Goal: Task Accomplishment & Management: Complete application form

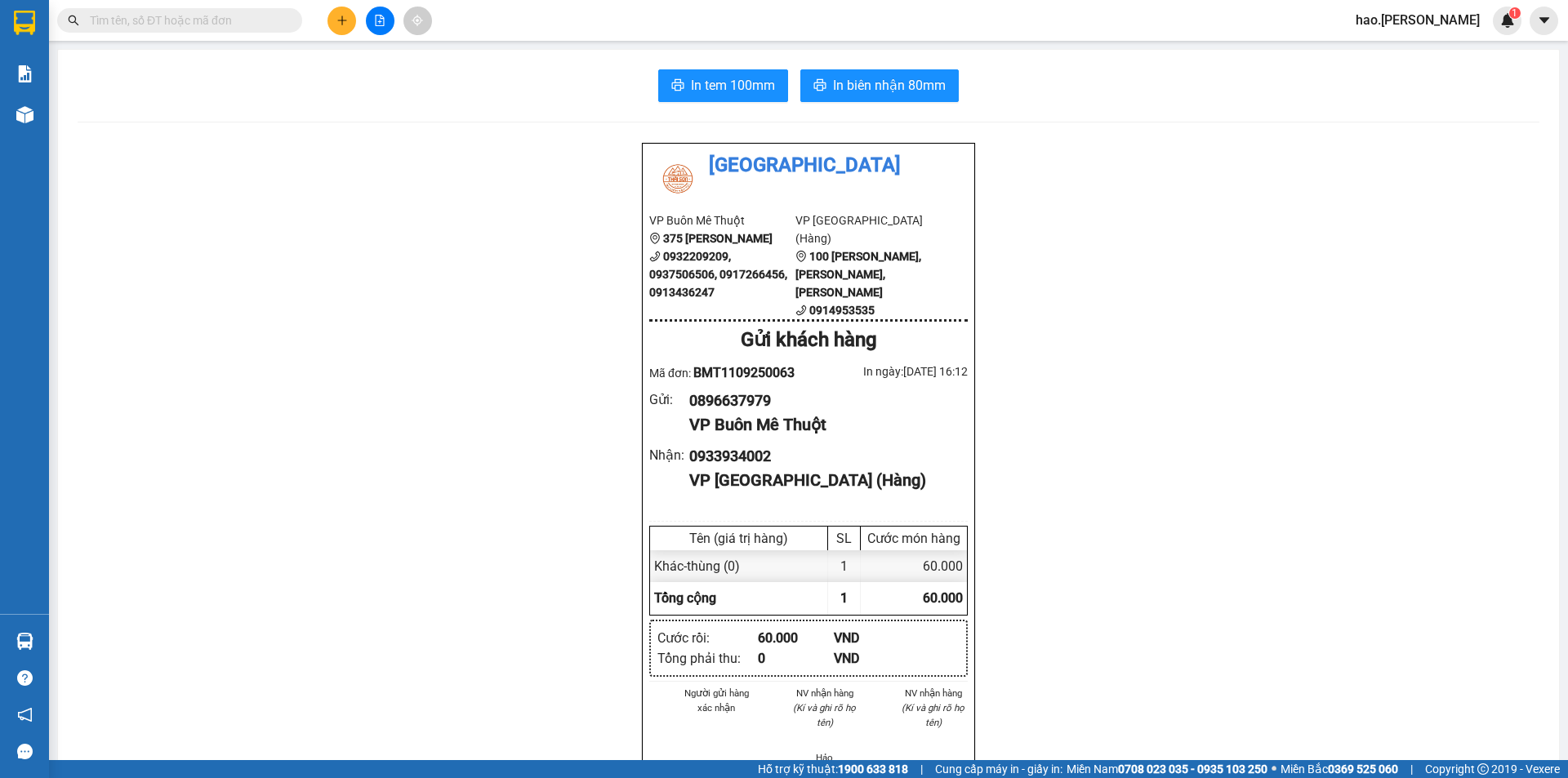
click at [349, 25] on button at bounding box center [341, 20] width 28 height 28
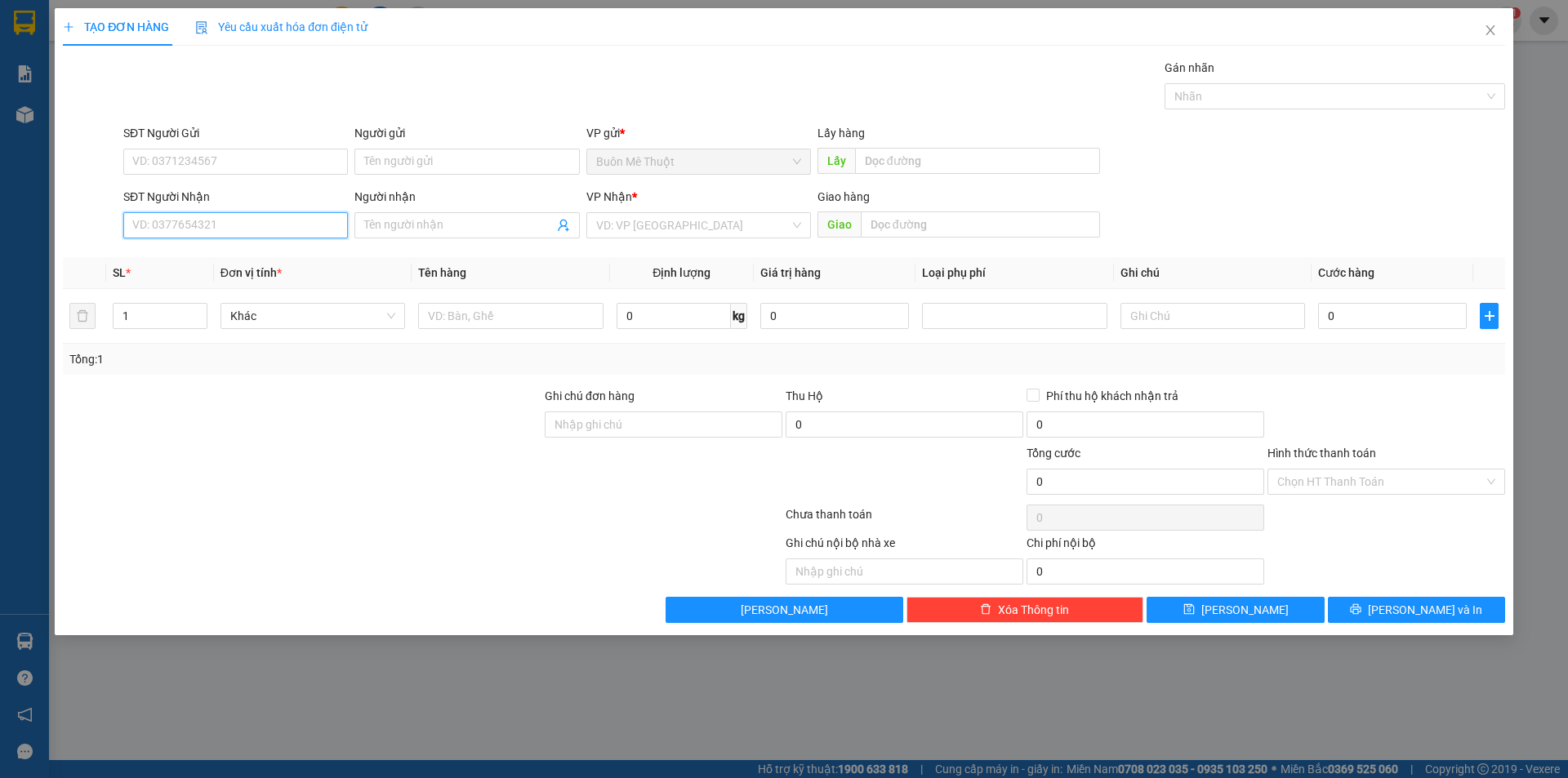
click at [270, 231] on input "SĐT Người Nhận" at bounding box center [235, 225] width 225 height 26
click at [214, 262] on div "0932017490 - [GEOGRAPHIC_DATA]" at bounding box center [236, 258] width 205 height 18
type input "0932017490"
type input "kiến đức"
type input "[PERSON_NAME]"
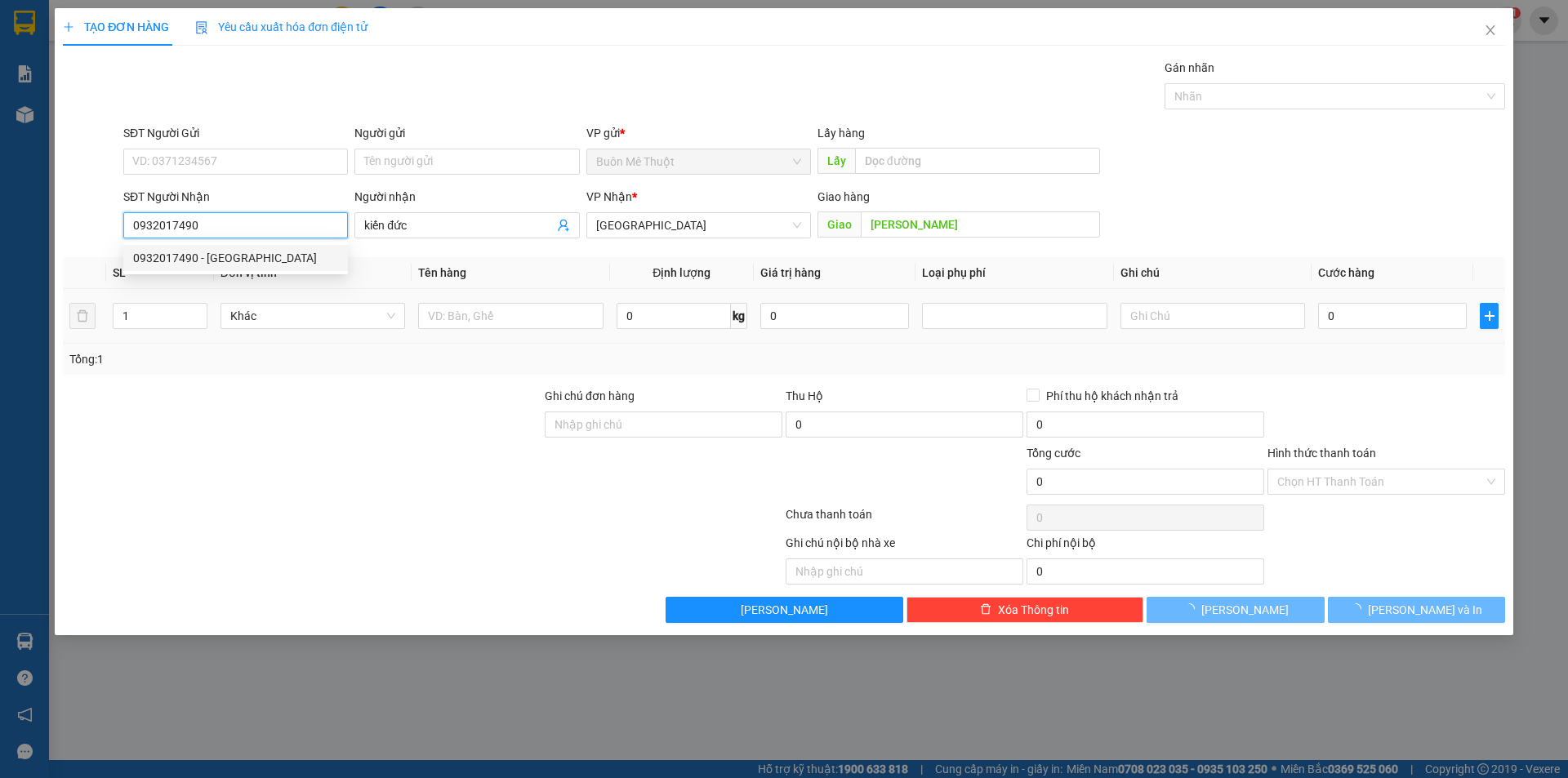
type input "40.000"
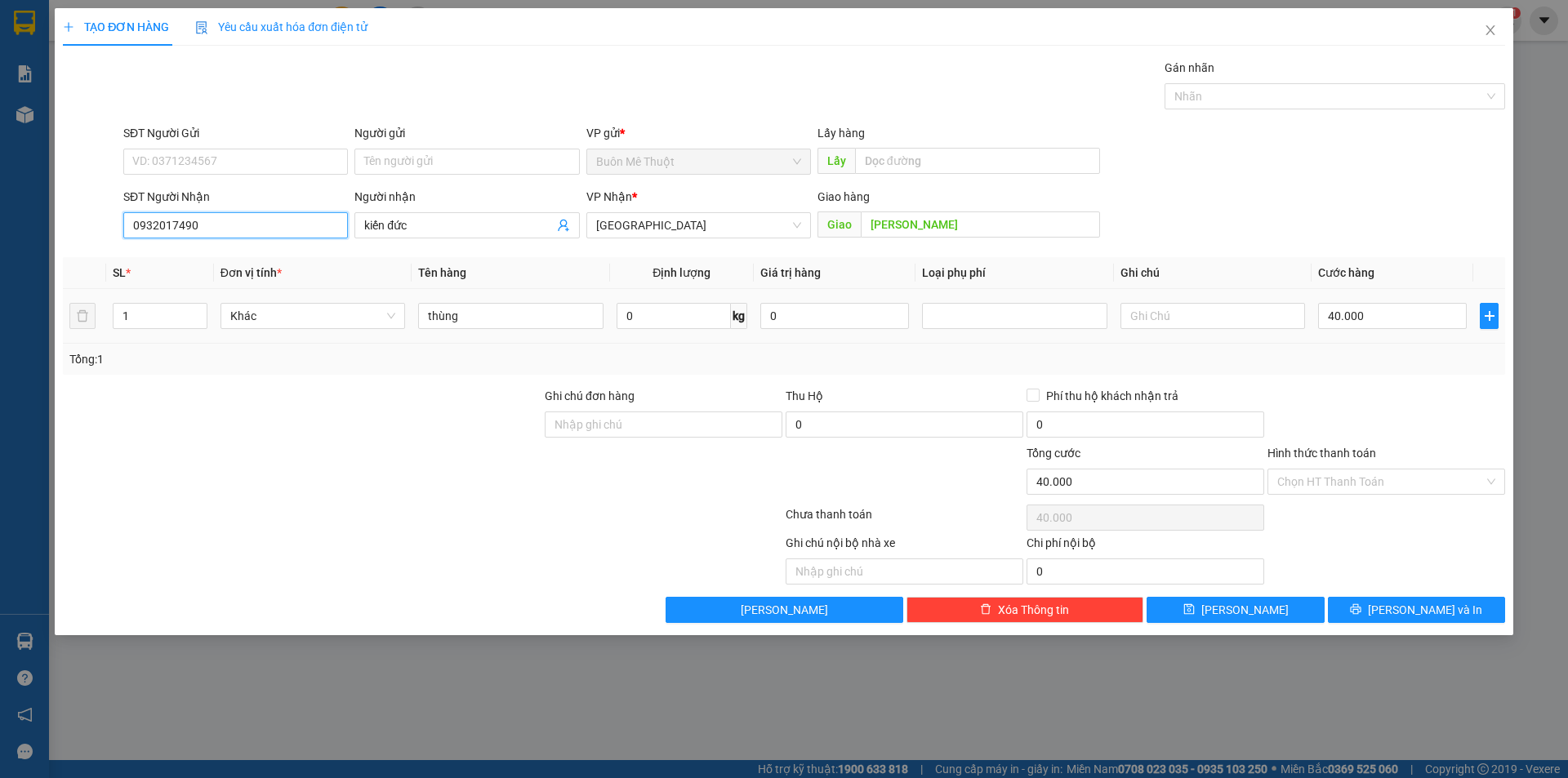
type input "0932017490"
click at [874, 339] on td "0" at bounding box center [834, 316] width 161 height 55
click at [1363, 194] on div "SĐT Người Nhận 0932017490 Người nhận kiến đức VP Nhận * [GEOGRAPHIC_DATA] Giao …" at bounding box center [814, 216] width 1388 height 57
click at [1390, 316] on input "40.000" at bounding box center [1392, 316] width 149 height 26
type input "6"
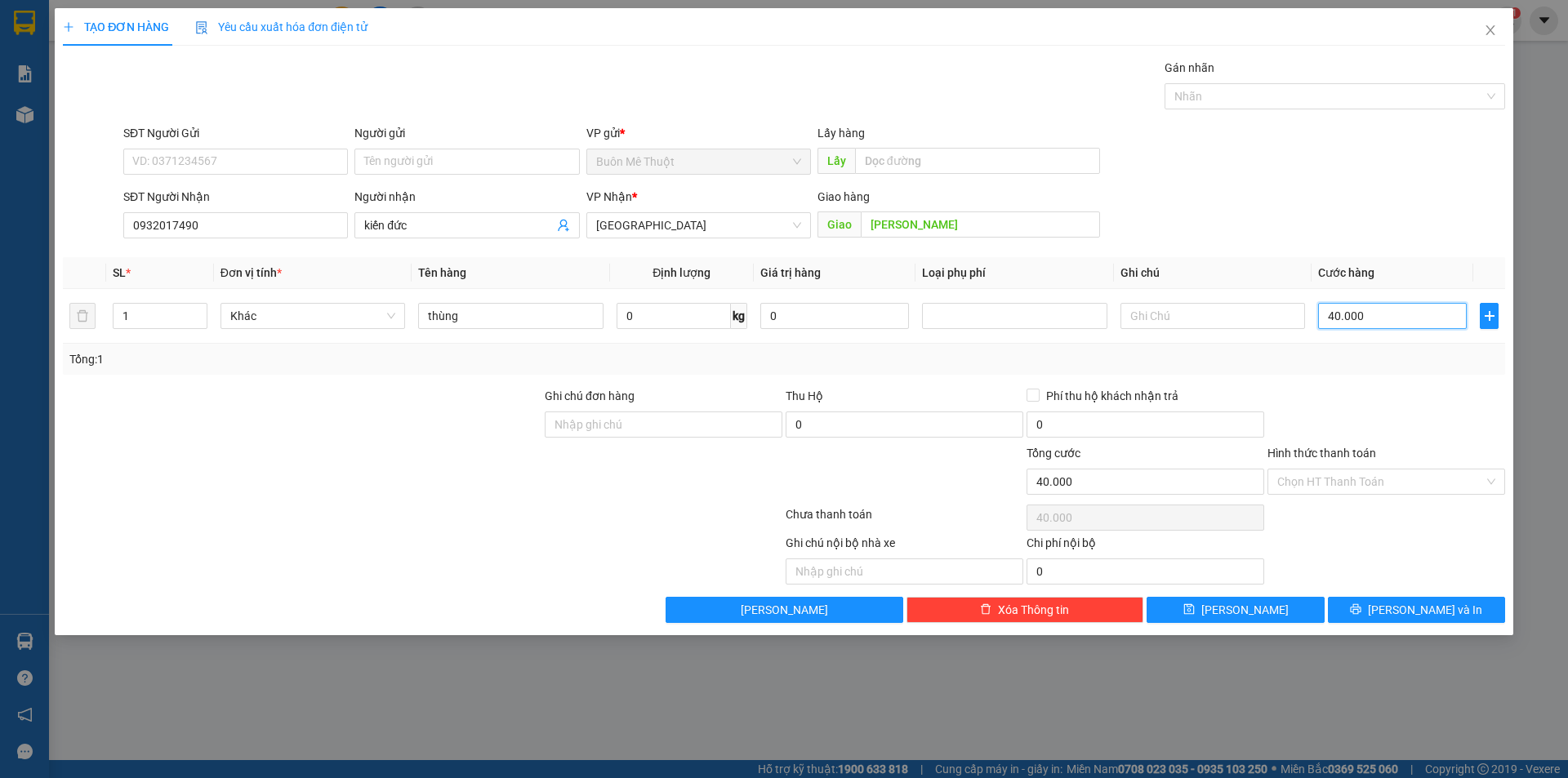
type input "6"
type input "60"
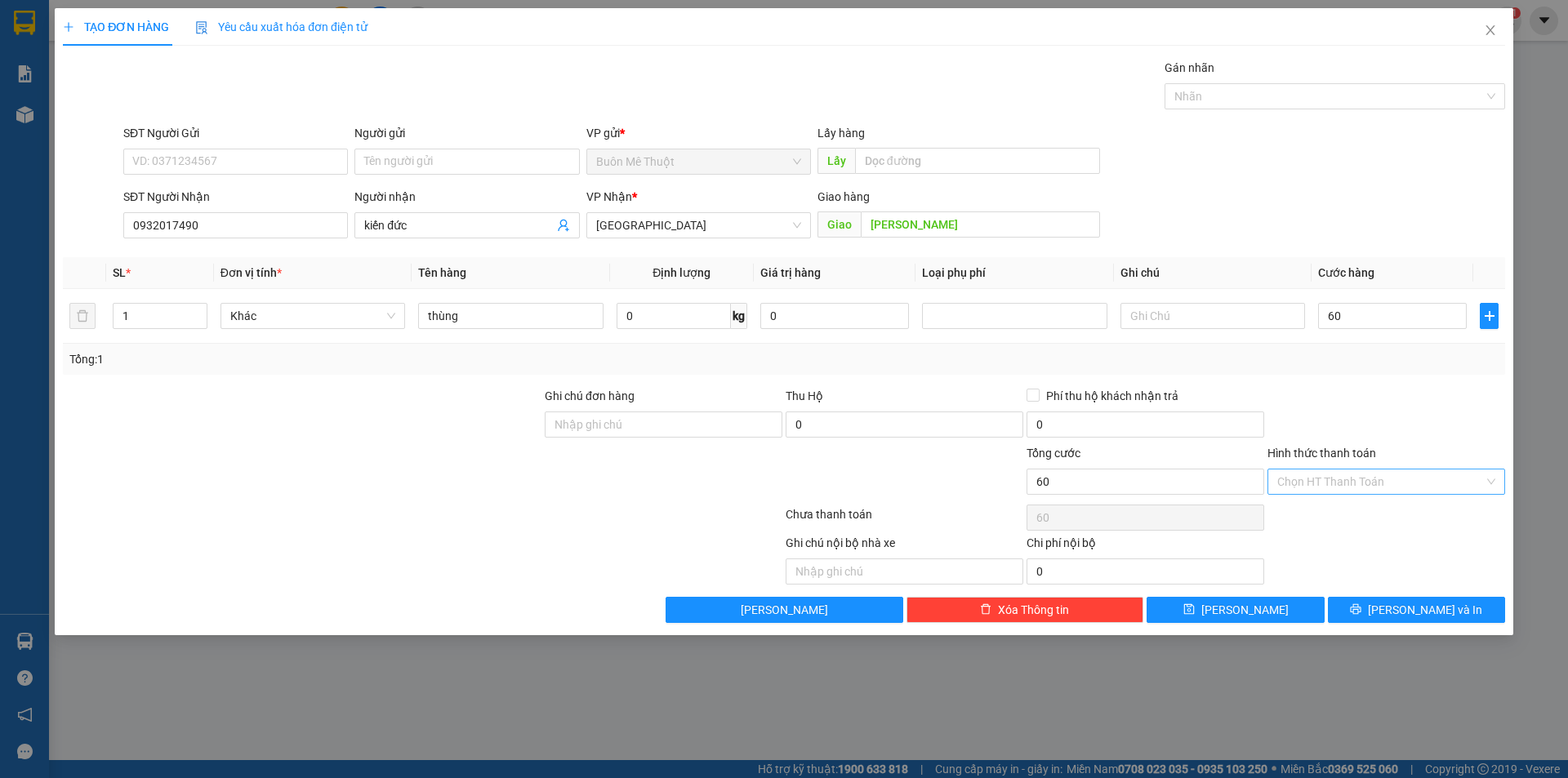
click at [1351, 483] on input "Hình thức thanh toán" at bounding box center [1380, 482] width 207 height 25
type input "60.000"
click at [1385, 426] on div at bounding box center [1386, 415] width 241 height 57
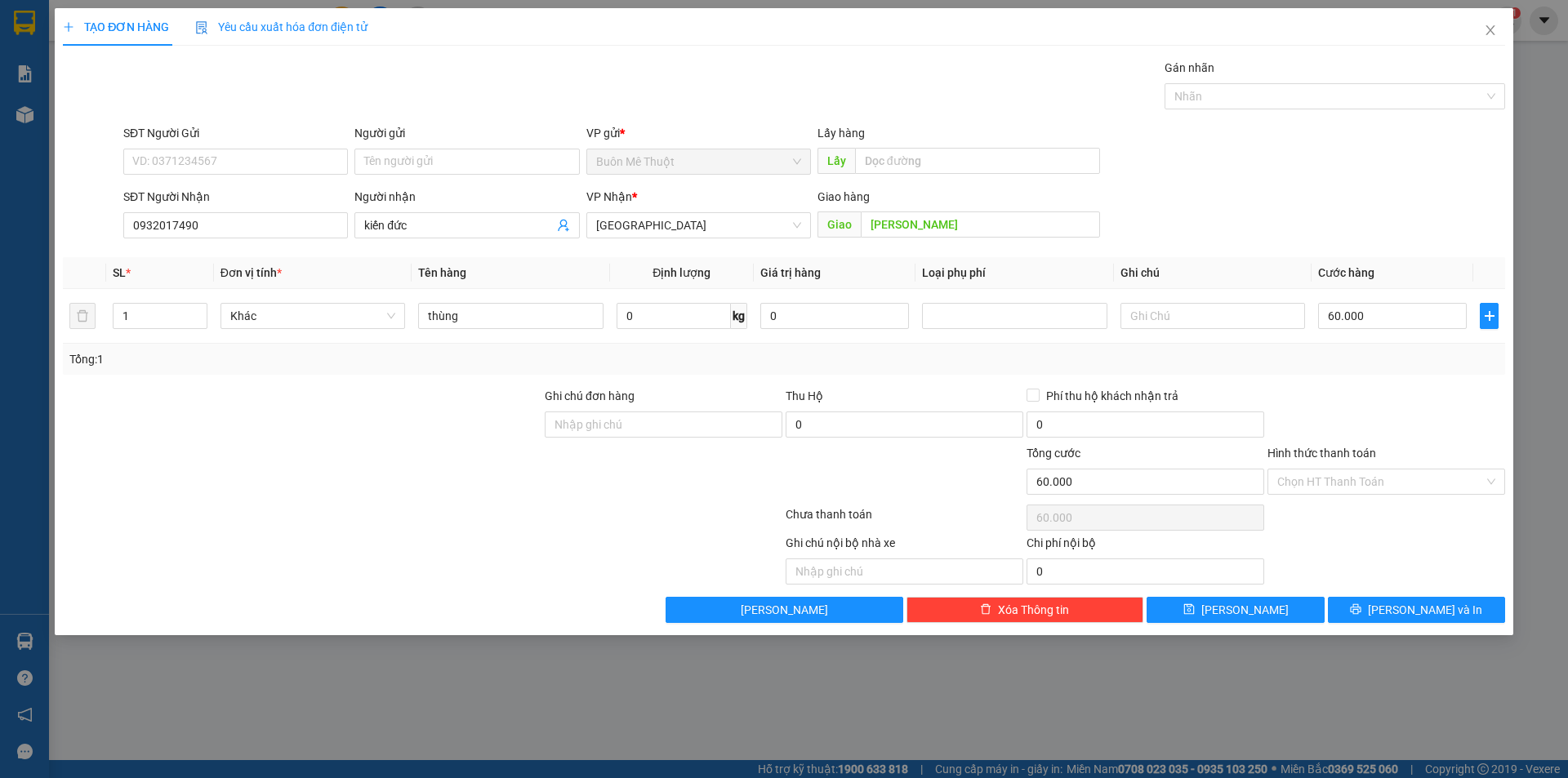
click at [1407, 387] on div at bounding box center [1386, 415] width 241 height 57
click at [1369, 430] on div at bounding box center [1386, 415] width 241 height 57
click at [1361, 478] on input "Hình thức thanh toán" at bounding box center [1380, 482] width 207 height 25
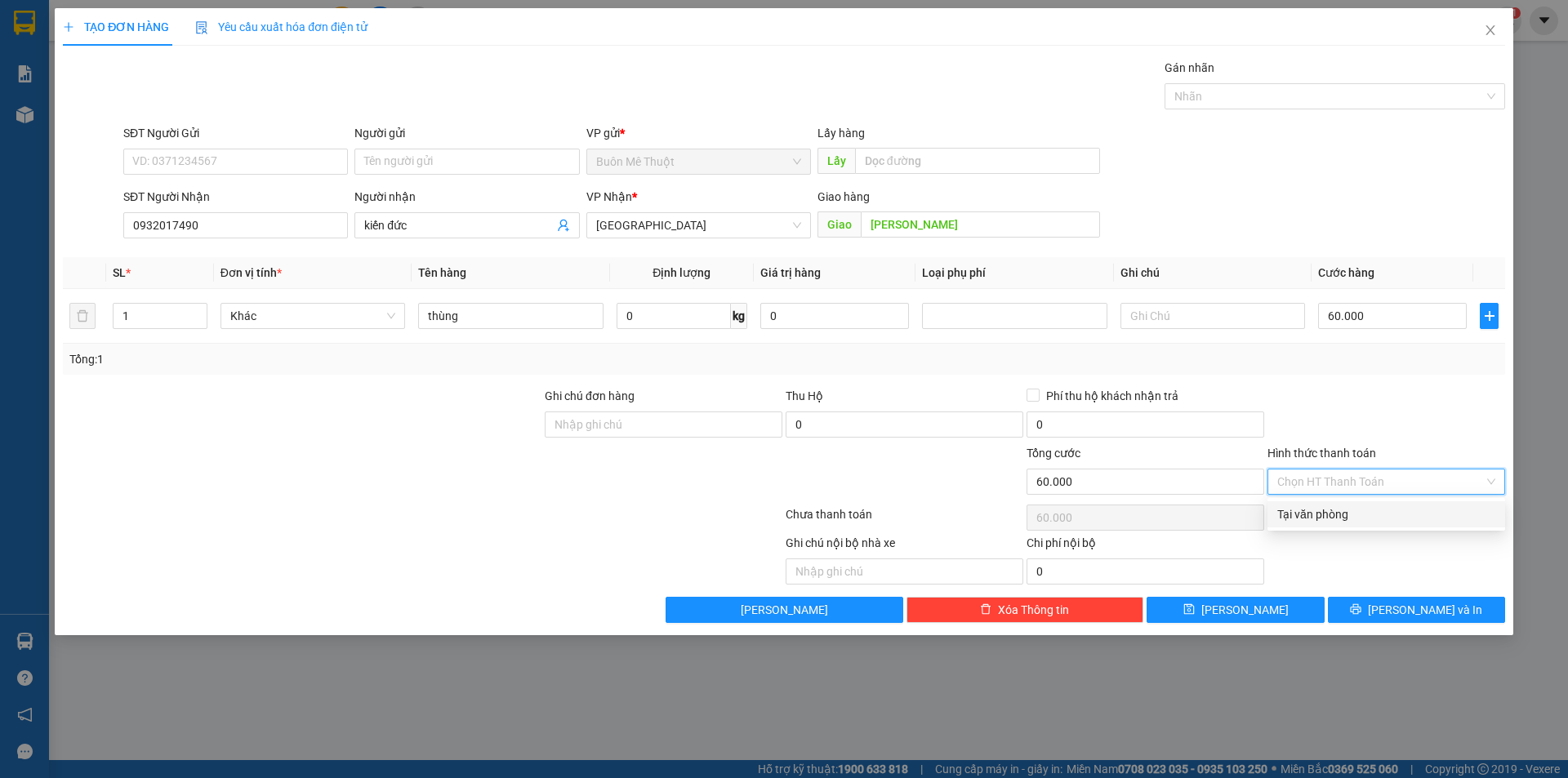
click at [1364, 509] on div "Tại văn phòng" at bounding box center [1385, 514] width 218 height 18
type input "0"
click at [1378, 424] on div at bounding box center [1386, 415] width 241 height 57
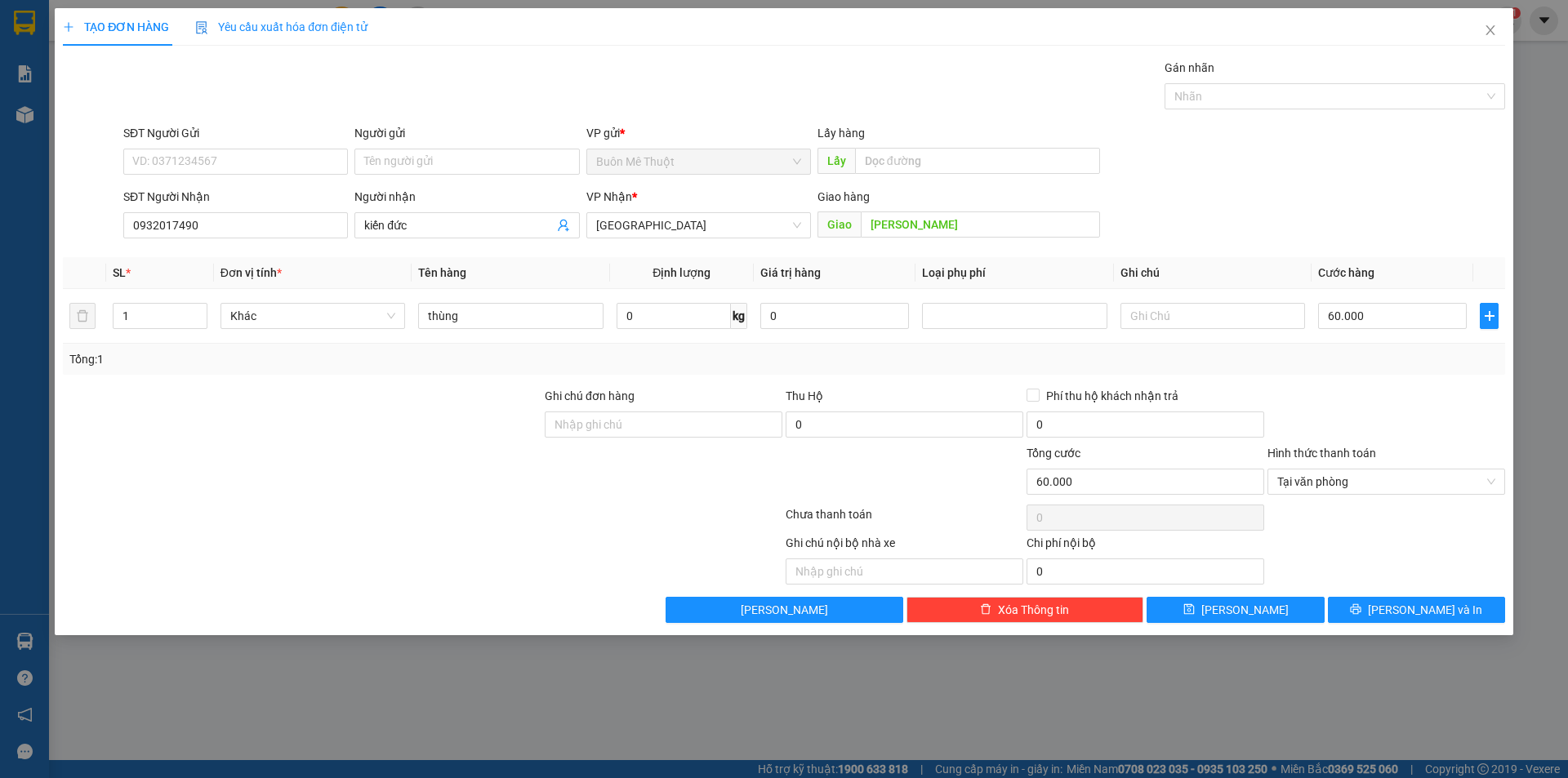
click at [1430, 406] on div at bounding box center [1386, 415] width 241 height 57
click at [1395, 597] on button "[PERSON_NAME] và In" at bounding box center [1416, 610] width 177 height 26
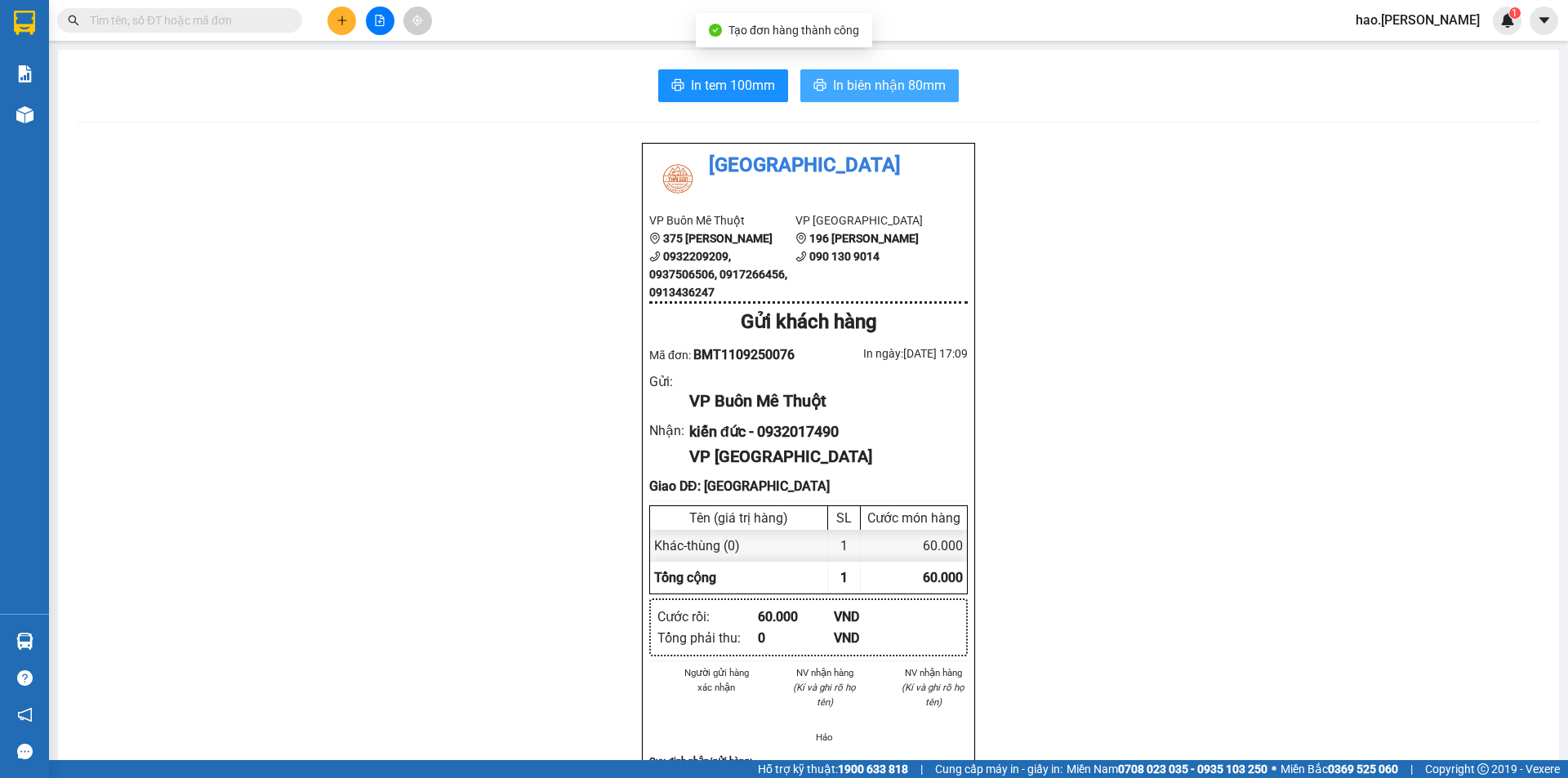
click at [918, 72] on button "In biên nhận 80mm" at bounding box center [879, 85] width 158 height 32
click at [344, 19] on icon "plus" at bounding box center [342, 20] width 11 height 11
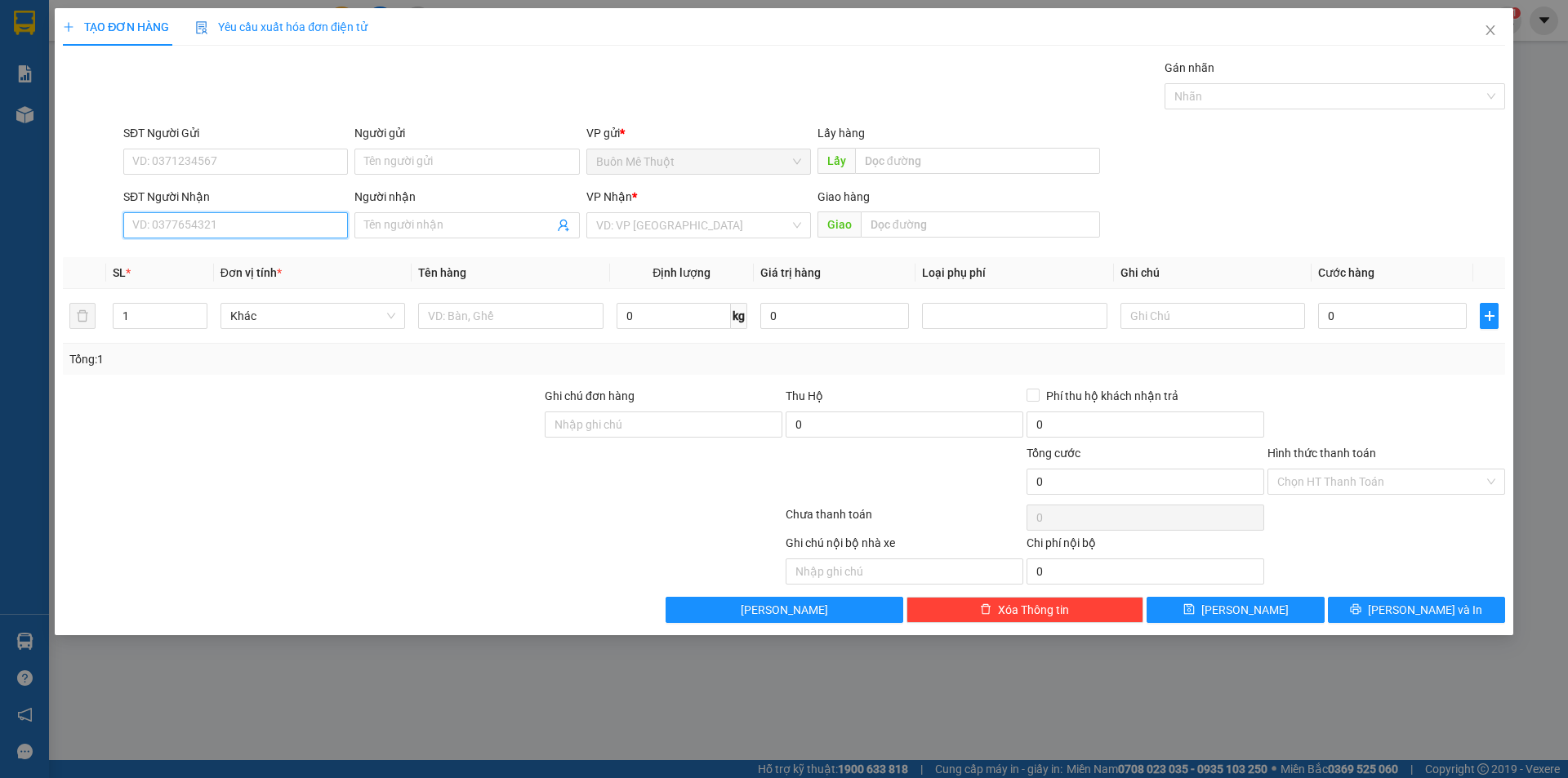
click at [289, 230] on input "SĐT Người Nhận" at bounding box center [235, 225] width 225 height 26
type input "0908087882"
click at [497, 304] on input "text" at bounding box center [511, 316] width 184 height 26
type input "XỌT CHÓ"
drag, startPoint x: 1198, startPoint y: 320, endPoint x: 1394, endPoint y: 311, distance: 196.2
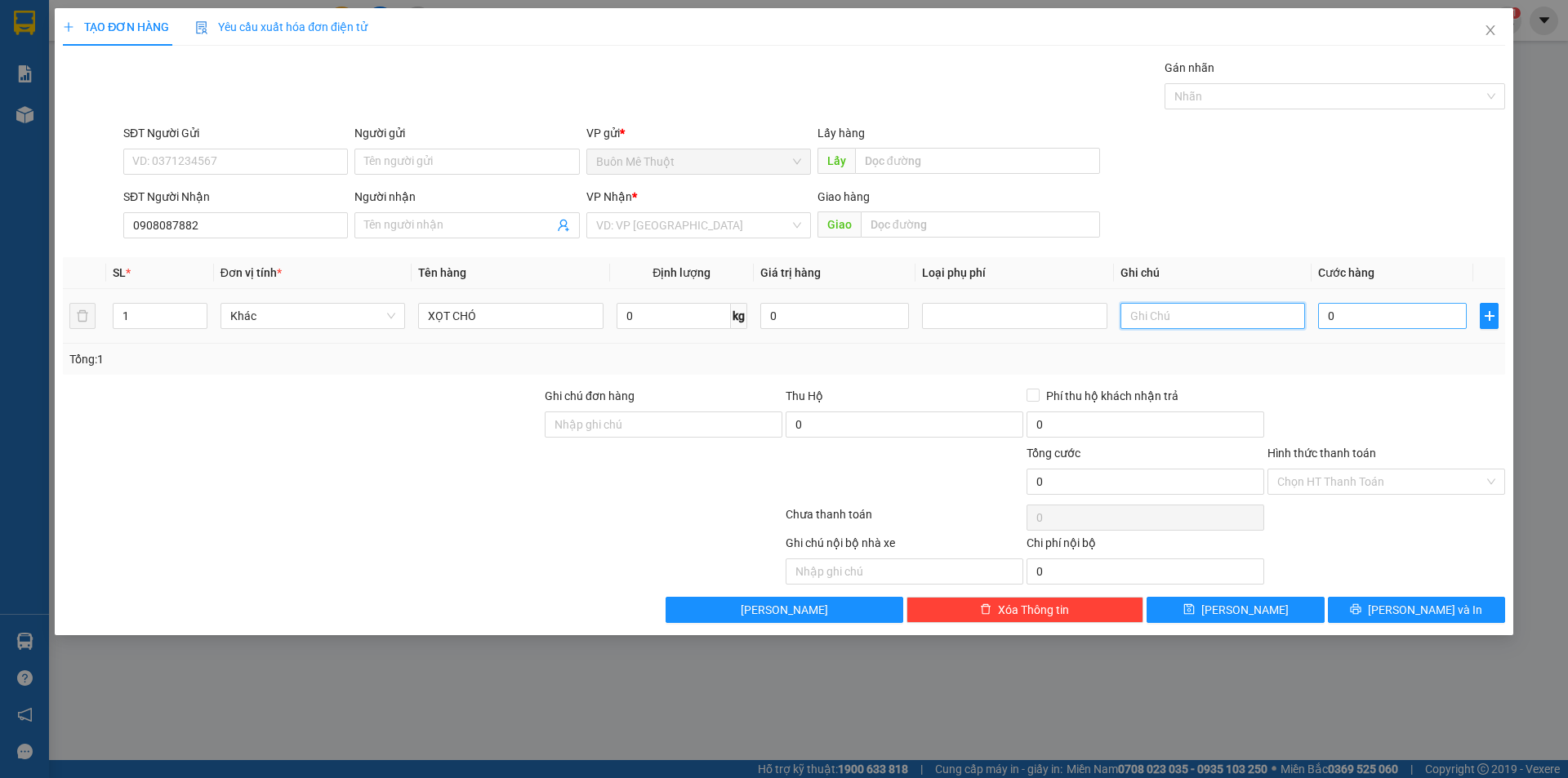
click at [1200, 321] on input "text" at bounding box center [1213, 316] width 184 height 26
click at [1395, 311] on input "0" at bounding box center [1392, 316] width 149 height 26
click at [1217, 322] on input "text" at bounding box center [1213, 316] width 184 height 26
type input "GTN100"
type input "2"
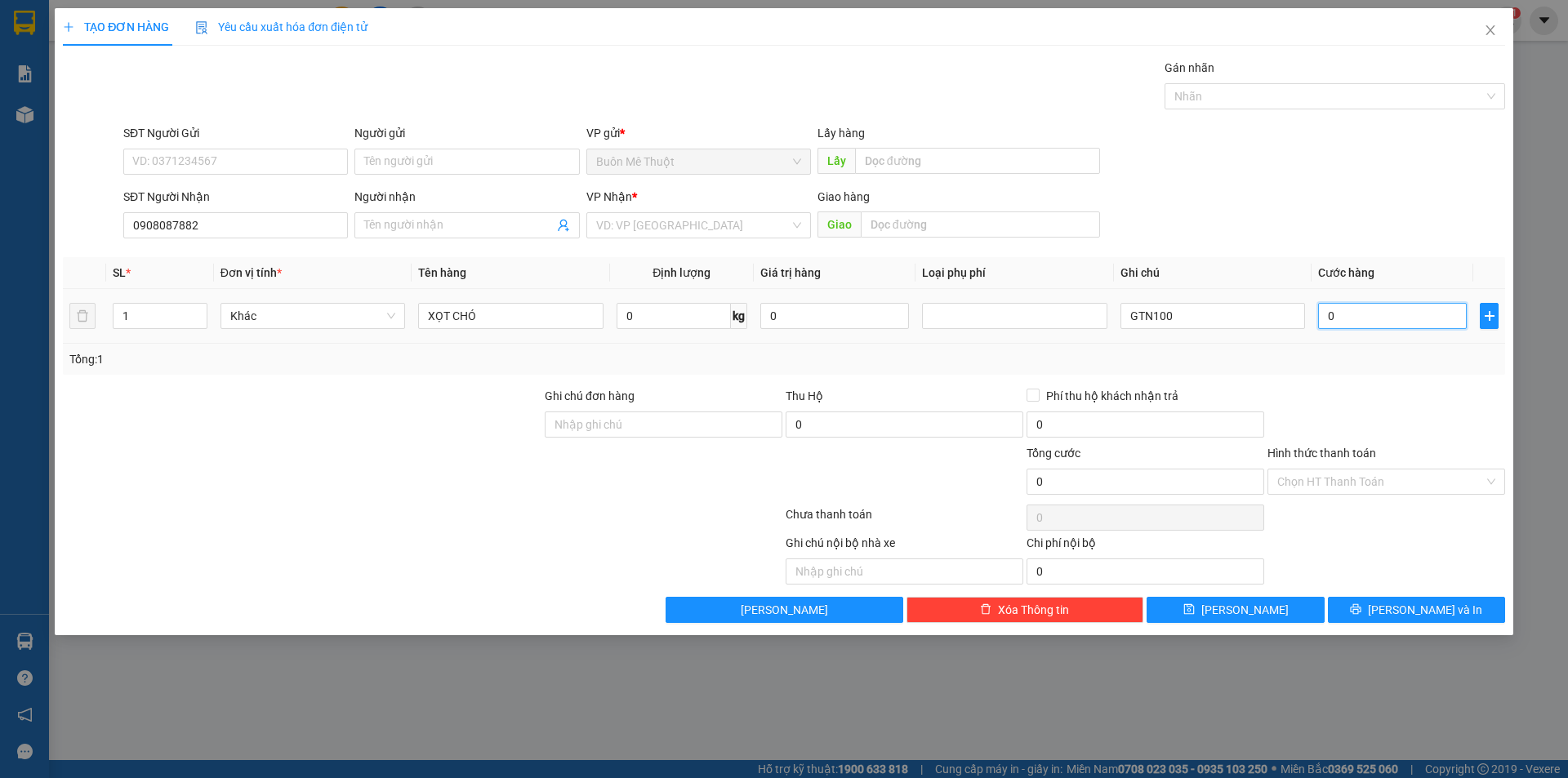
type input "2"
type input "20"
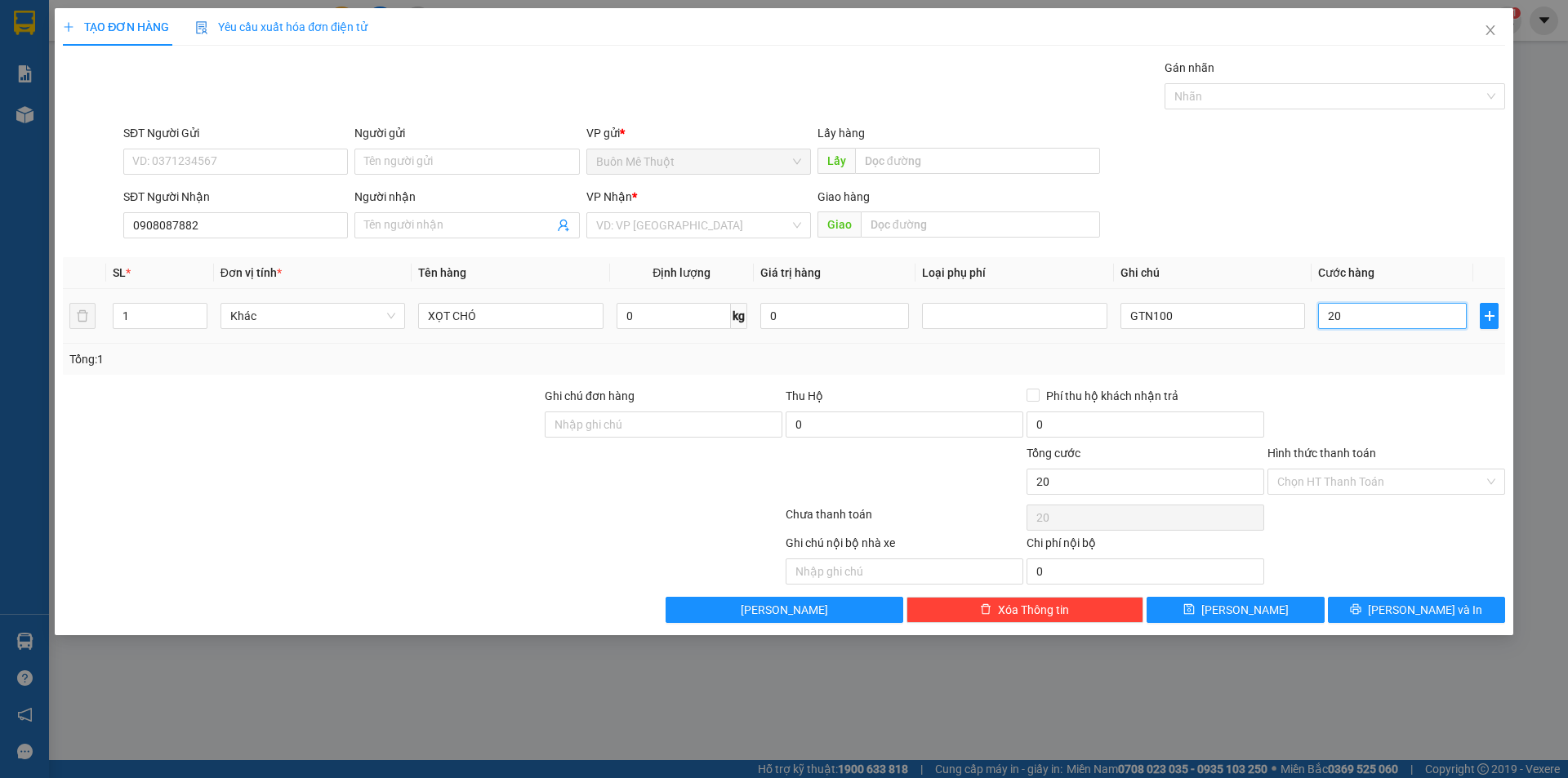
type input "200"
type input "200.000"
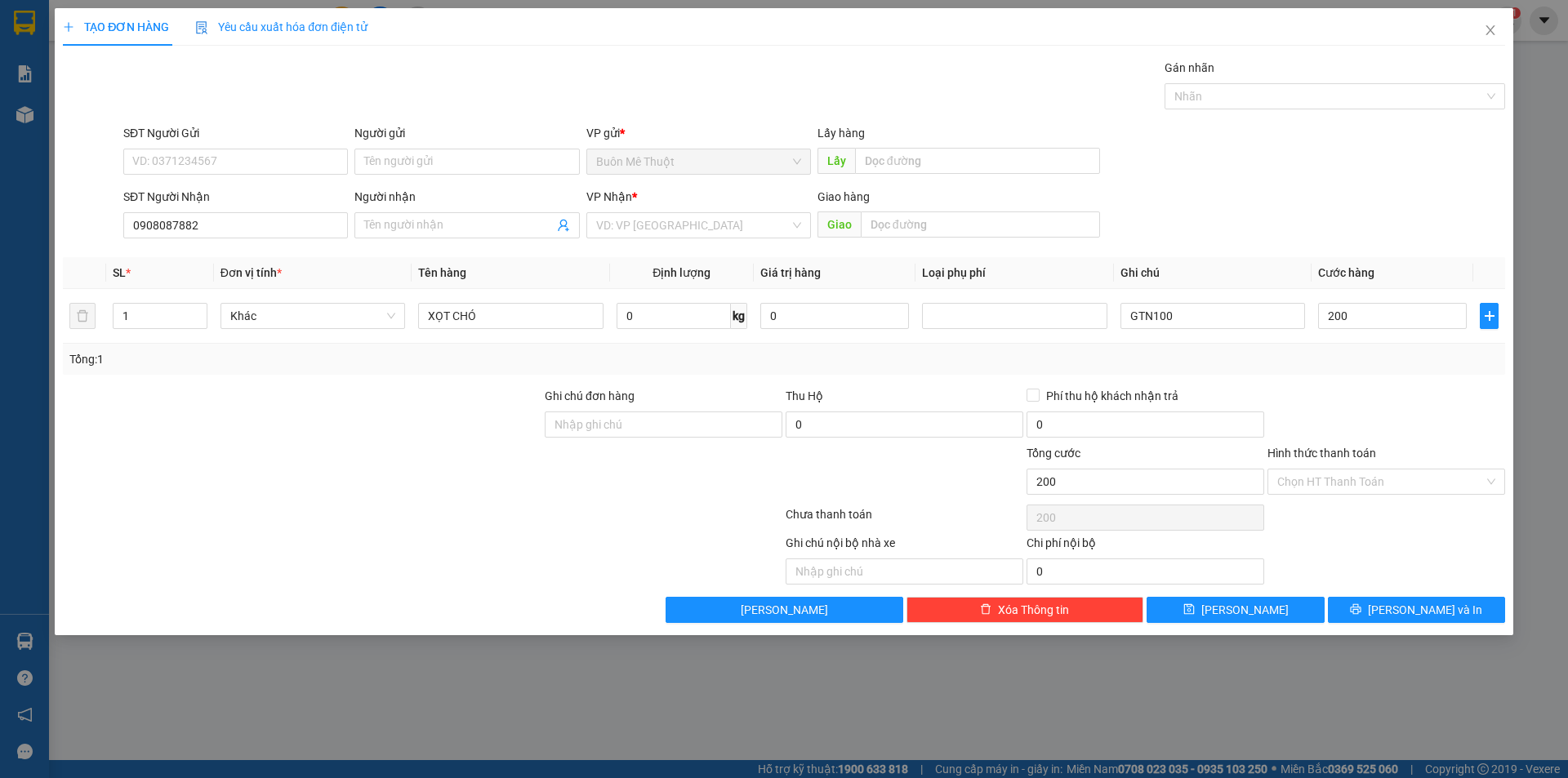
type input "200.000"
click at [1378, 391] on div at bounding box center [1386, 415] width 241 height 57
click at [1174, 316] on input "GTN100" at bounding box center [1213, 316] width 184 height 26
click at [1216, 316] on input "GTN100" at bounding box center [1213, 316] width 184 height 26
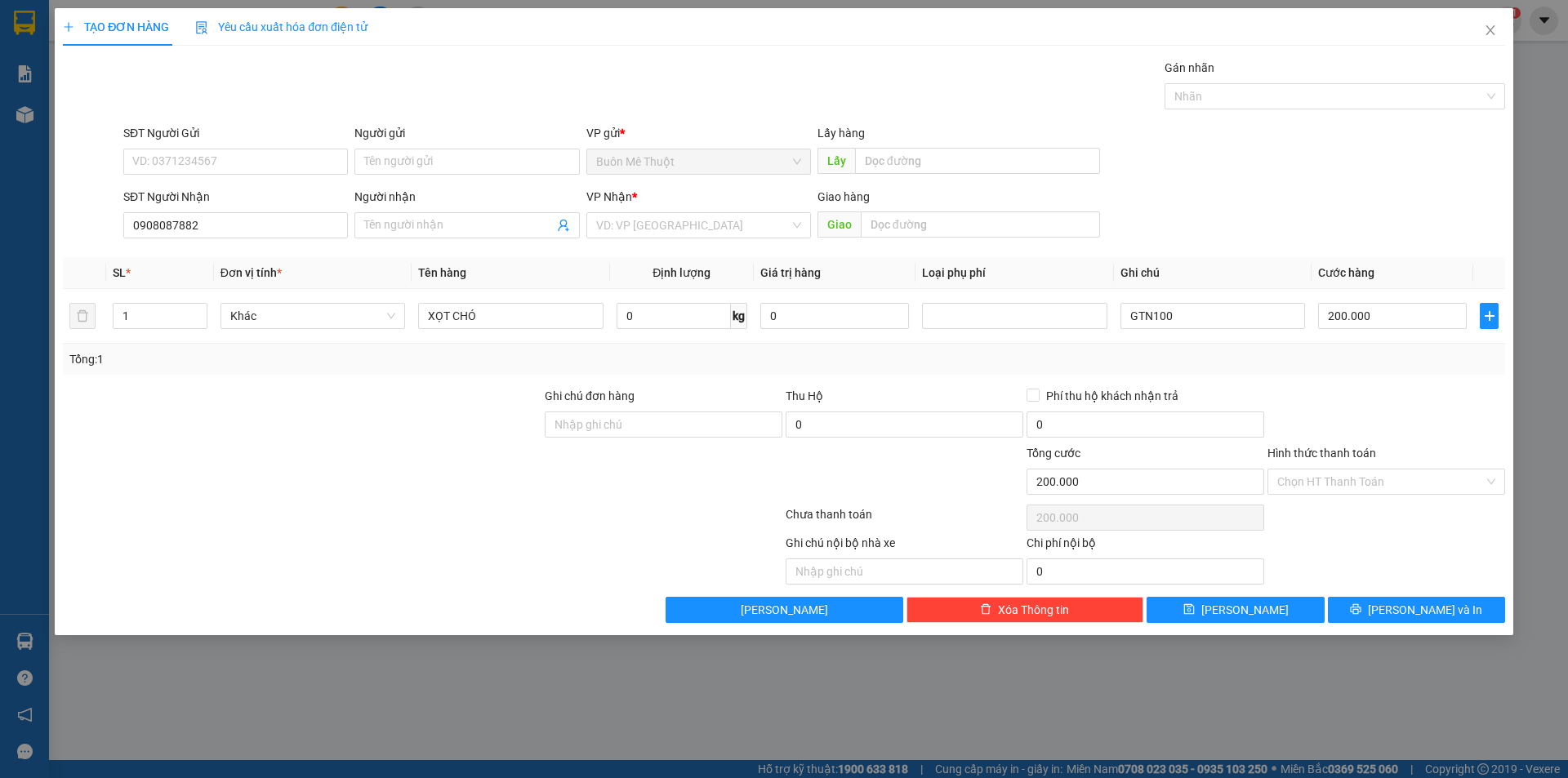
click at [994, 376] on div "Transit Pickup Surcharge Ids Transit Deliver Surcharge Ids Transit Deliver Surc…" at bounding box center [784, 341] width 1442 height 564
click at [1021, 320] on div at bounding box center [1014, 316] width 177 height 20
click at [903, 419] on input "0" at bounding box center [904, 424] width 237 height 26
type input "1.200.000"
click at [939, 394] on div "Thu Hộ" at bounding box center [904, 395] width 237 height 18
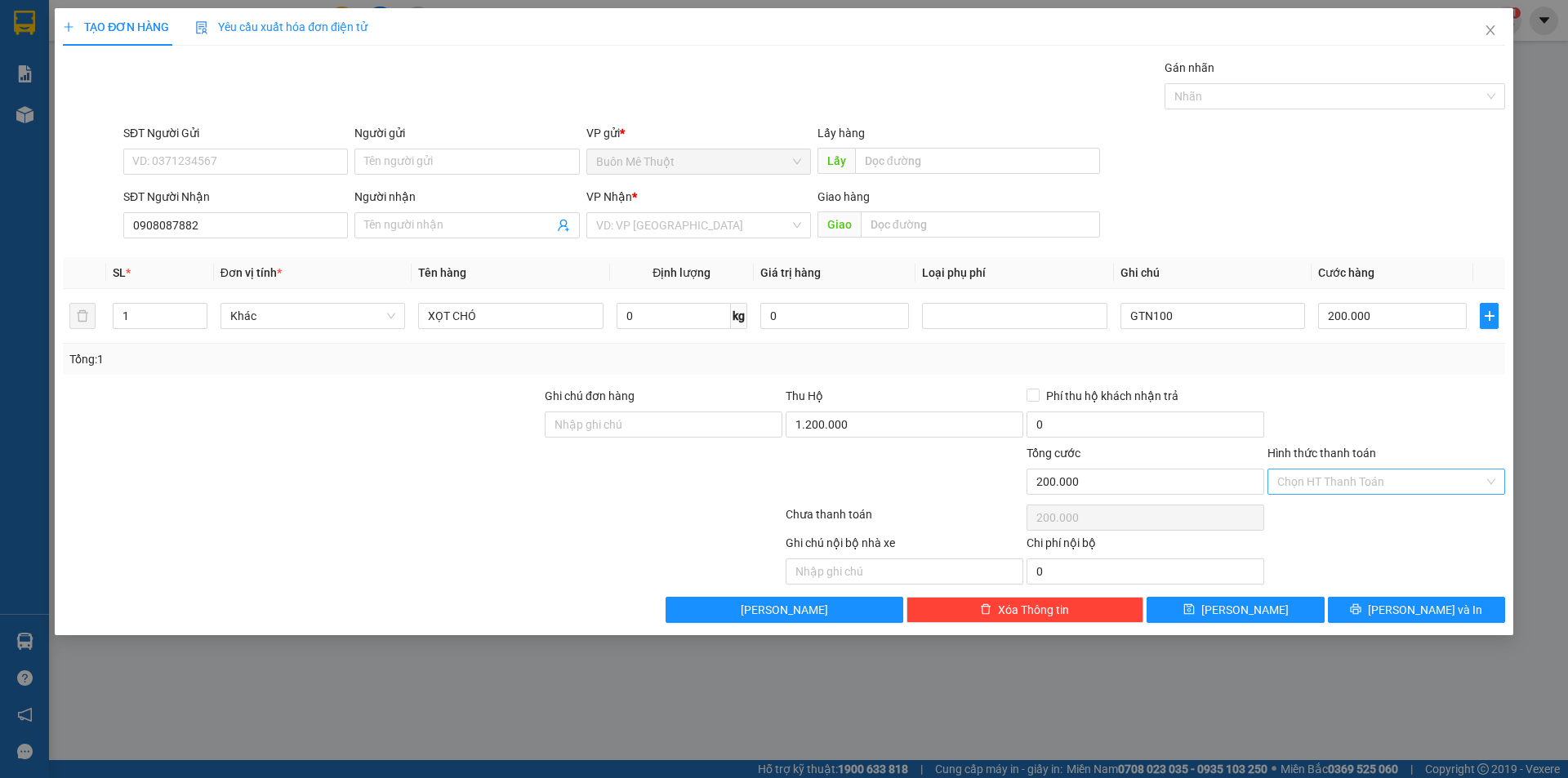
click at [1341, 486] on input "Hình thức thanh toán" at bounding box center [1380, 482] width 207 height 25
click at [1343, 518] on div "Tại văn phòng" at bounding box center [1385, 514] width 218 height 18
type input "0"
click at [1363, 605] on button "[PERSON_NAME] và In" at bounding box center [1416, 610] width 177 height 26
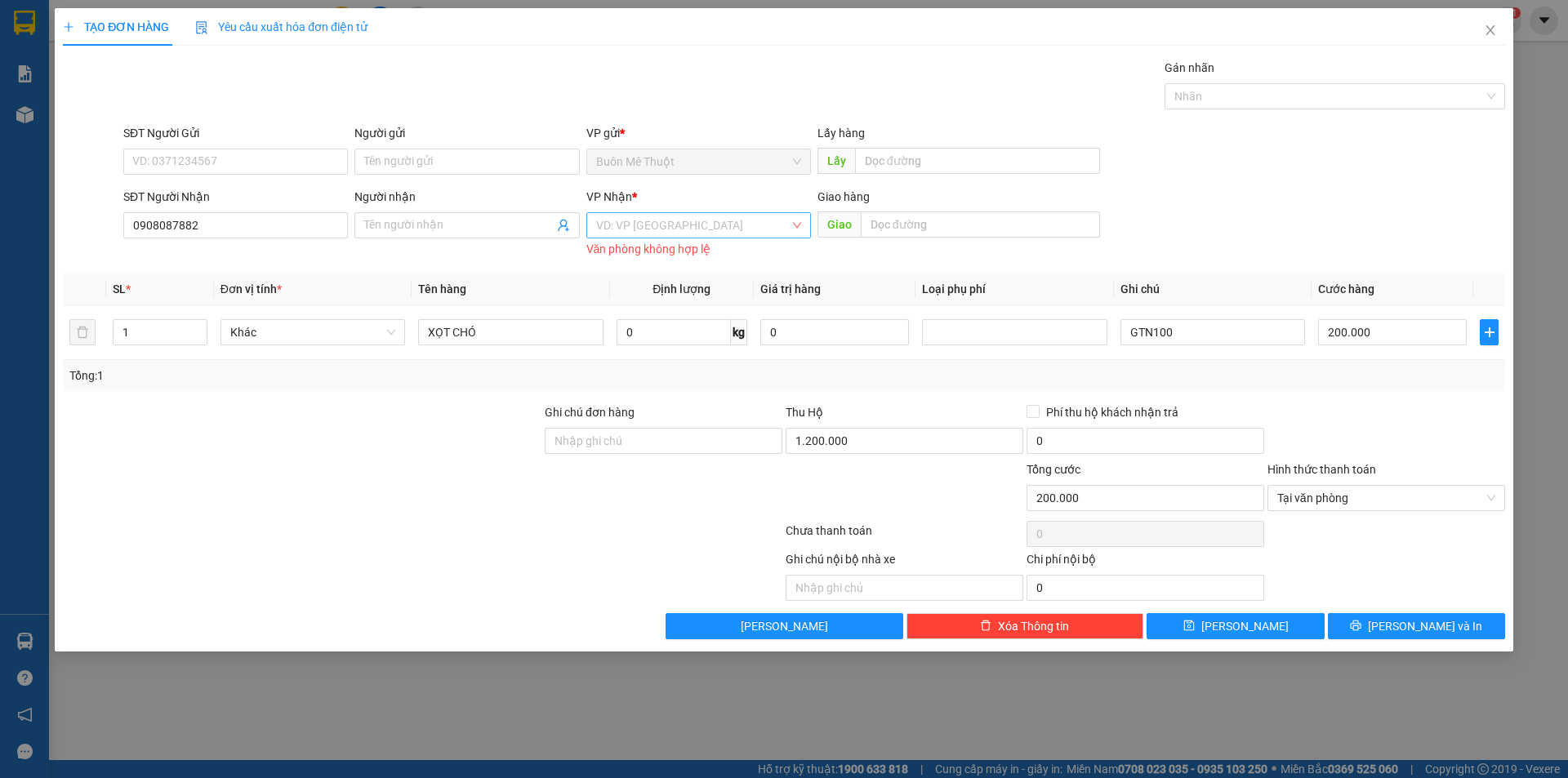
click at [706, 220] on input "search" at bounding box center [693, 225] width 194 height 25
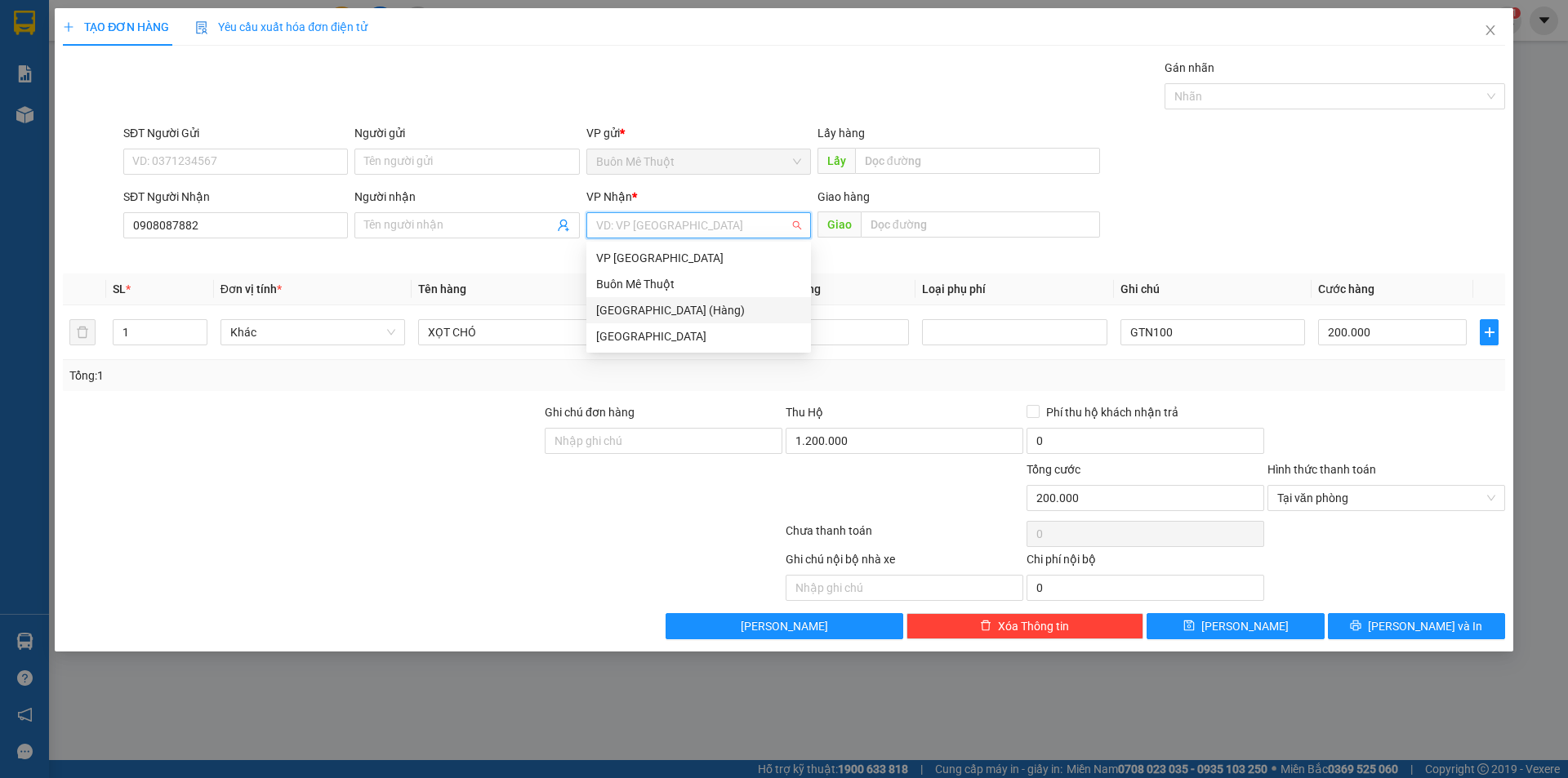
click at [679, 319] on div "[GEOGRAPHIC_DATA] (Hàng)" at bounding box center [699, 310] width 225 height 26
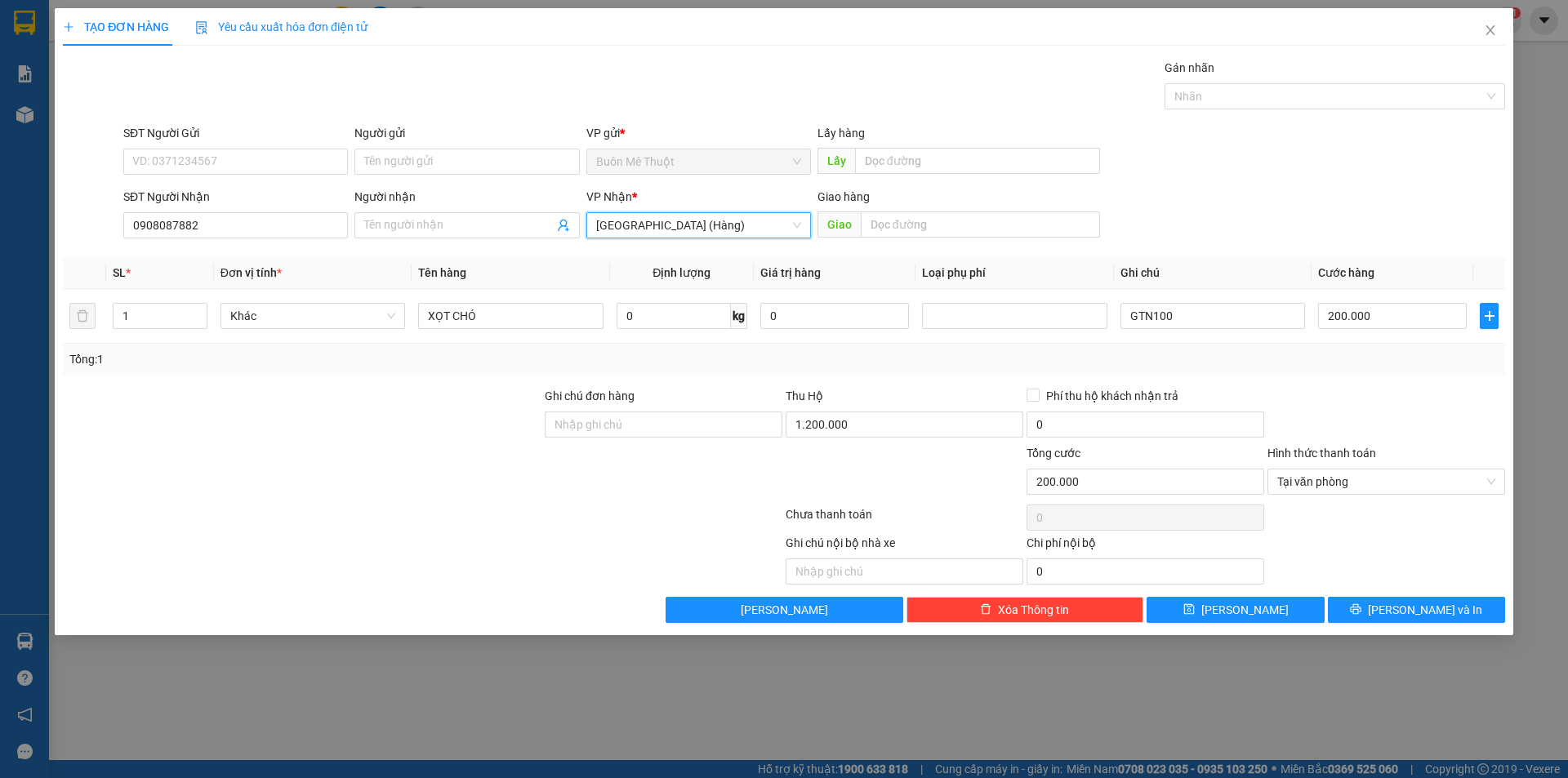
click at [699, 219] on span "[GEOGRAPHIC_DATA] (Hàng)" at bounding box center [699, 225] width 205 height 25
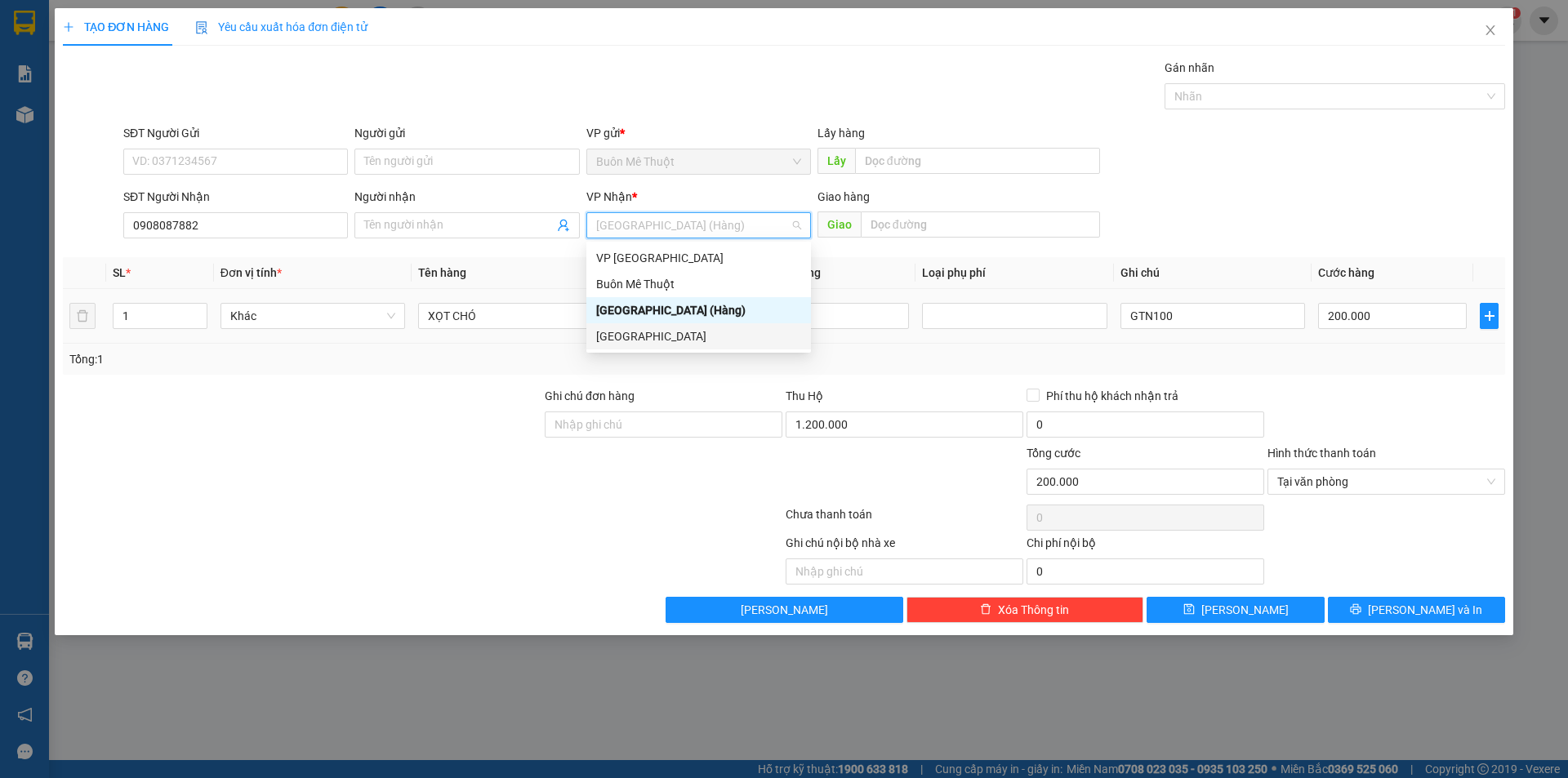
click at [681, 331] on div "[GEOGRAPHIC_DATA]" at bounding box center [699, 336] width 205 height 18
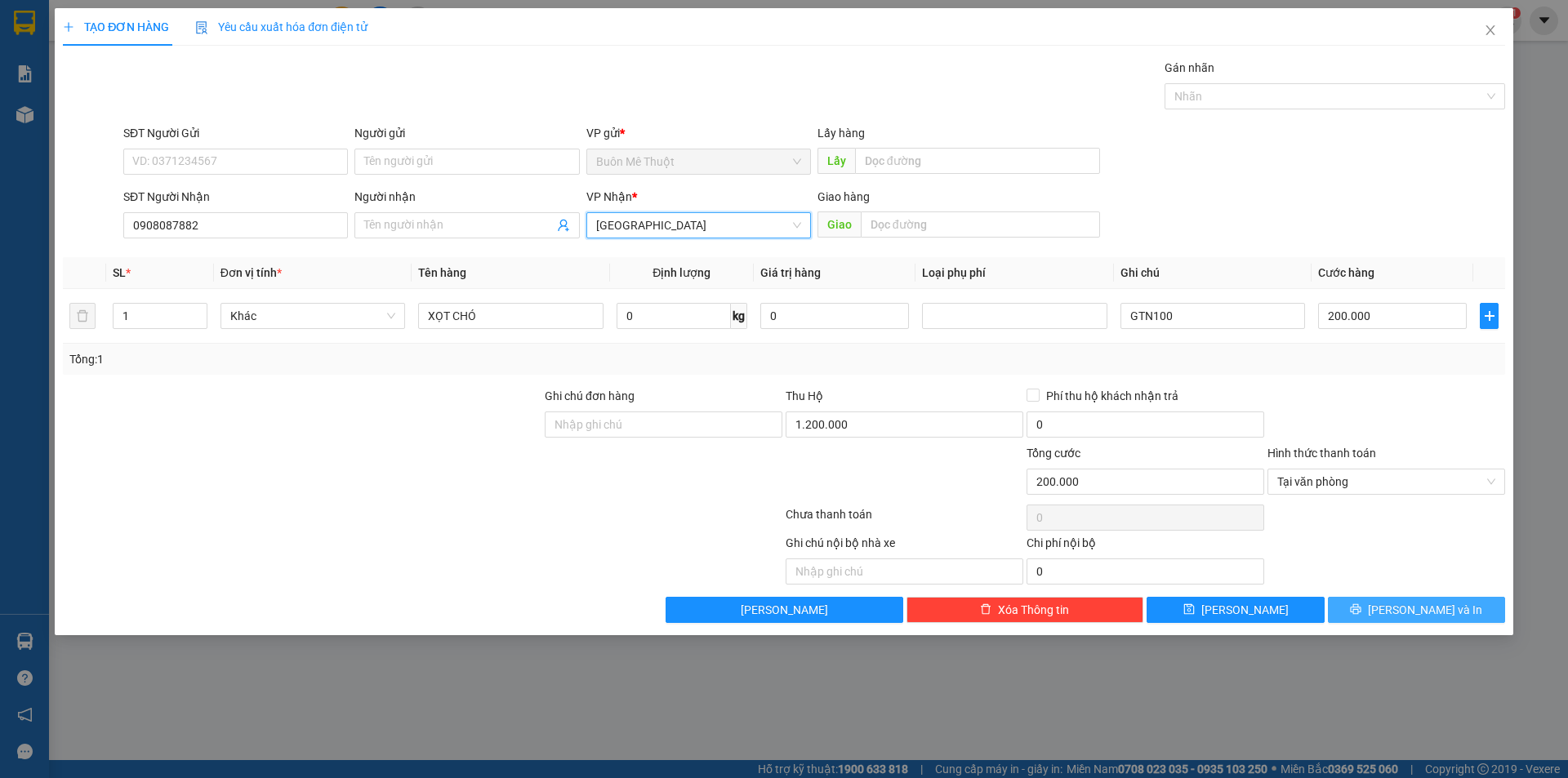
click at [1405, 617] on span "[PERSON_NAME] và In" at bounding box center [1425, 610] width 114 height 18
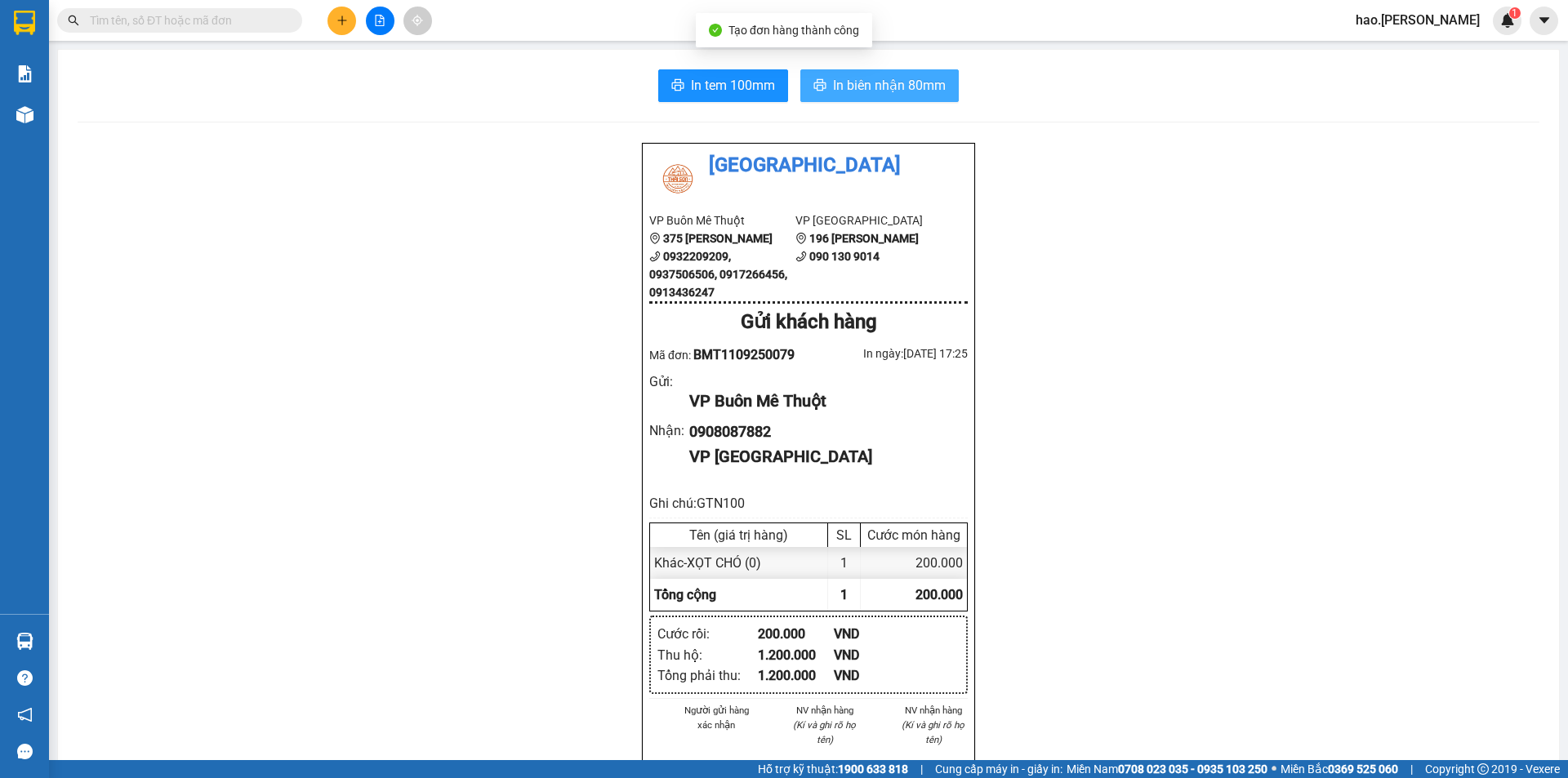
click at [874, 75] on span "In biên nhận 80mm" at bounding box center [889, 85] width 113 height 20
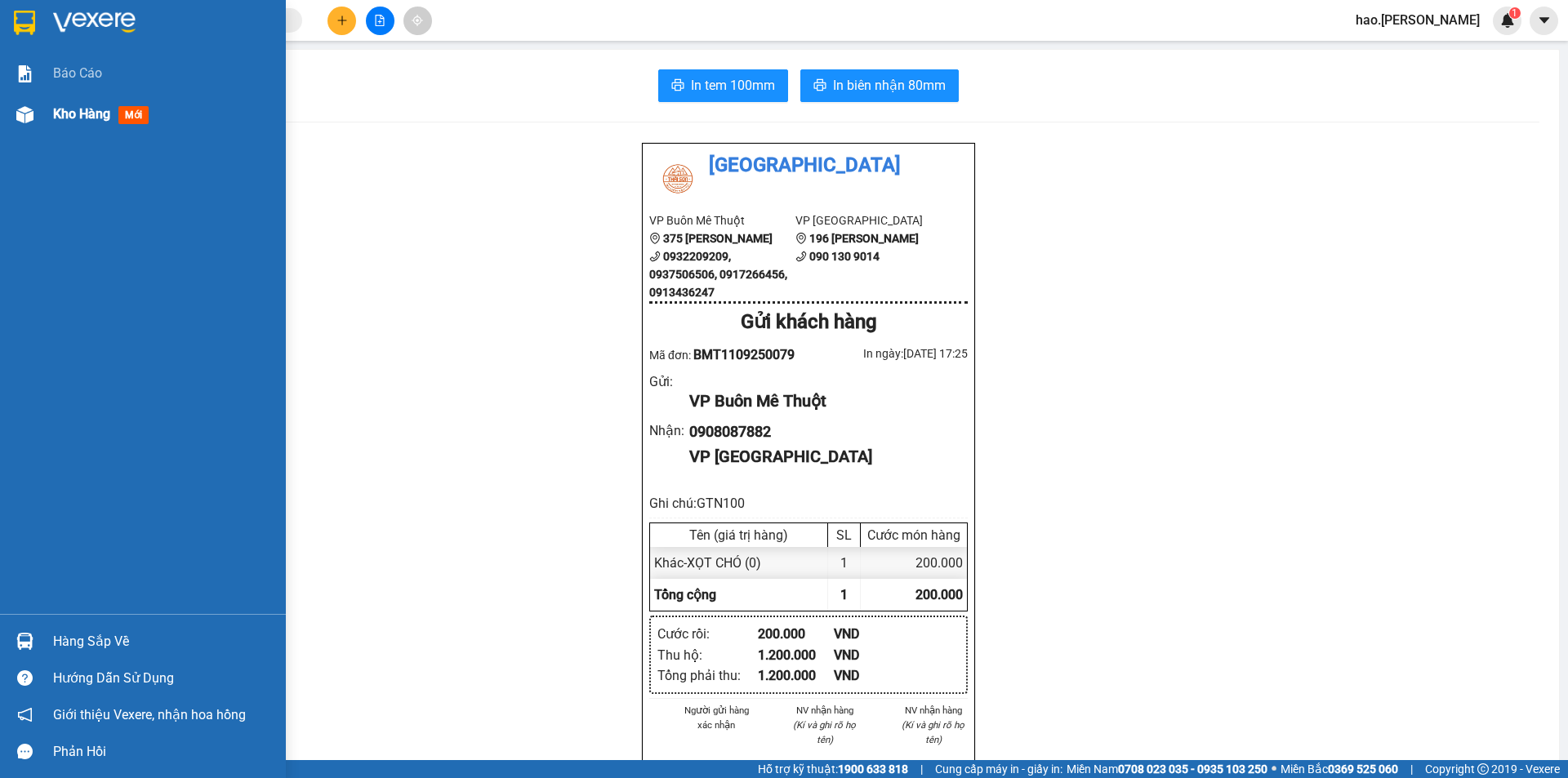
click at [30, 111] on img at bounding box center [25, 114] width 17 height 17
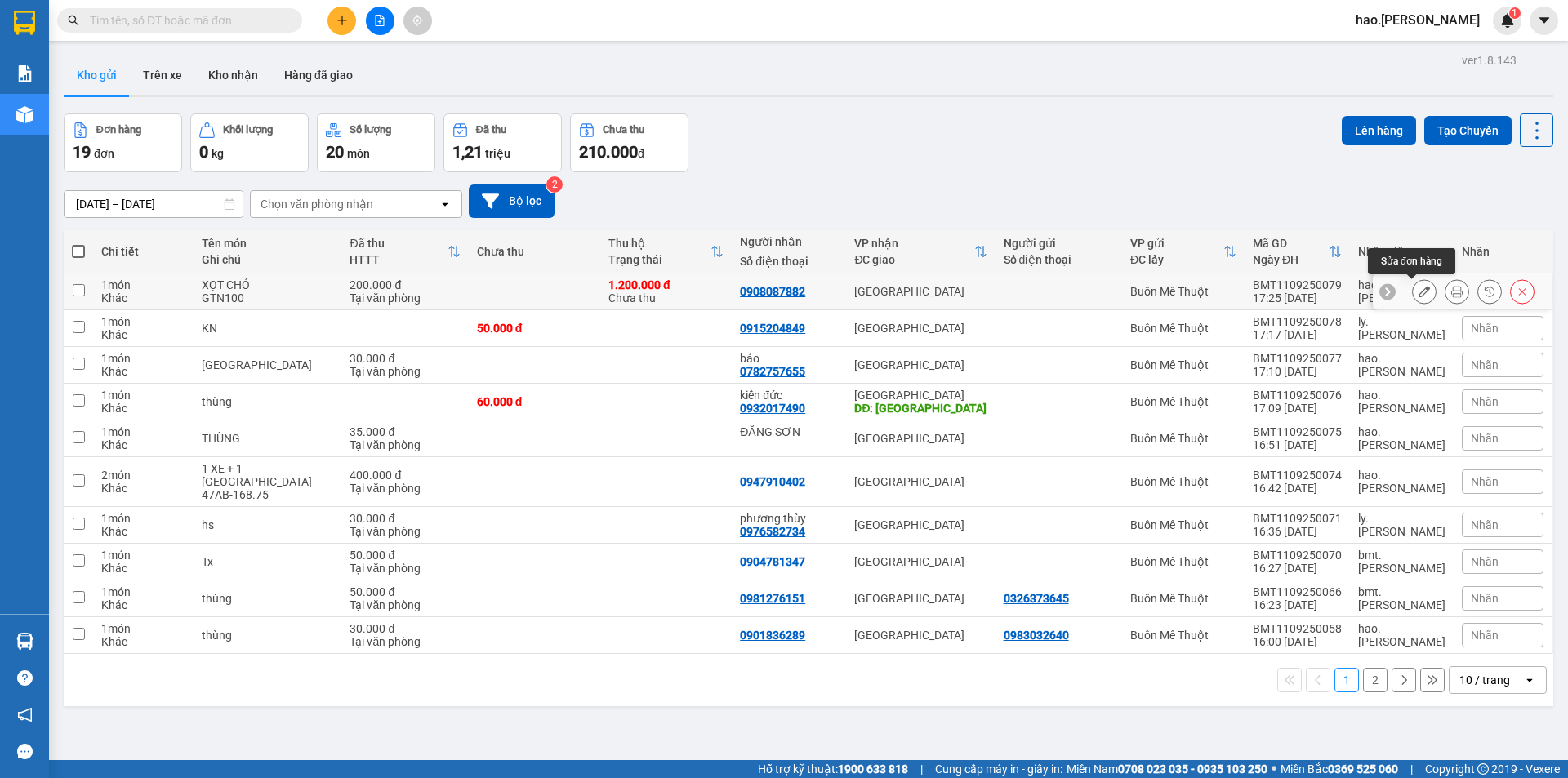
click at [1413, 294] on button at bounding box center [1424, 291] width 23 height 28
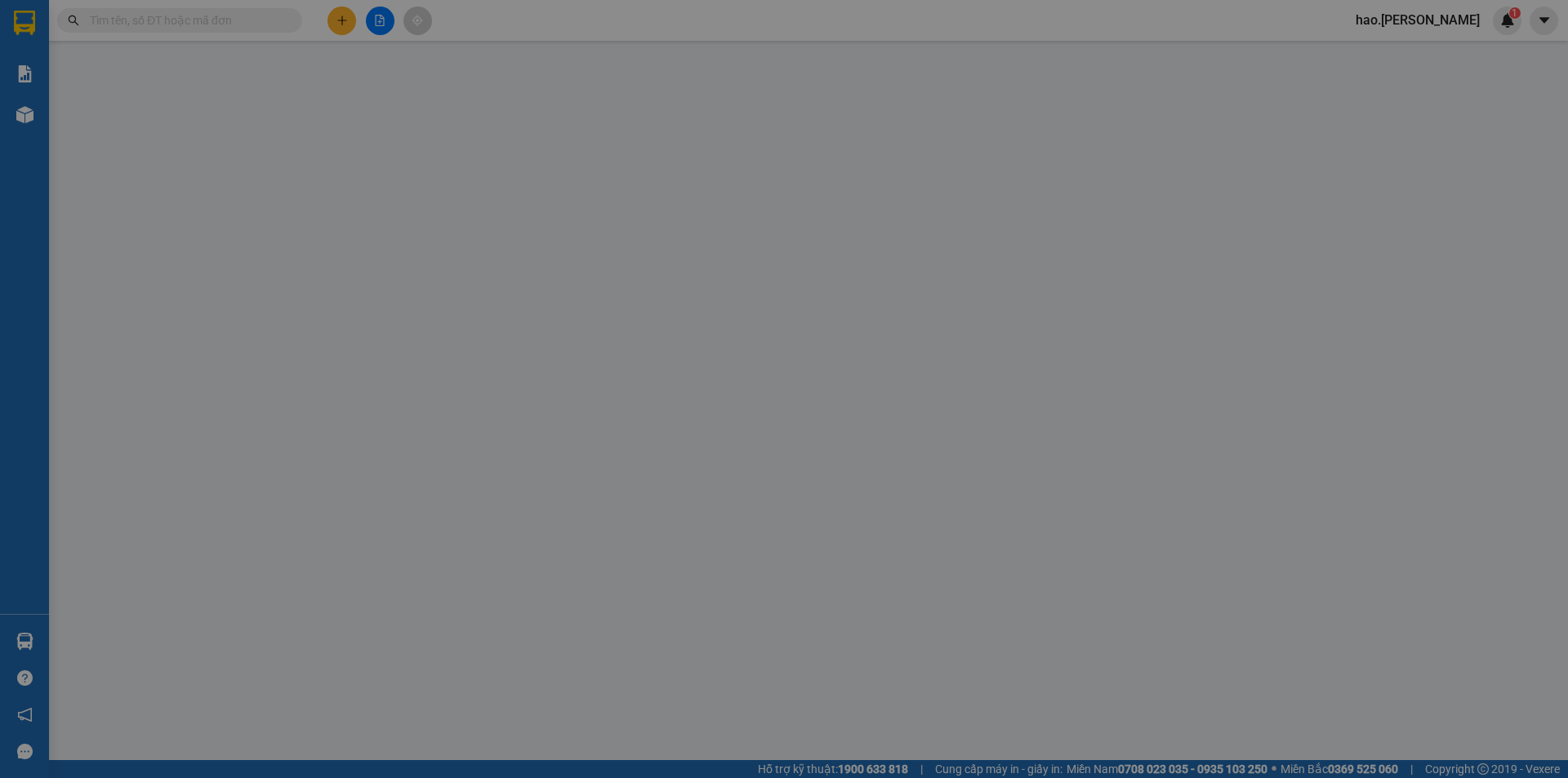
type input "0908087882"
type input "200.000"
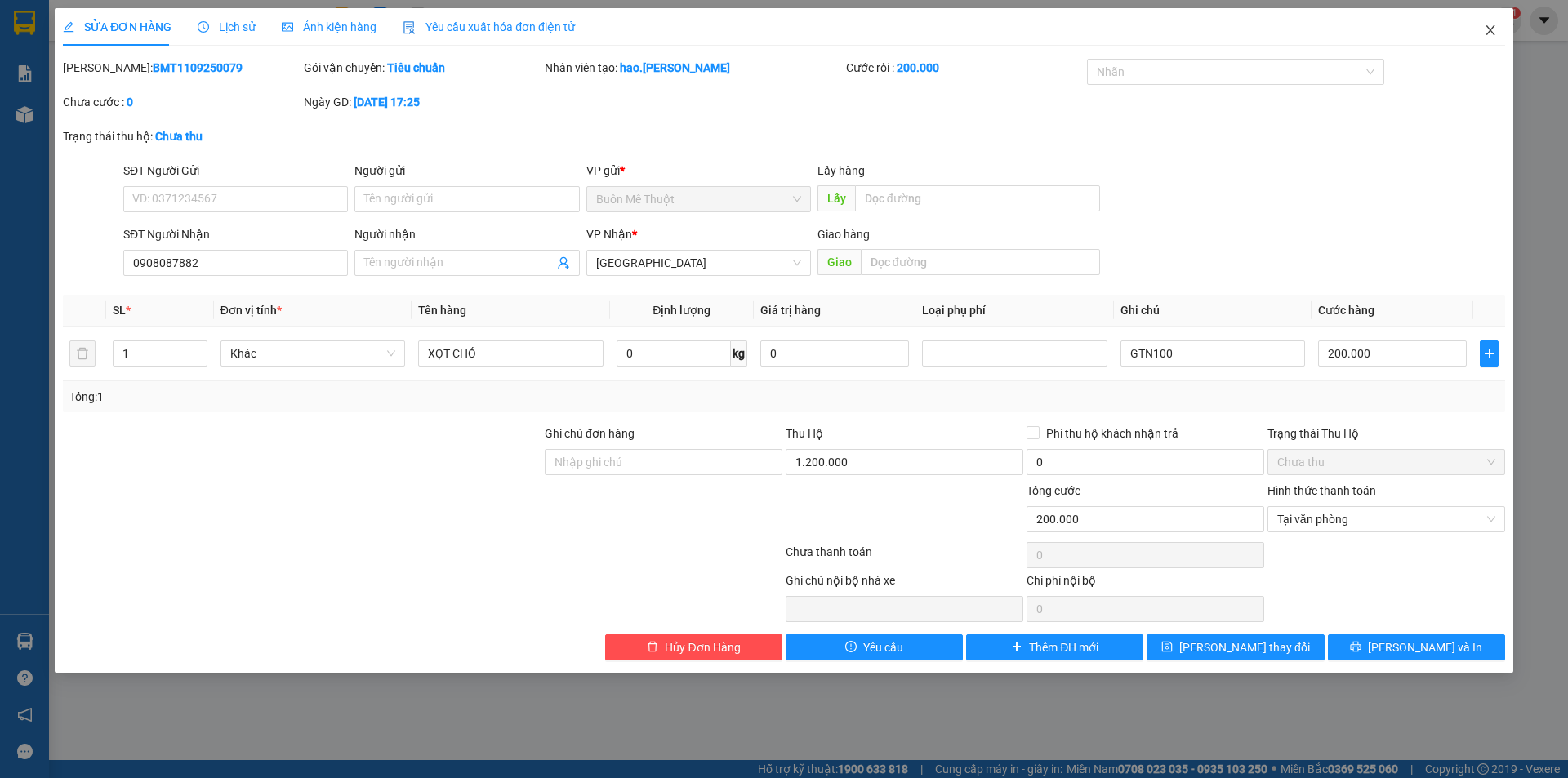
click at [1492, 33] on icon "close" at bounding box center [1489, 30] width 9 height 9
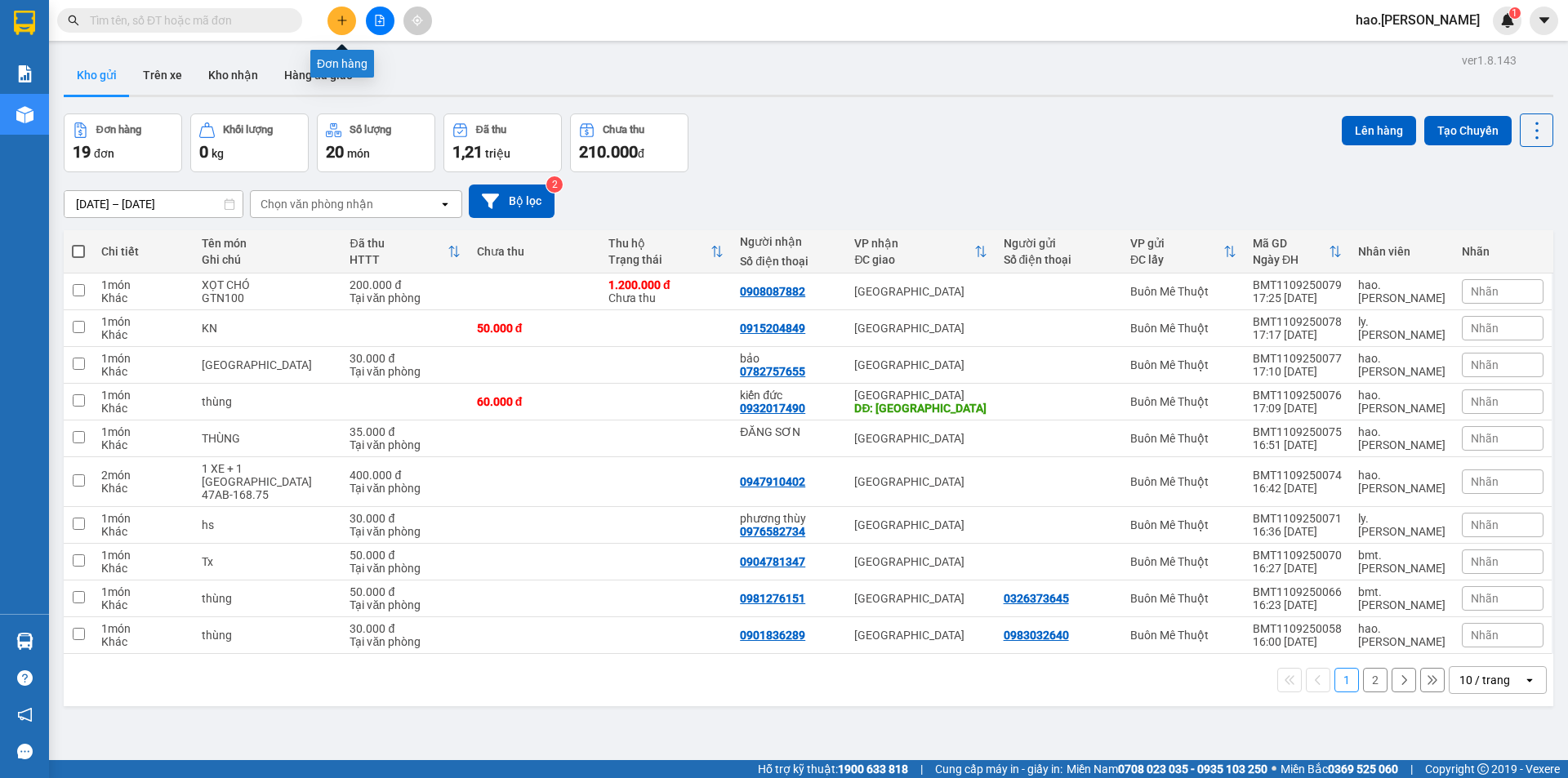
click at [340, 14] on button at bounding box center [341, 20] width 28 height 28
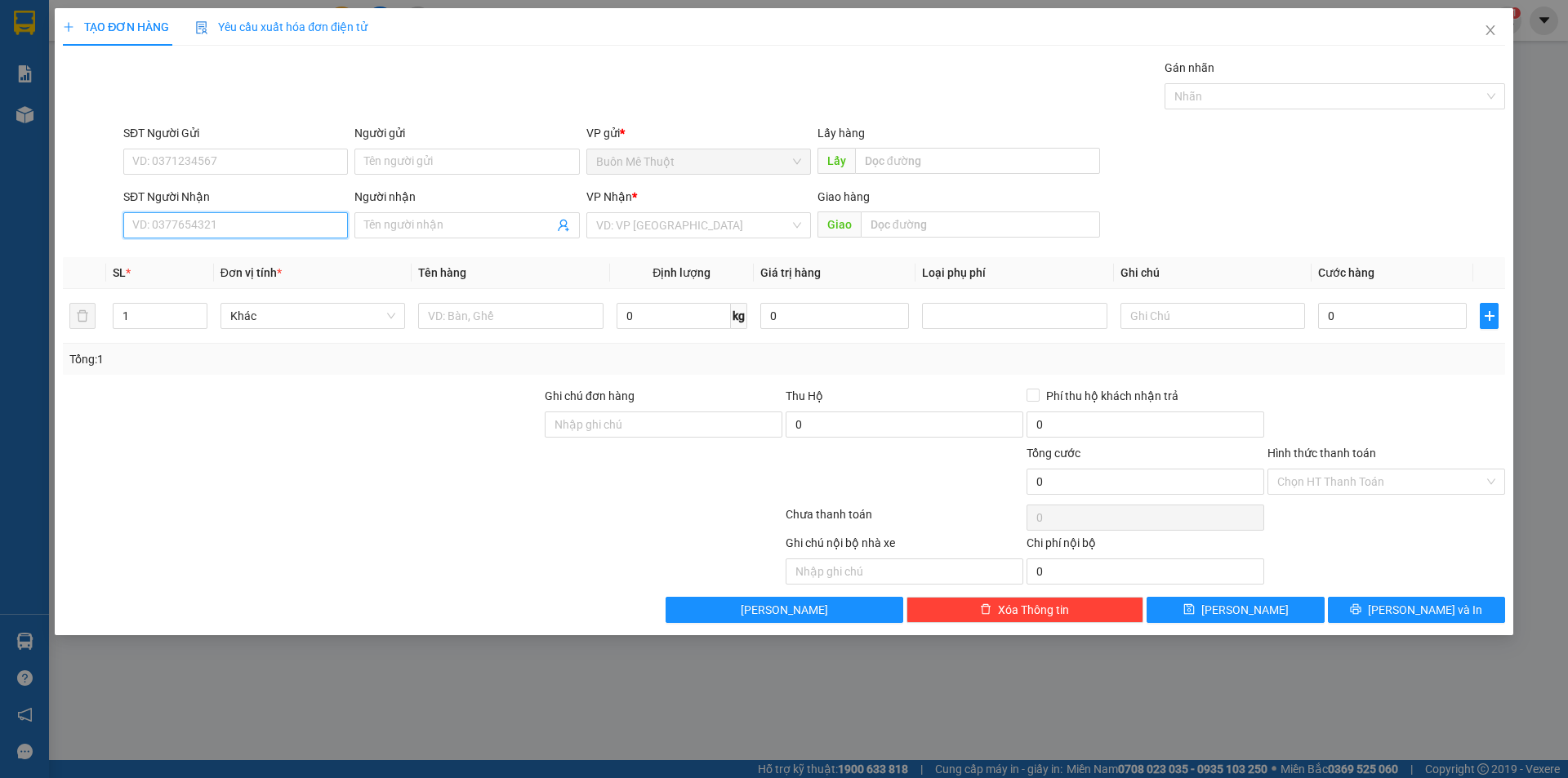
click at [301, 218] on input "SĐT Người Nhận" at bounding box center [235, 225] width 225 height 26
click at [251, 265] on div "0903967566 - vy" at bounding box center [236, 258] width 205 height 18
type input "0903967566"
type input "vy"
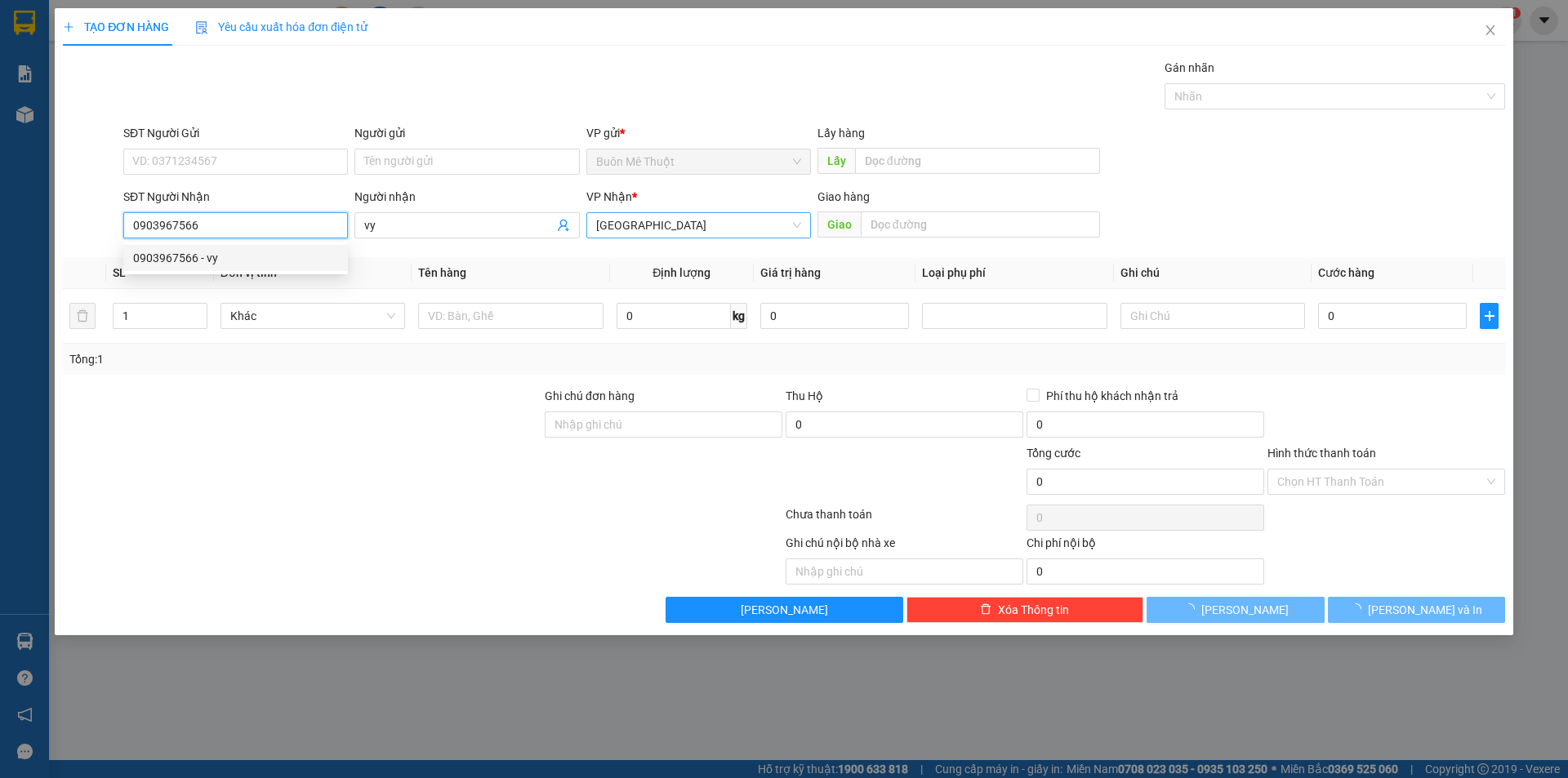
type input "40.000"
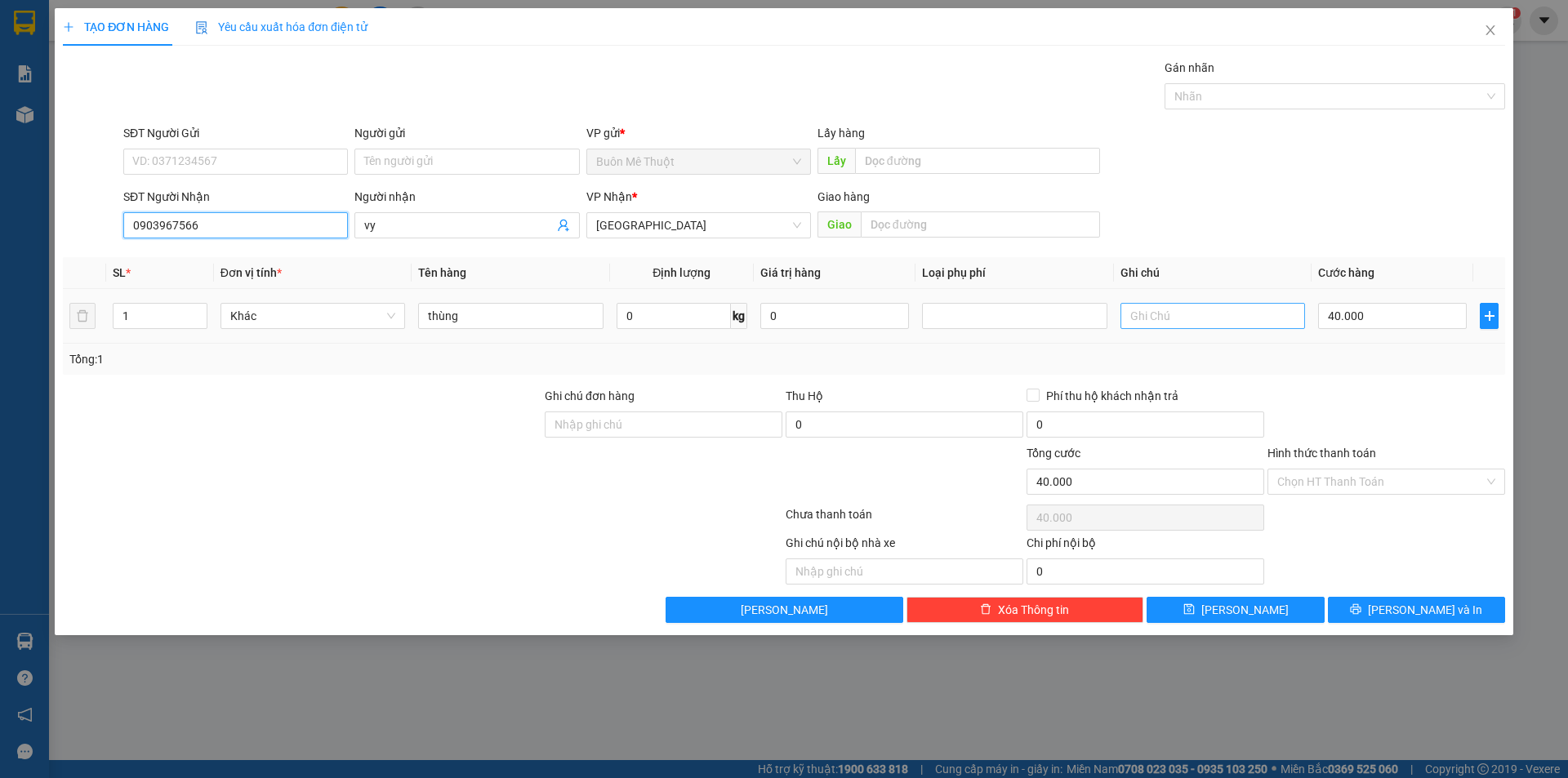
type input "0903967566"
click at [1193, 319] on input "text" at bounding box center [1213, 316] width 184 height 26
type input "GTN30"
click at [1401, 320] on input "40.000" at bounding box center [1392, 316] width 149 height 26
type input "6"
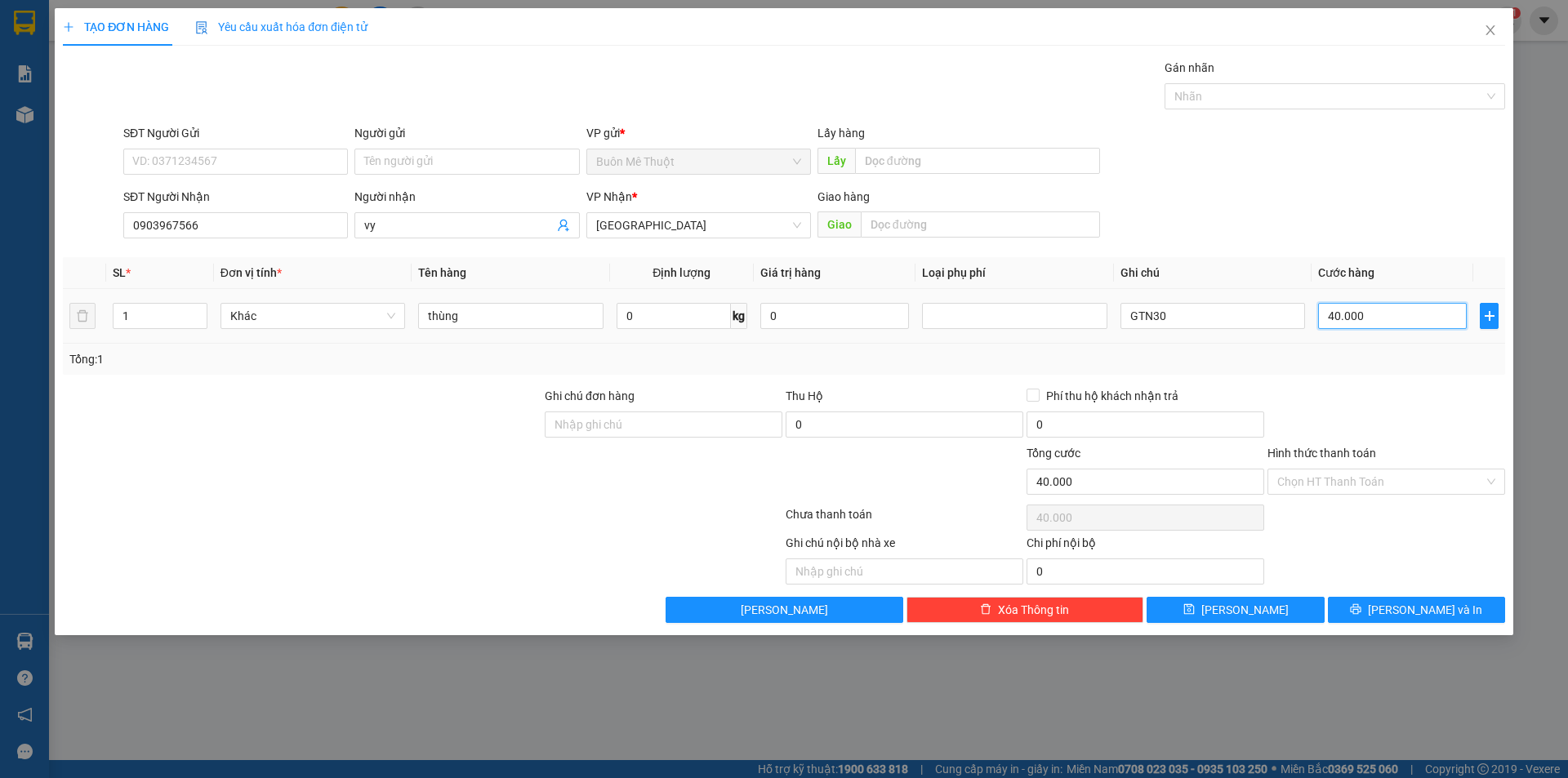
type input "6"
type input "60"
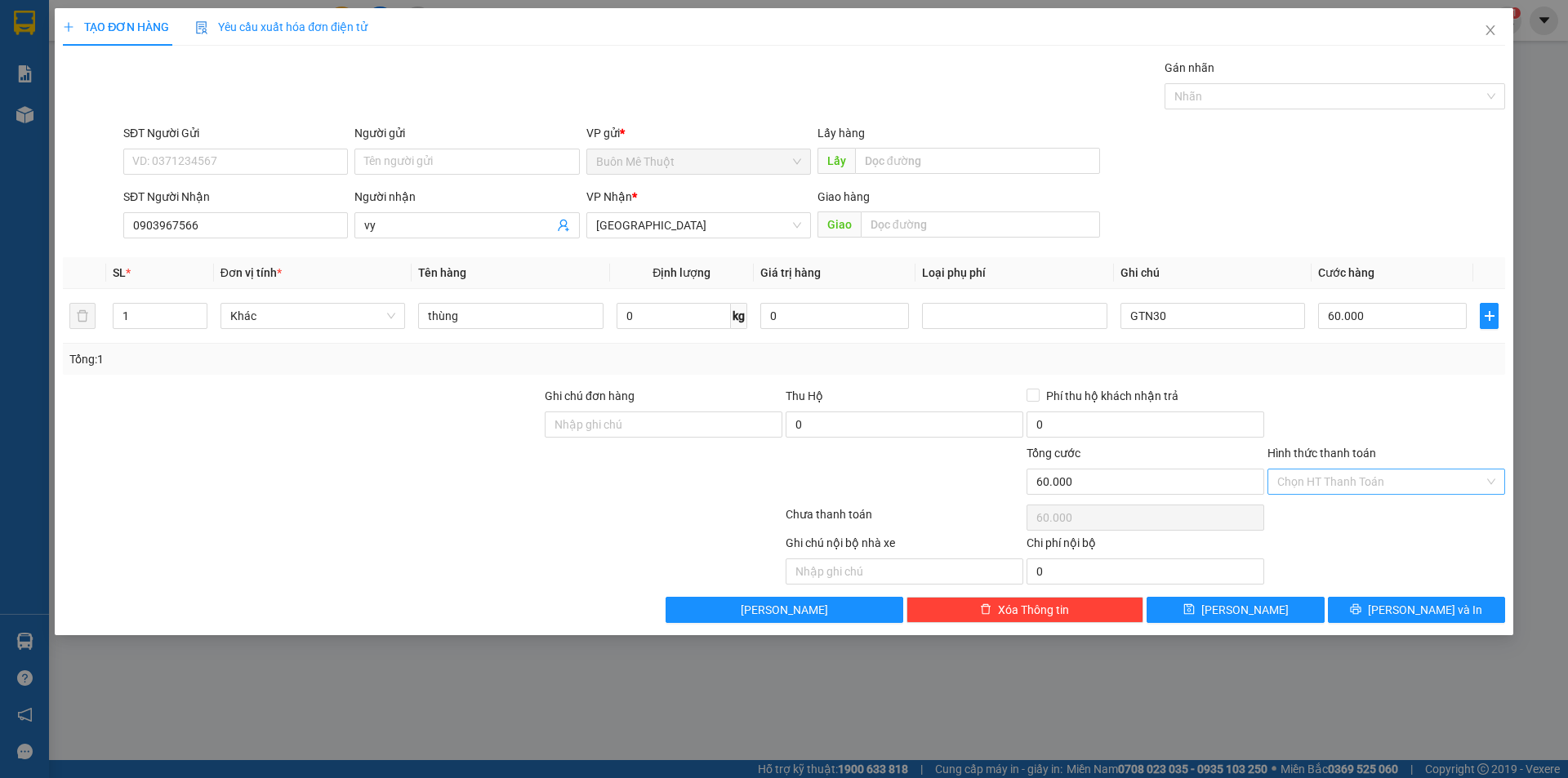
click at [1337, 477] on input "Hình thức thanh toán" at bounding box center [1380, 482] width 207 height 25
click at [1345, 518] on div "Tại văn phòng" at bounding box center [1385, 514] width 218 height 18
click at [1371, 613] on button "[PERSON_NAME] và In" at bounding box center [1416, 610] width 177 height 26
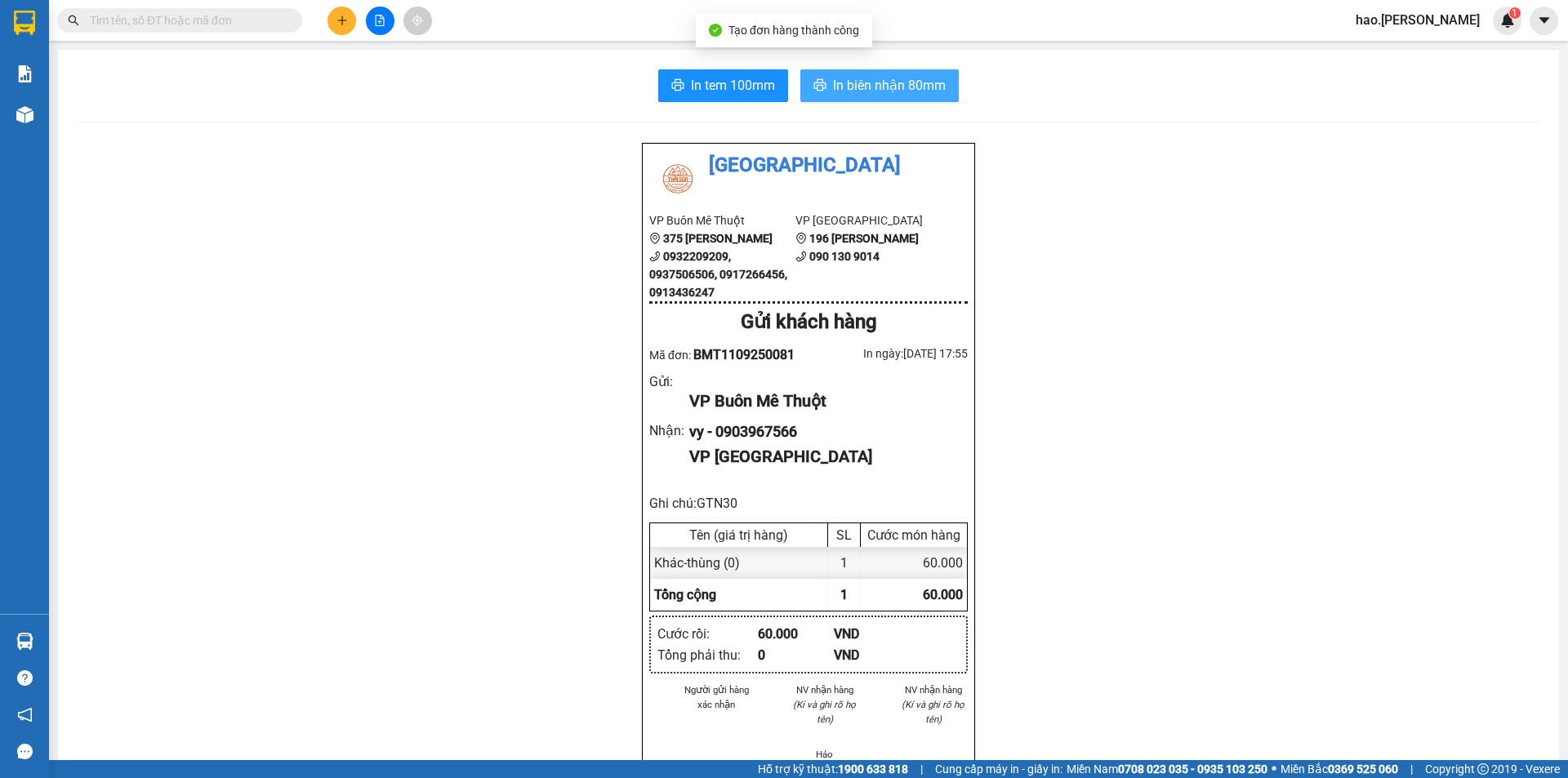
click at [893, 92] on span "In biên nhận 80mm" at bounding box center [889, 85] width 113 height 20
click at [352, 20] on button at bounding box center [341, 20] width 28 height 28
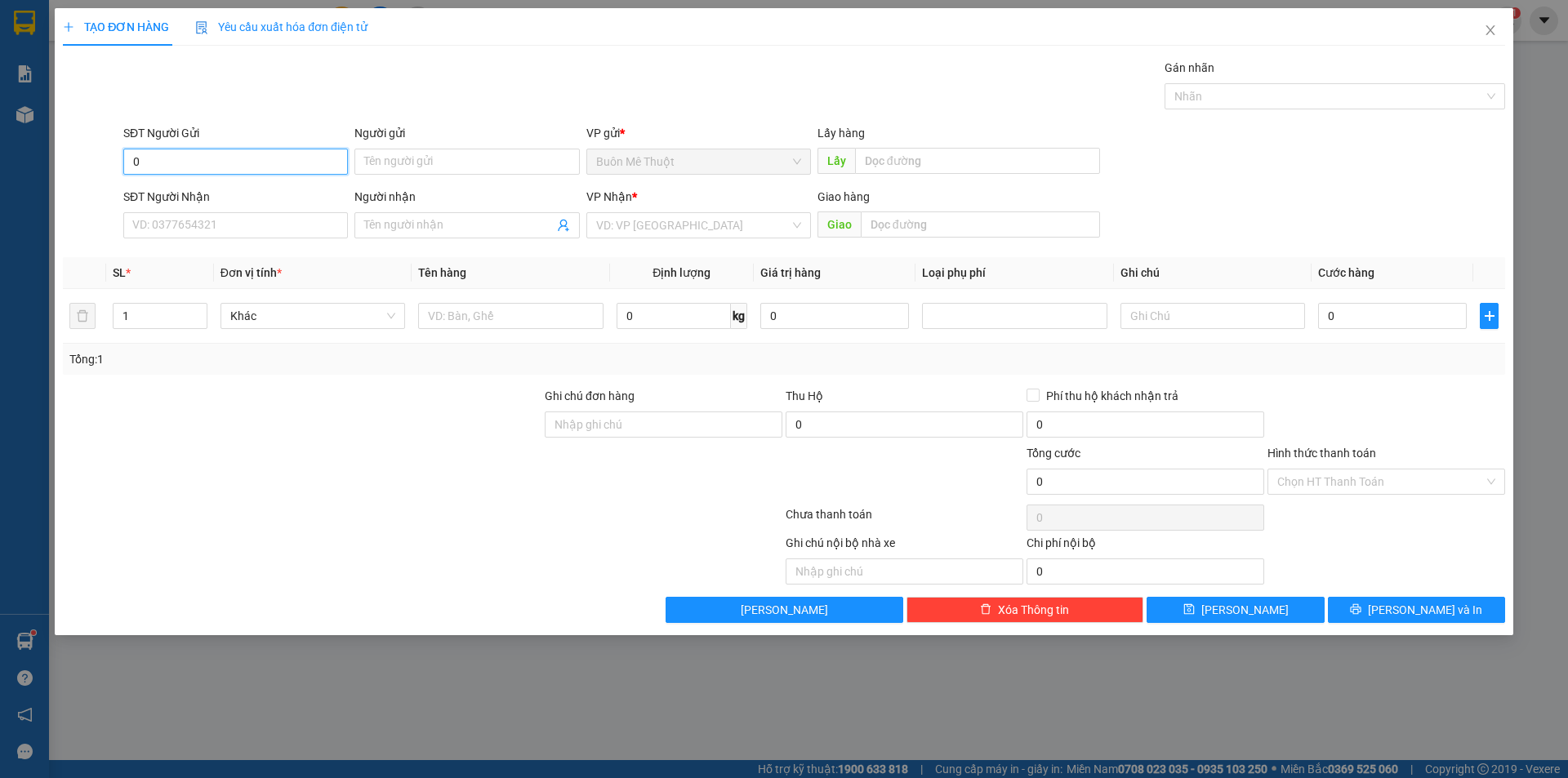
type input "09"
click at [158, 160] on input "09" at bounding box center [235, 161] width 225 height 26
click at [213, 216] on input "SĐT Người Nhận" at bounding box center [235, 225] width 225 height 26
type input "0905230054"
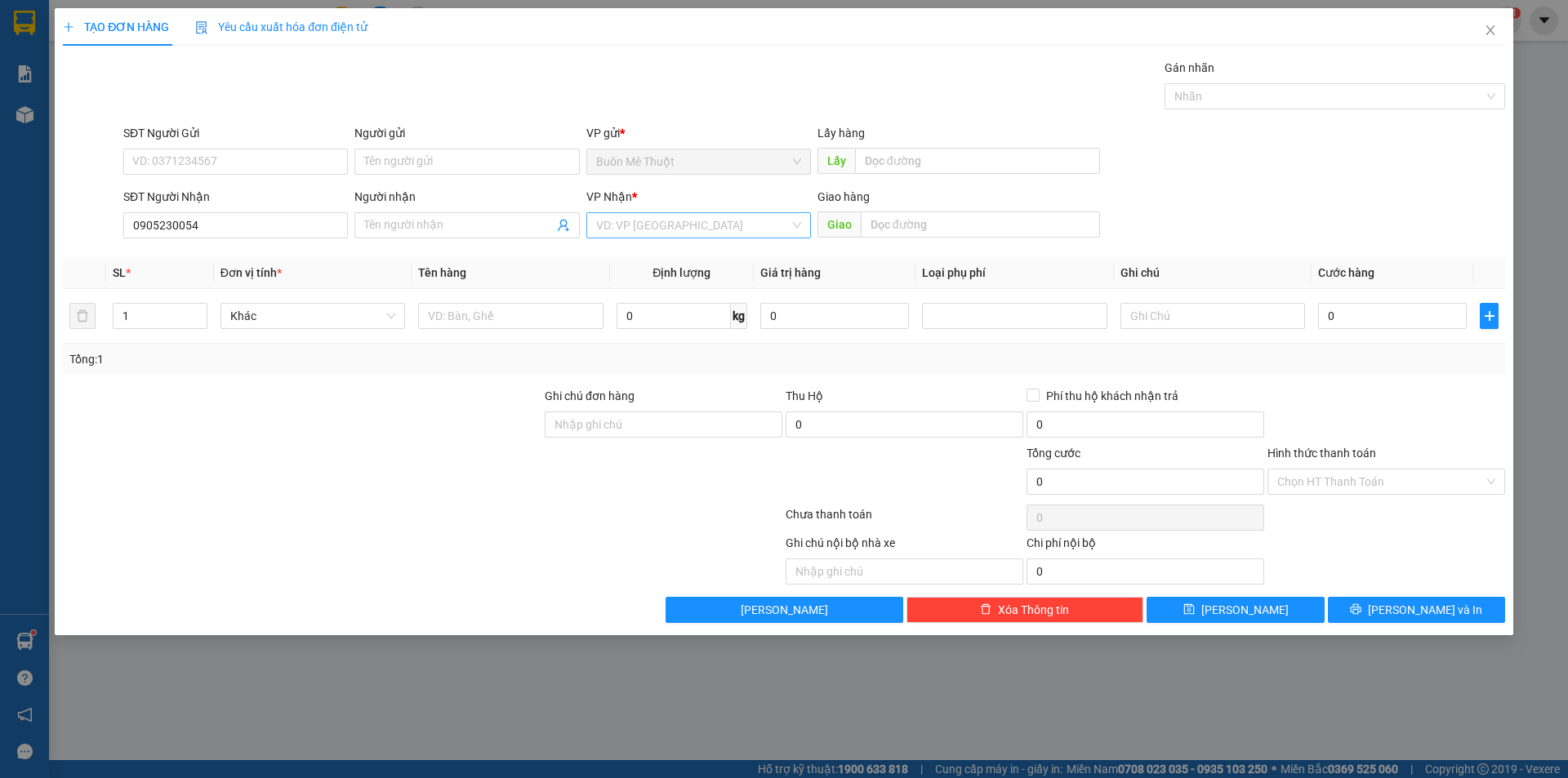
click at [629, 231] on input "search" at bounding box center [693, 225] width 194 height 25
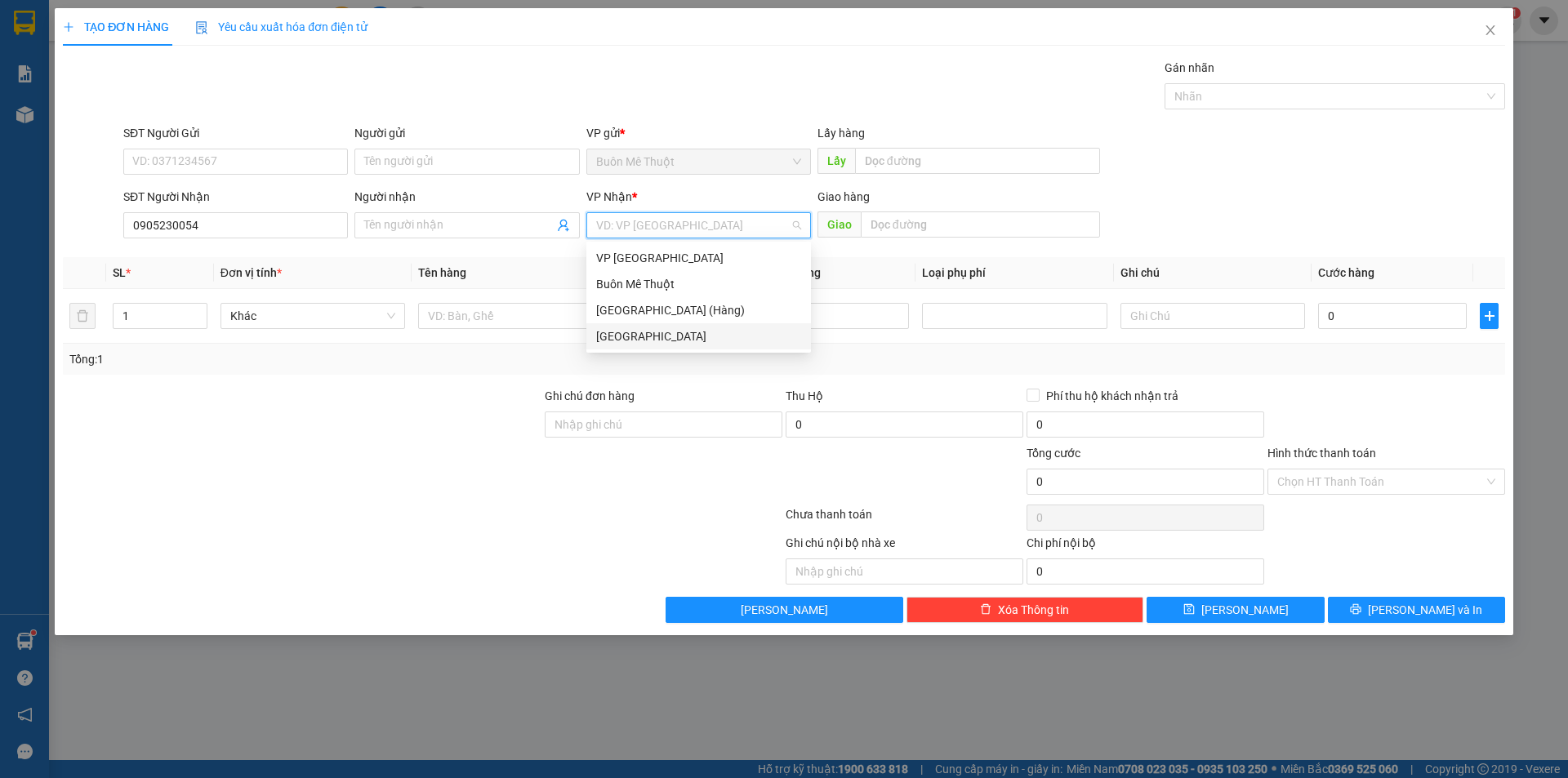
drag, startPoint x: 612, startPoint y: 307, endPoint x: 615, endPoint y: 326, distance: 19.2
click at [615, 326] on div "VP Nha Trang Buôn Mê Thuột [GEOGRAPHIC_DATA] (Hàng) [GEOGRAPHIC_DATA]" at bounding box center [699, 297] width 225 height 104
click at [615, 334] on div "[GEOGRAPHIC_DATA]" at bounding box center [699, 336] width 205 height 18
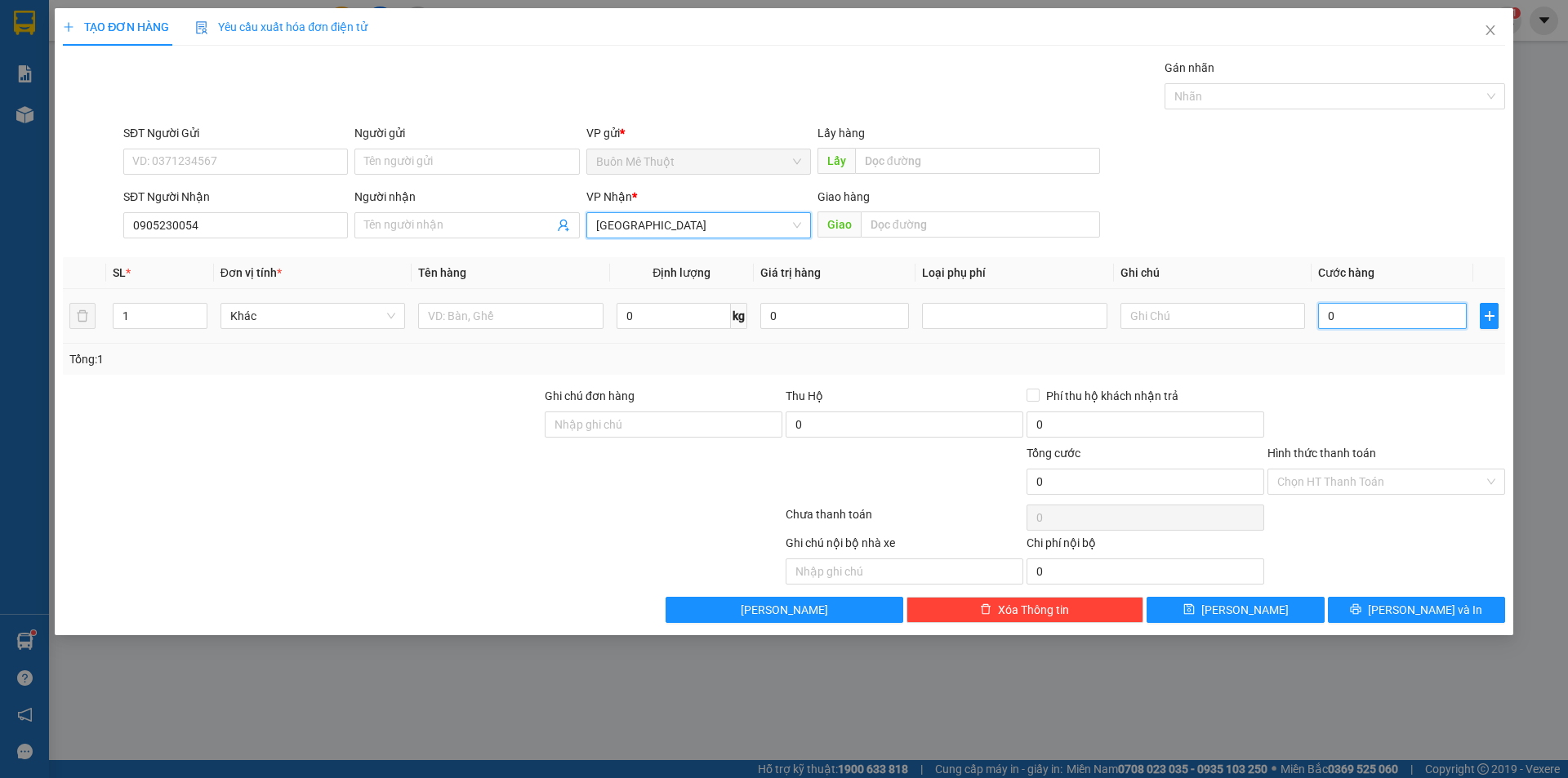
click at [1369, 318] on input "0" at bounding box center [1392, 316] width 149 height 26
click at [518, 331] on div at bounding box center [511, 316] width 184 height 32
click at [529, 318] on input "text" at bounding box center [511, 316] width 184 height 26
type input "THÙNG"
click at [1396, 314] on input "0" at bounding box center [1392, 316] width 149 height 26
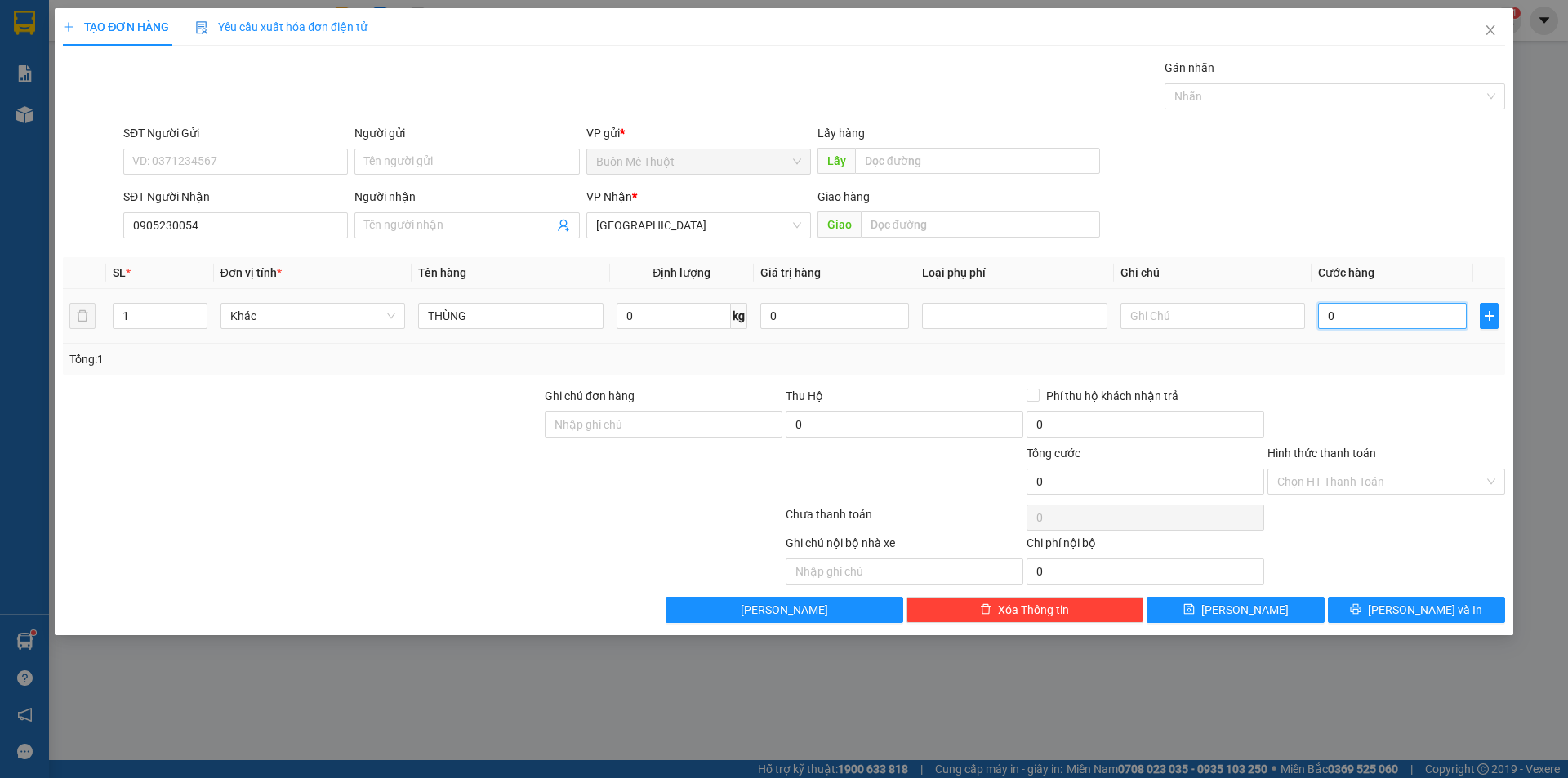
type input "4"
type input "40"
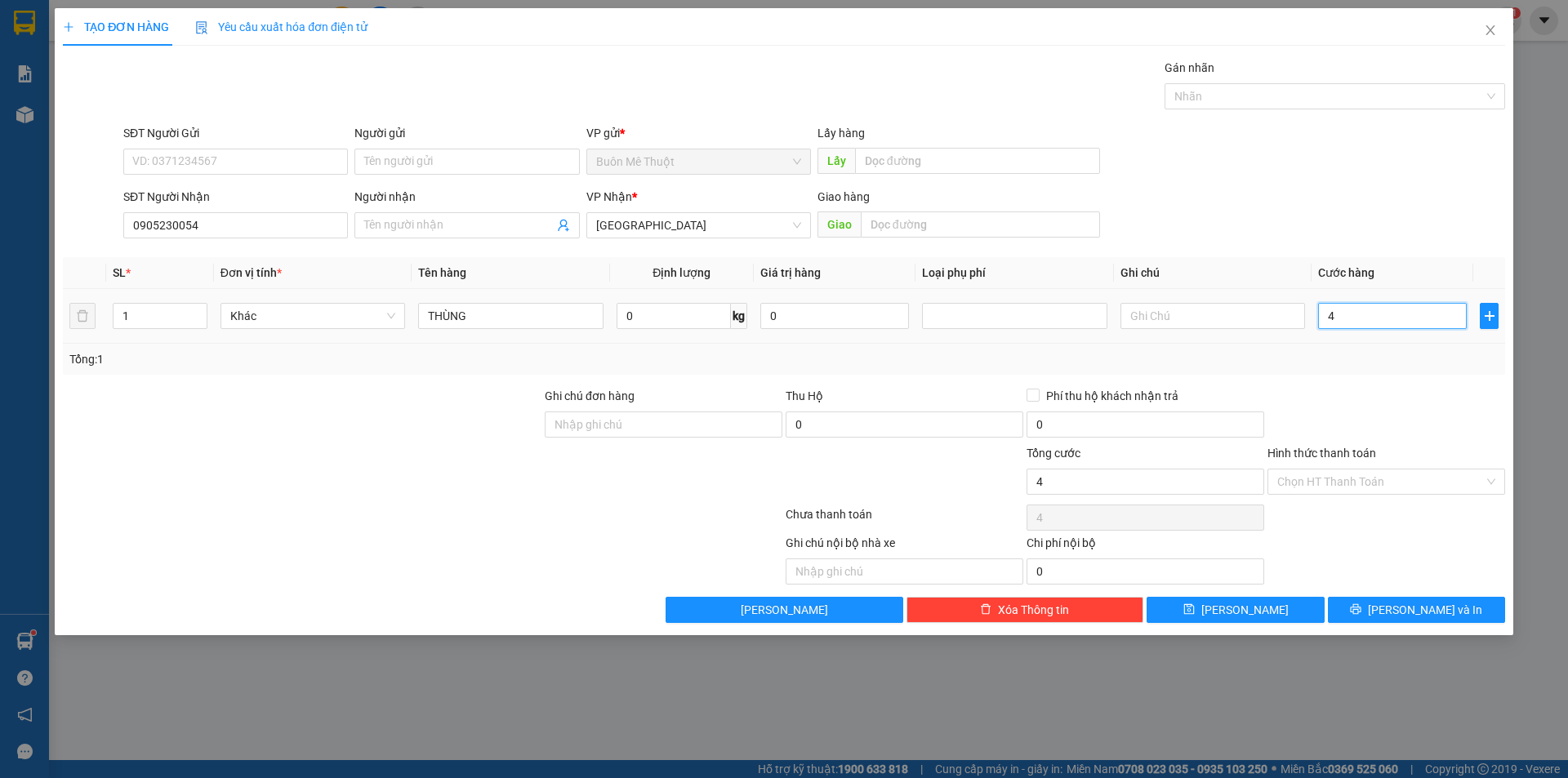
type input "40"
type input "40.000"
click at [1208, 307] on input "text" at bounding box center [1213, 316] width 184 height 26
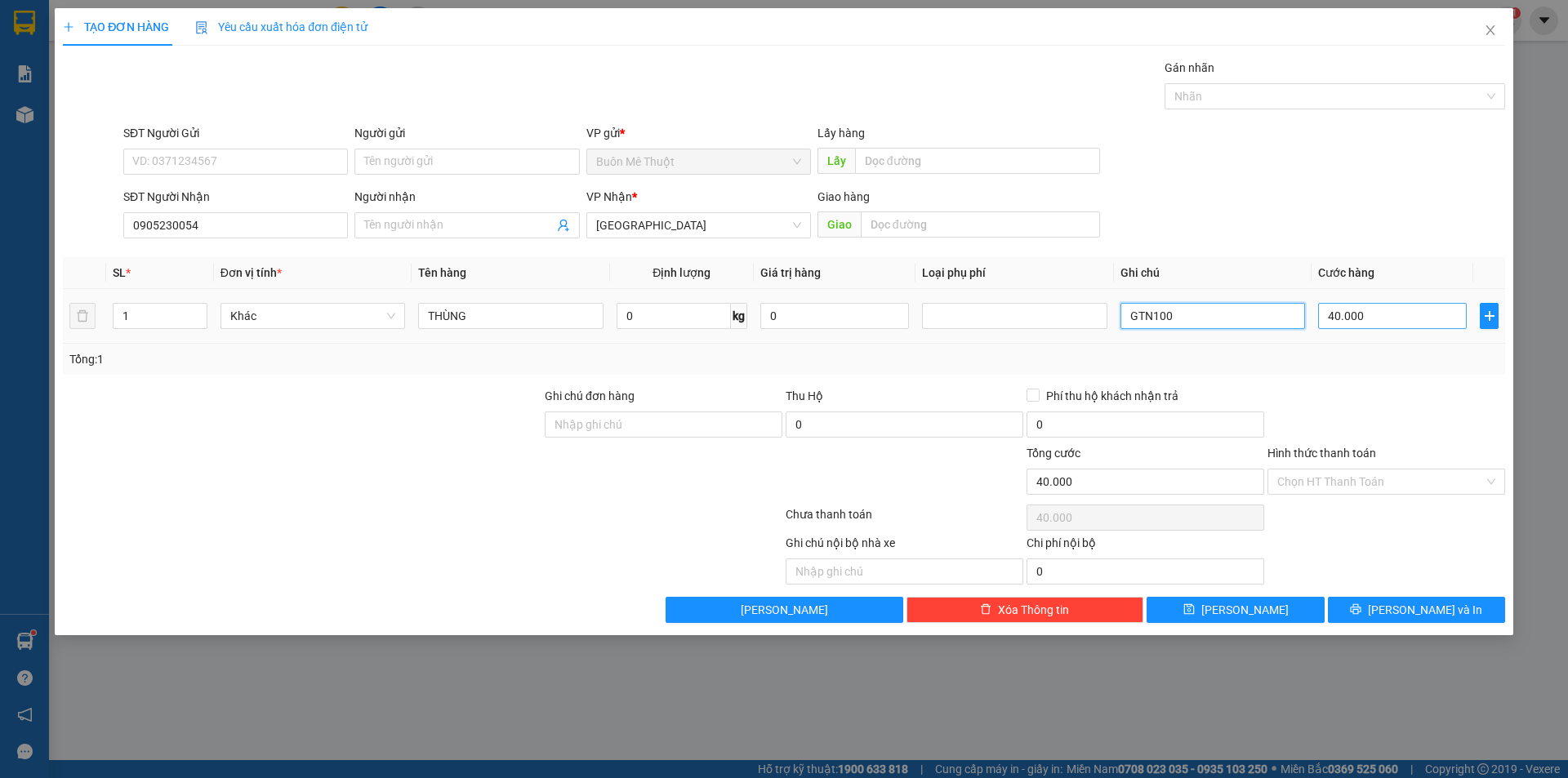
type input "GTN100"
click at [1388, 319] on input "40.000" at bounding box center [1392, 316] width 149 height 26
type input "1"
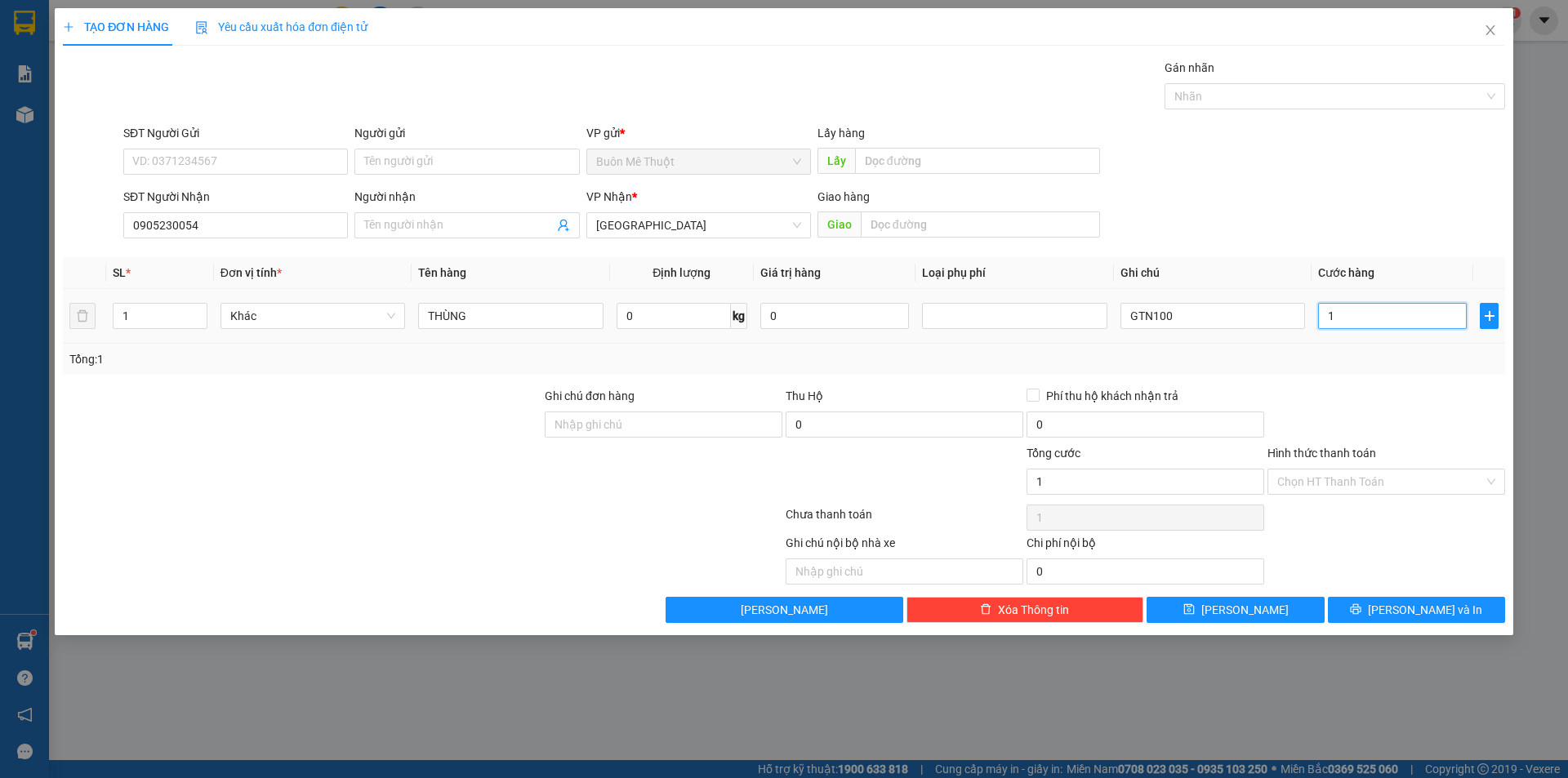
type input "14"
type input "140"
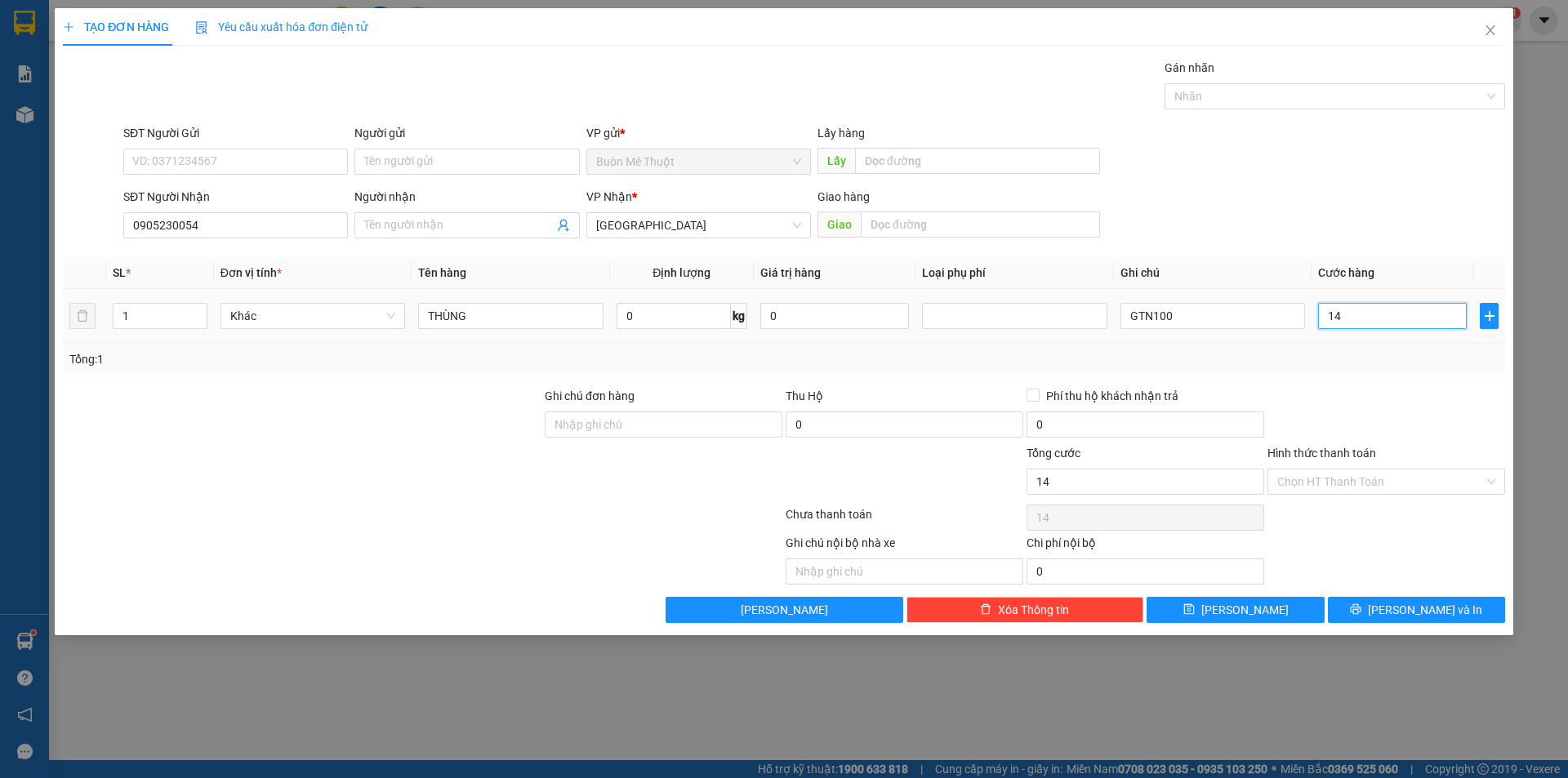
type input "140"
type input "140.000"
drag, startPoint x: 1372, startPoint y: 392, endPoint x: 1367, endPoint y: 432, distance: 40.3
click at [1371, 392] on div at bounding box center [1386, 415] width 241 height 57
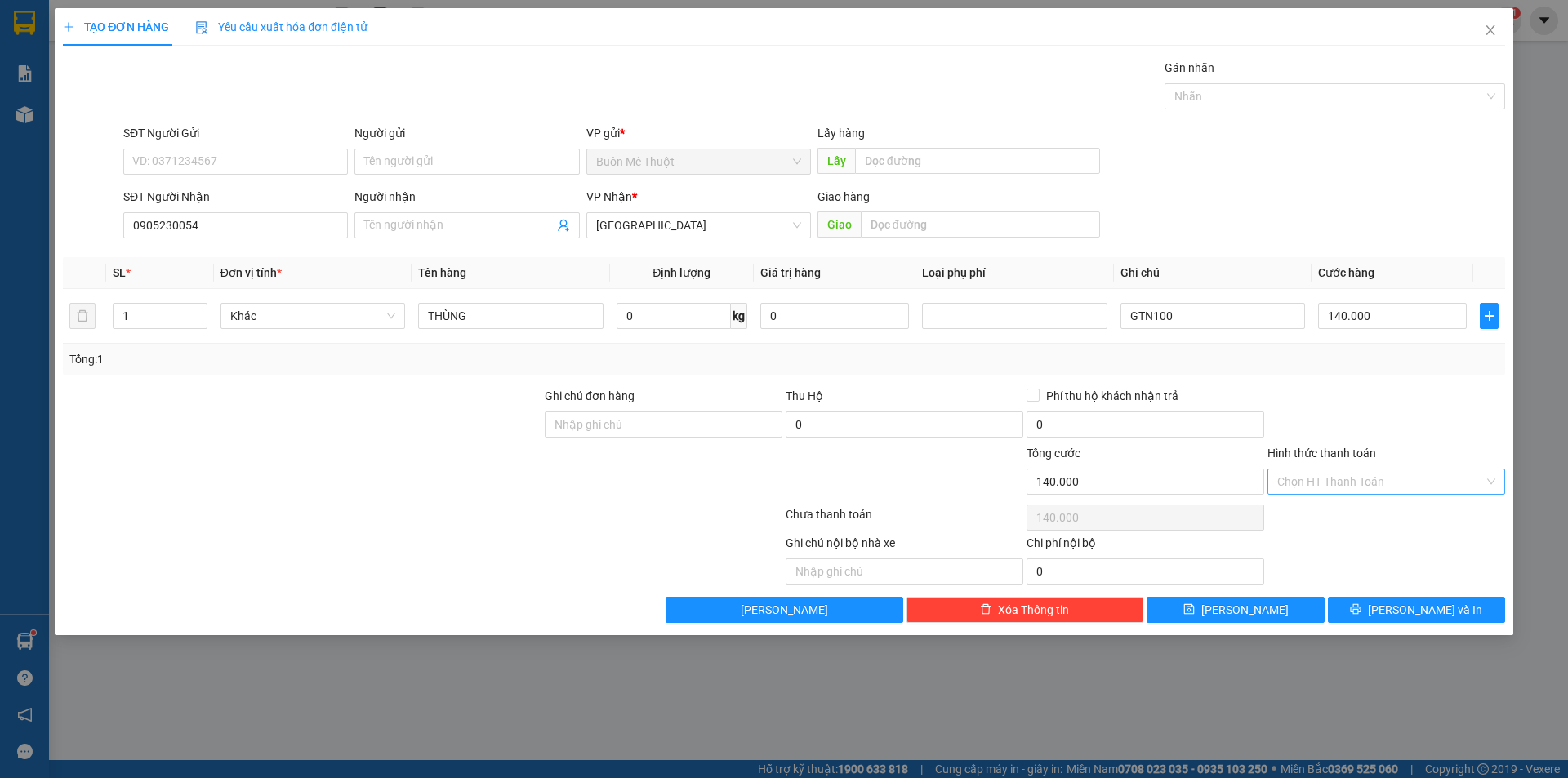
click at [1386, 475] on input "Hình thức thanh toán" at bounding box center [1380, 482] width 207 height 25
click at [1297, 518] on div "Tại văn phòng" at bounding box center [1385, 514] width 218 height 18
type input "0"
click at [1313, 143] on div "SĐT Người Gửi VD: 0371234567 Người gửi Tên người gửi VP gửi * Buôn Mê Thuột Lấy…" at bounding box center [814, 152] width 1388 height 57
click at [1369, 611] on button "[PERSON_NAME] và In" at bounding box center [1416, 610] width 177 height 26
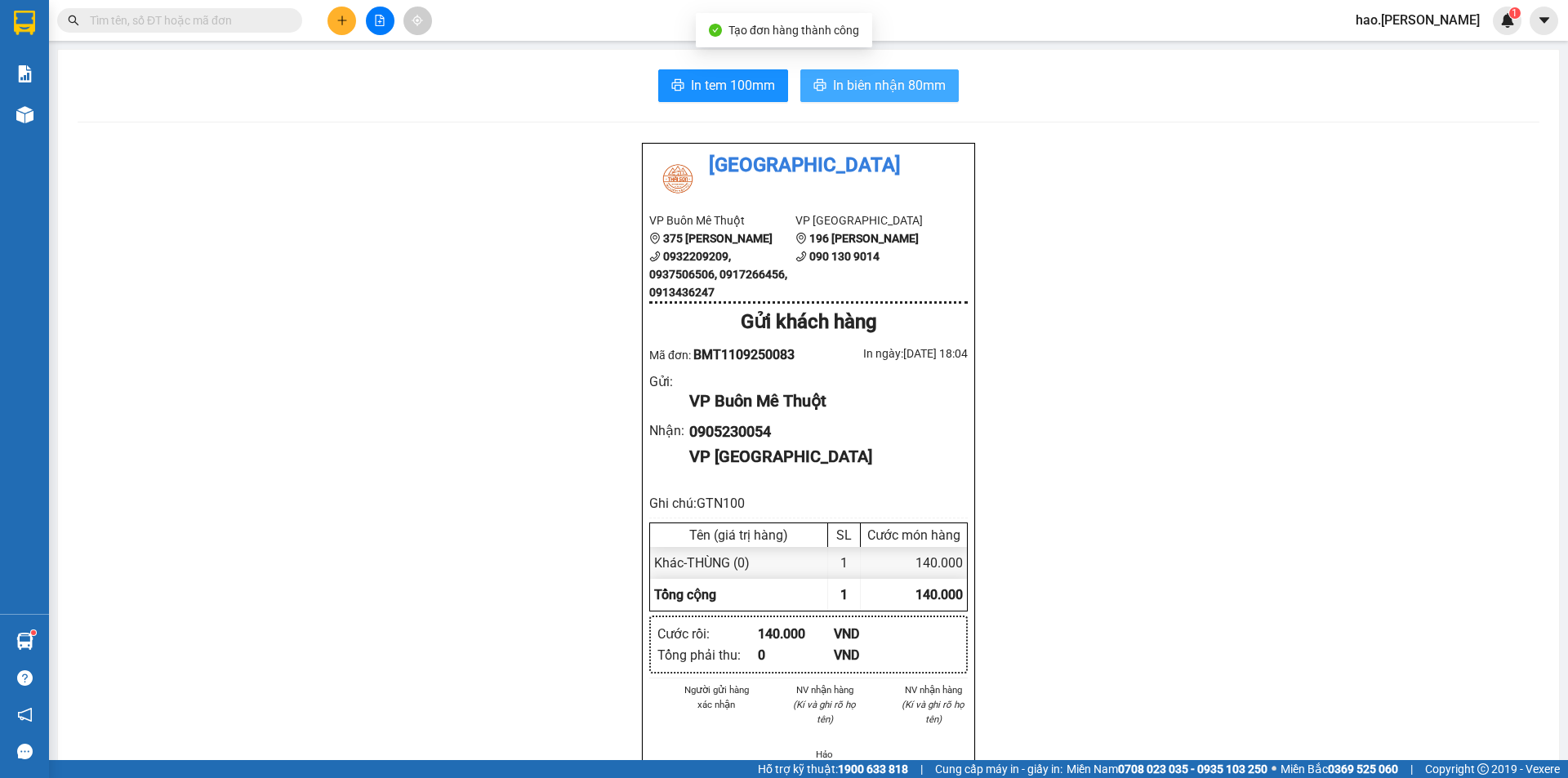
click at [885, 70] on button "In biên nhận 80mm" at bounding box center [879, 85] width 158 height 32
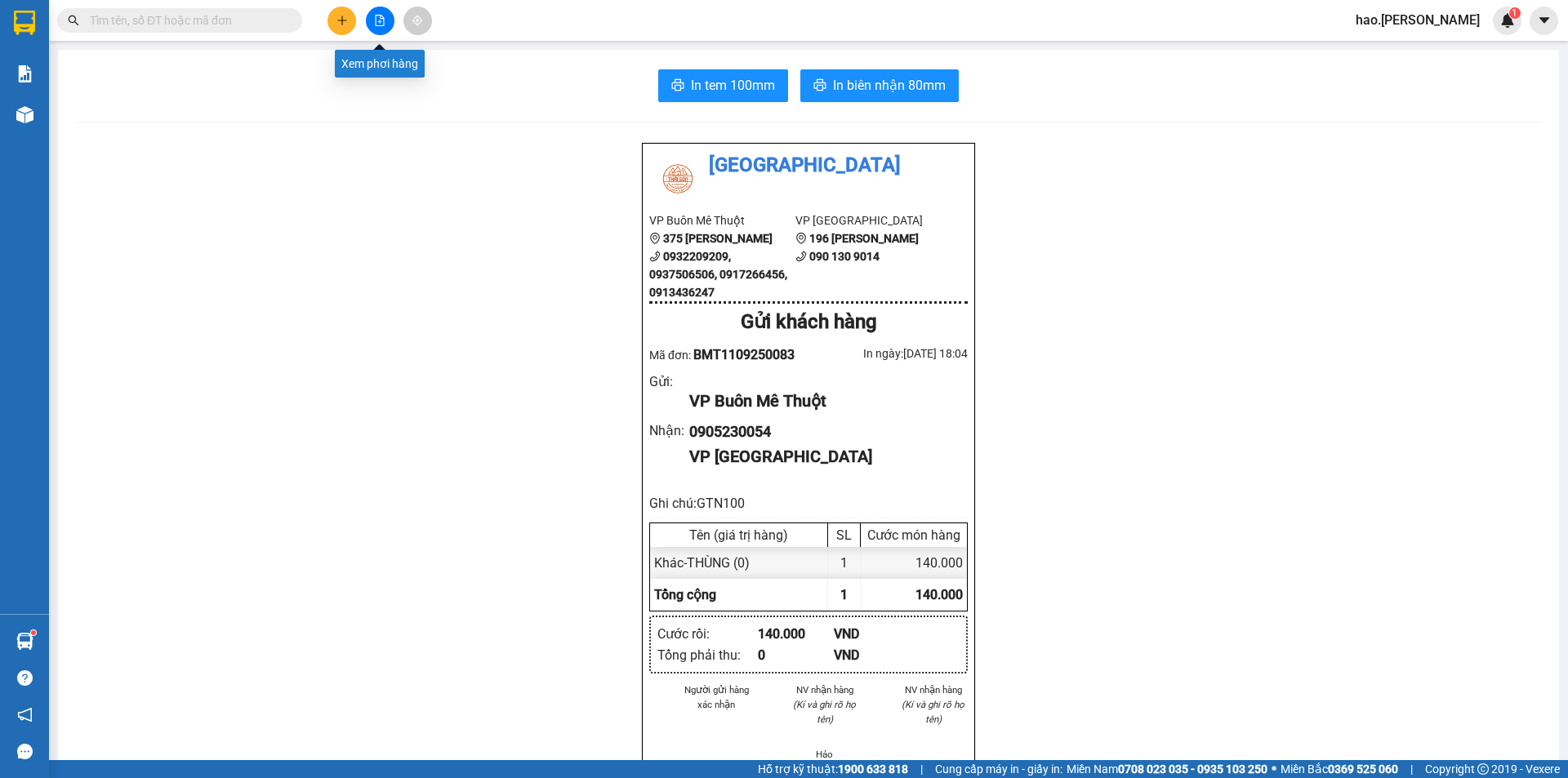
click at [356, 22] on div at bounding box center [379, 20] width 122 height 28
click at [347, 19] on icon "plus" at bounding box center [342, 20] width 11 height 11
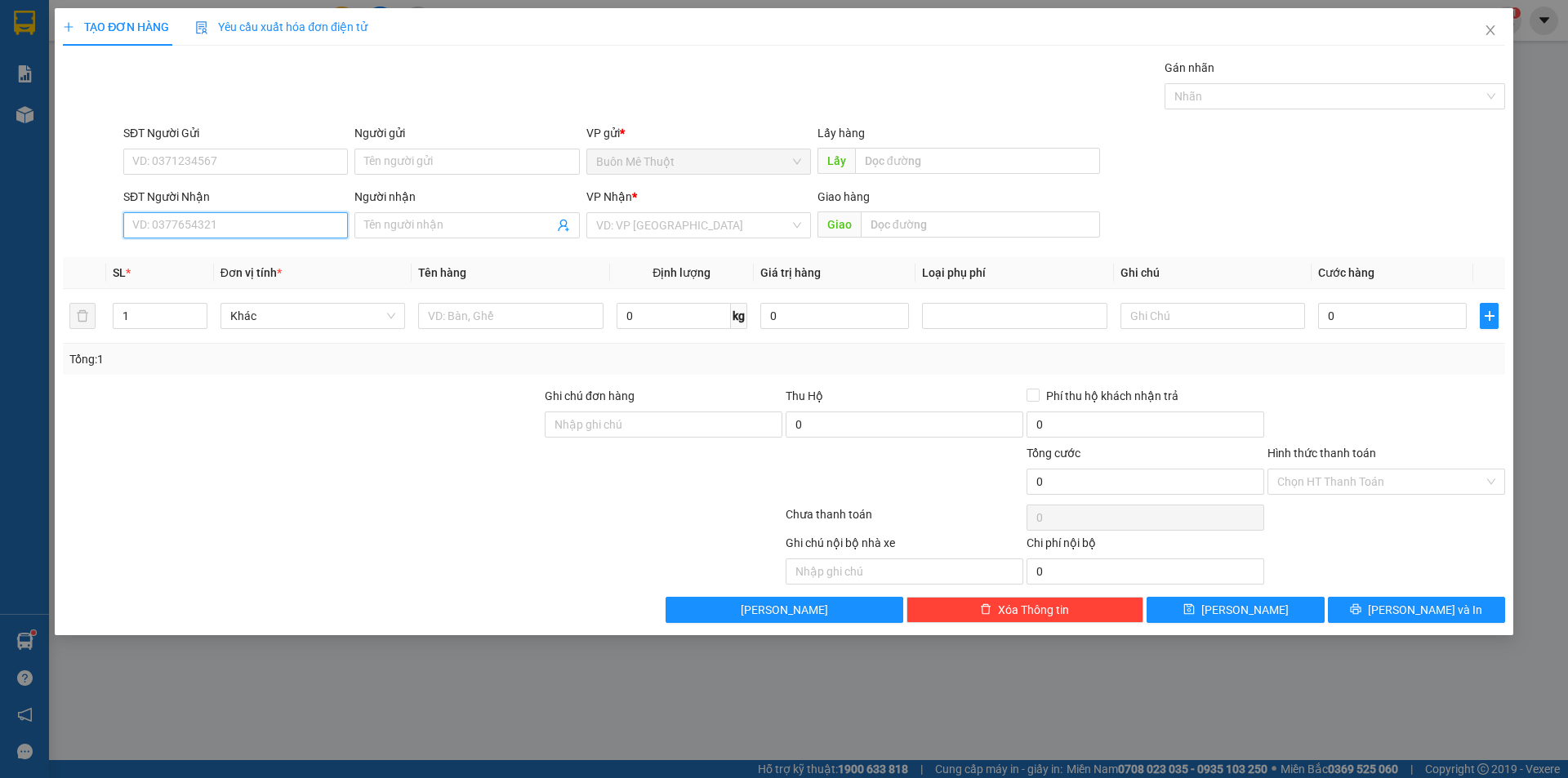
click at [316, 219] on input "SĐT Người Nhận" at bounding box center [235, 225] width 225 height 26
drag, startPoint x: 313, startPoint y: 237, endPoint x: 513, endPoint y: 75, distance: 257.4
click at [513, 75] on div "Gói vận chuyển * Tiêu chuẩn Gán nhãn Nhãn" at bounding box center [814, 87] width 1388 height 57
click at [393, 226] on input "Người nhận" at bounding box center [458, 225] width 189 height 18
click at [1378, 311] on input "0" at bounding box center [1392, 316] width 149 height 26
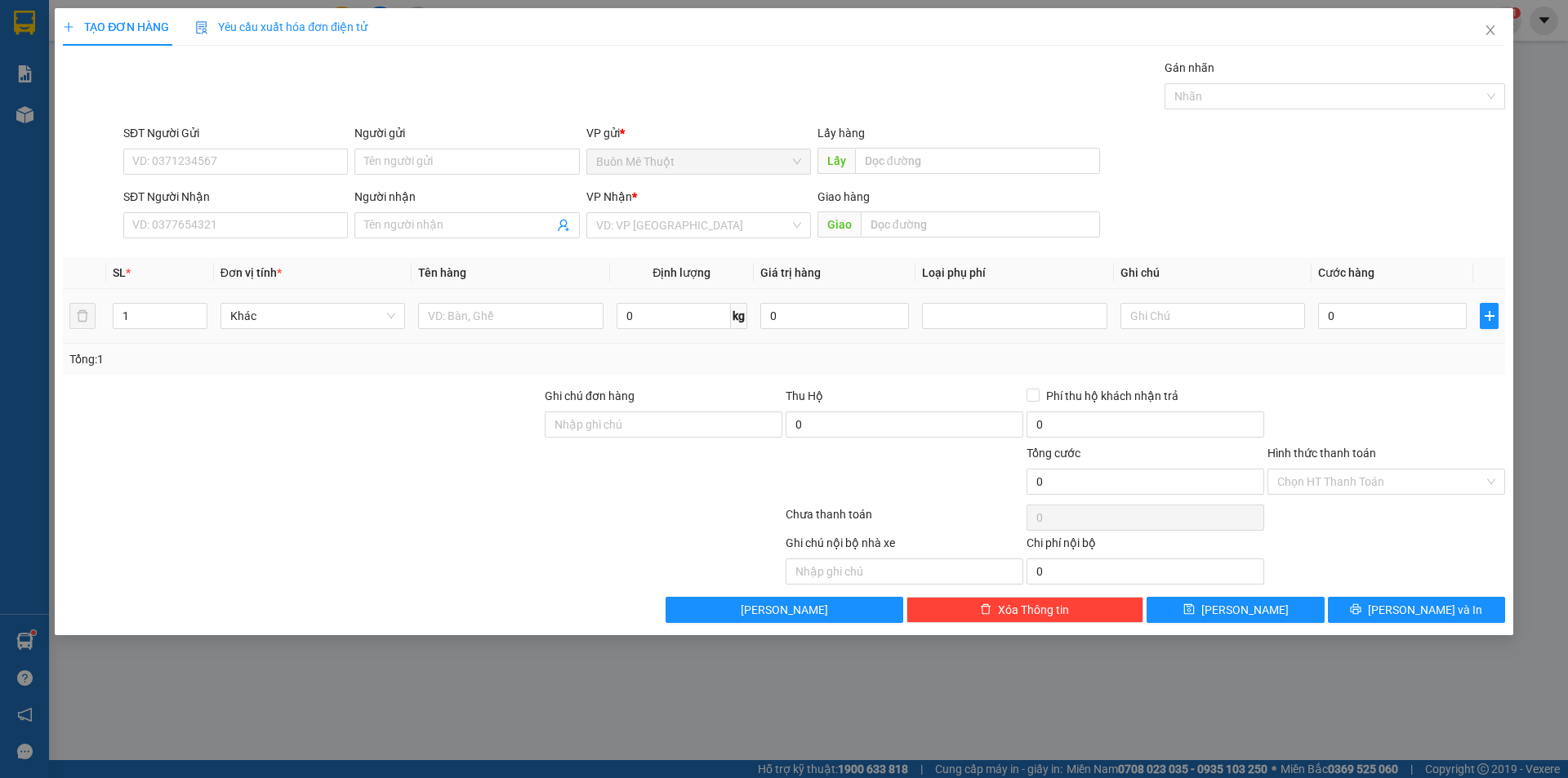
click at [1214, 299] on td at bounding box center [1212, 316] width 197 height 55
click at [1213, 308] on input "text" at bounding box center [1213, 316] width 184 height 26
click at [446, 220] on input "Người nhận" at bounding box center [458, 225] width 189 height 18
click at [192, 216] on input "SĐT Người Nhận" at bounding box center [235, 225] width 225 height 26
click at [192, 259] on div "0919839234" at bounding box center [236, 258] width 205 height 18
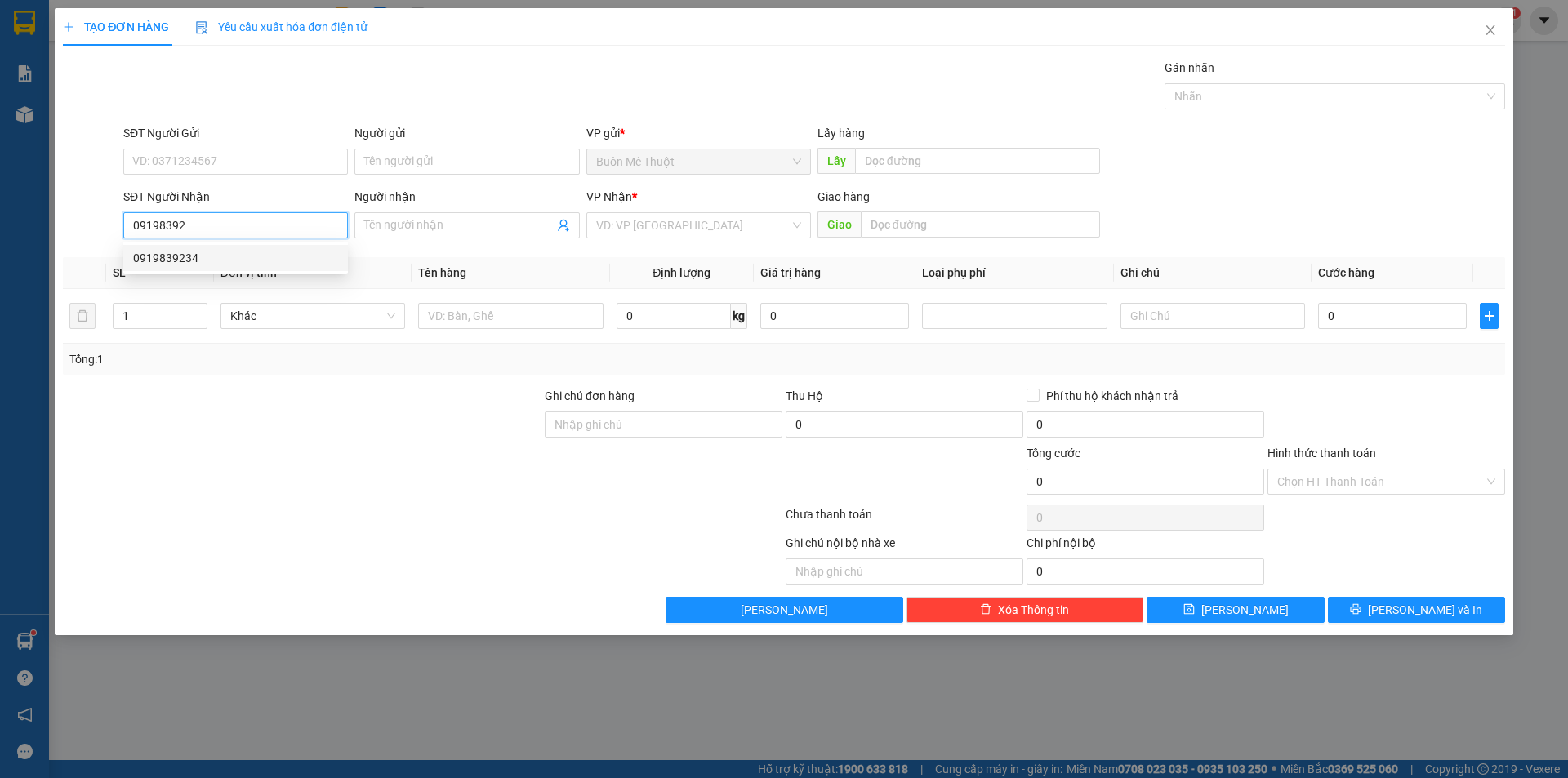
type input "0919839234"
type input "NINH HÒA"
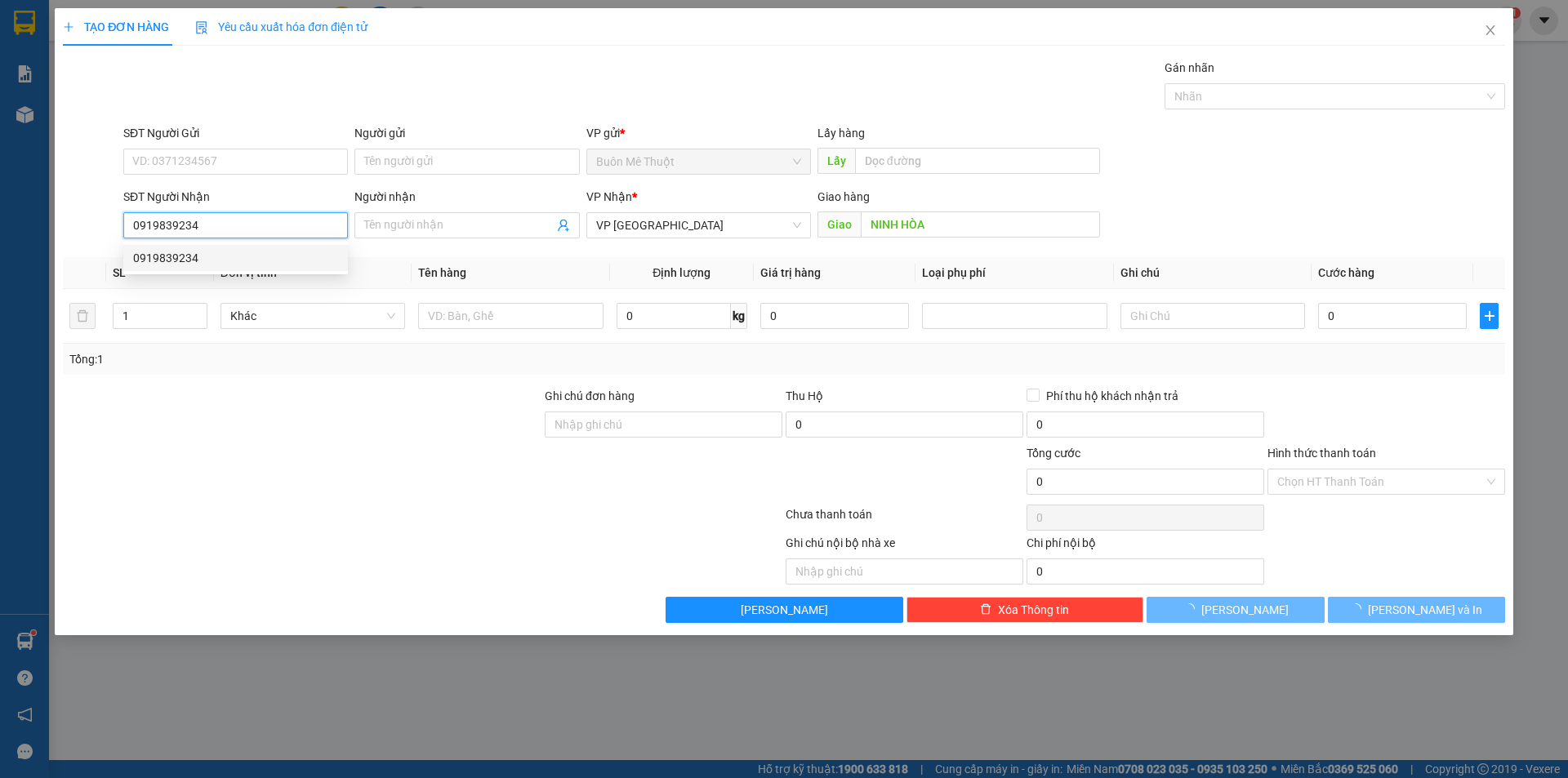
type input "170.000"
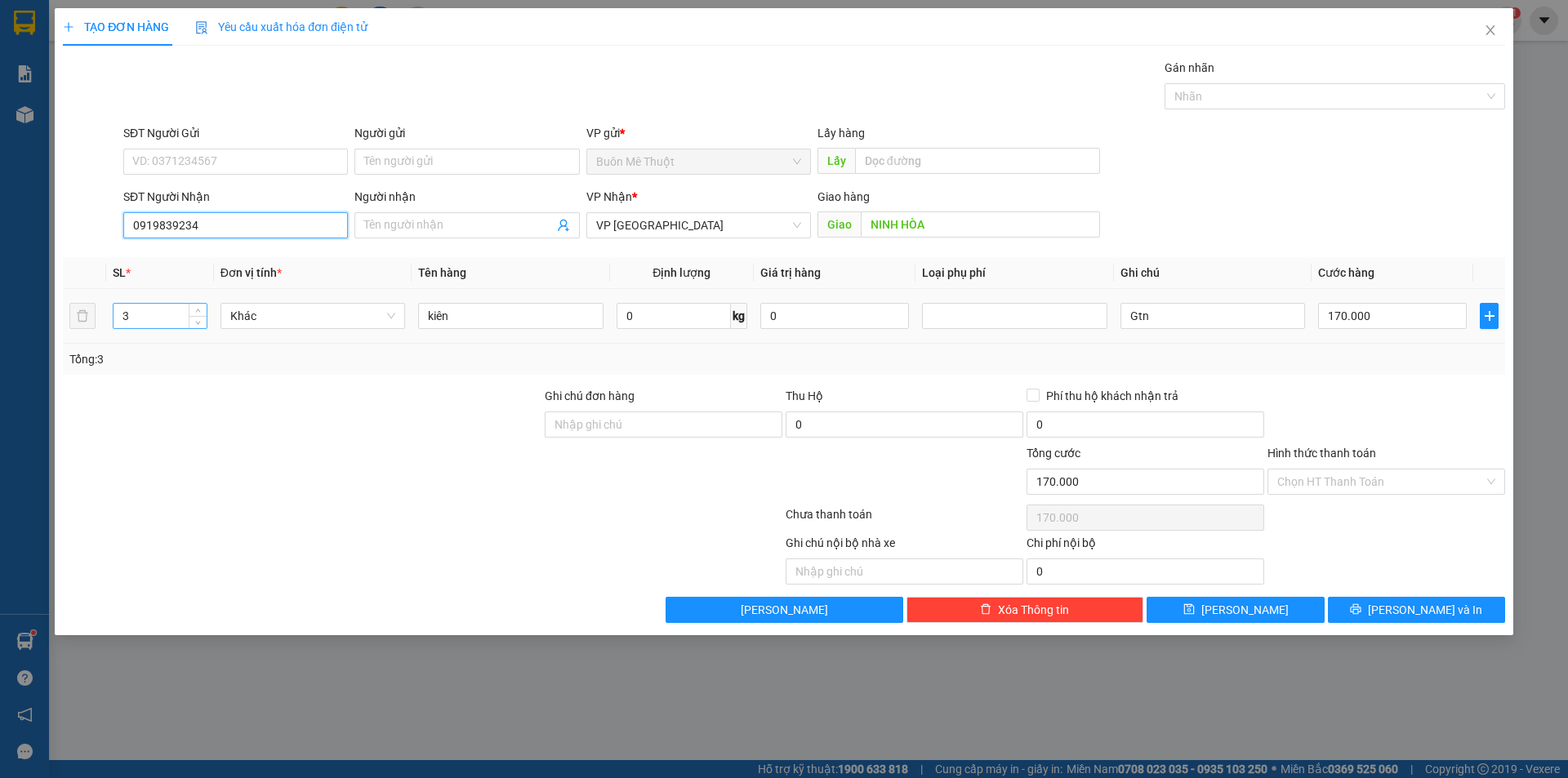
type input "0919839234"
click at [168, 316] on input "3" at bounding box center [160, 316] width 93 height 25
type input "5"
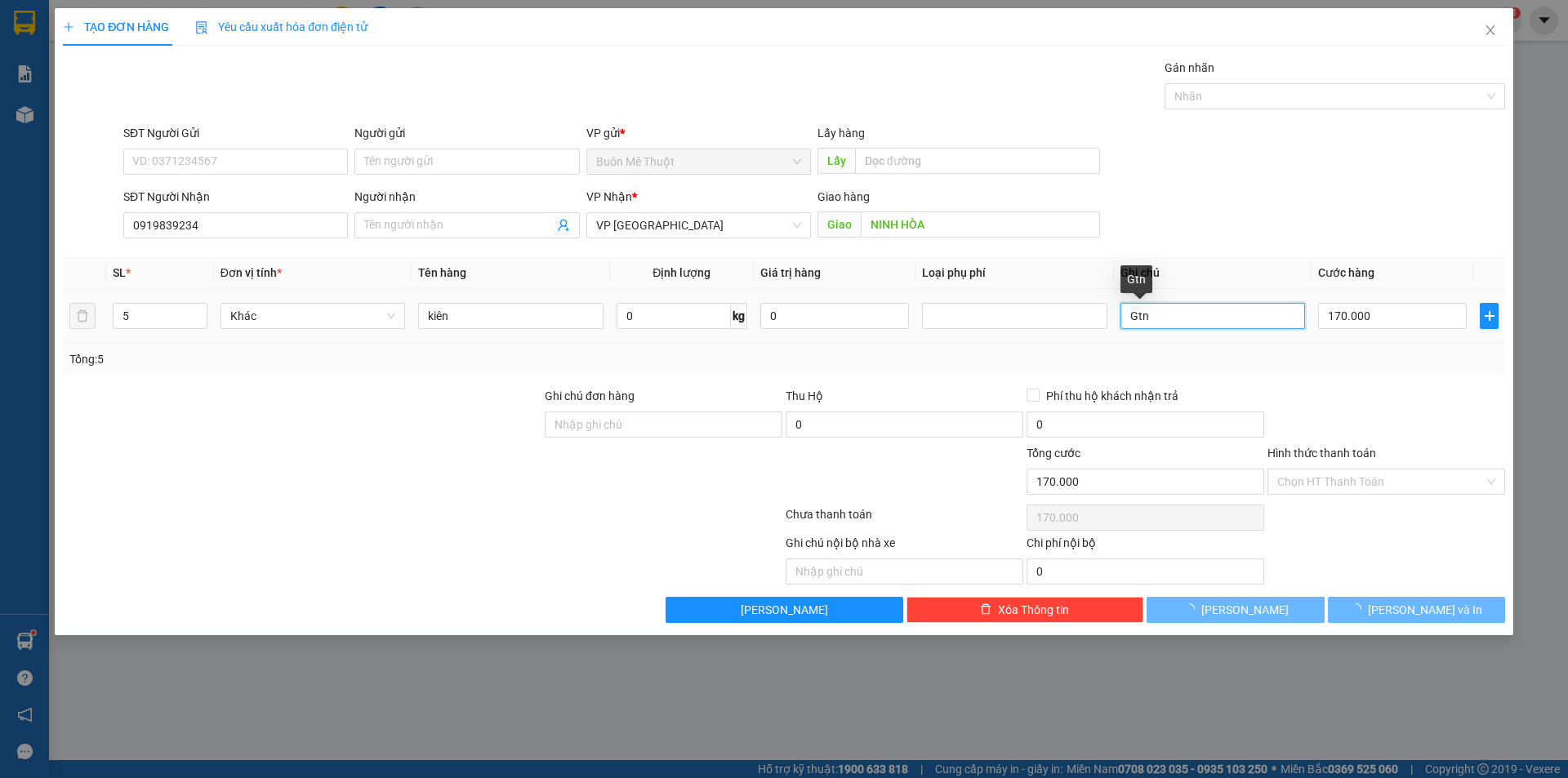
click at [1234, 321] on input "Gtn" at bounding box center [1213, 316] width 184 height 26
type input "0"
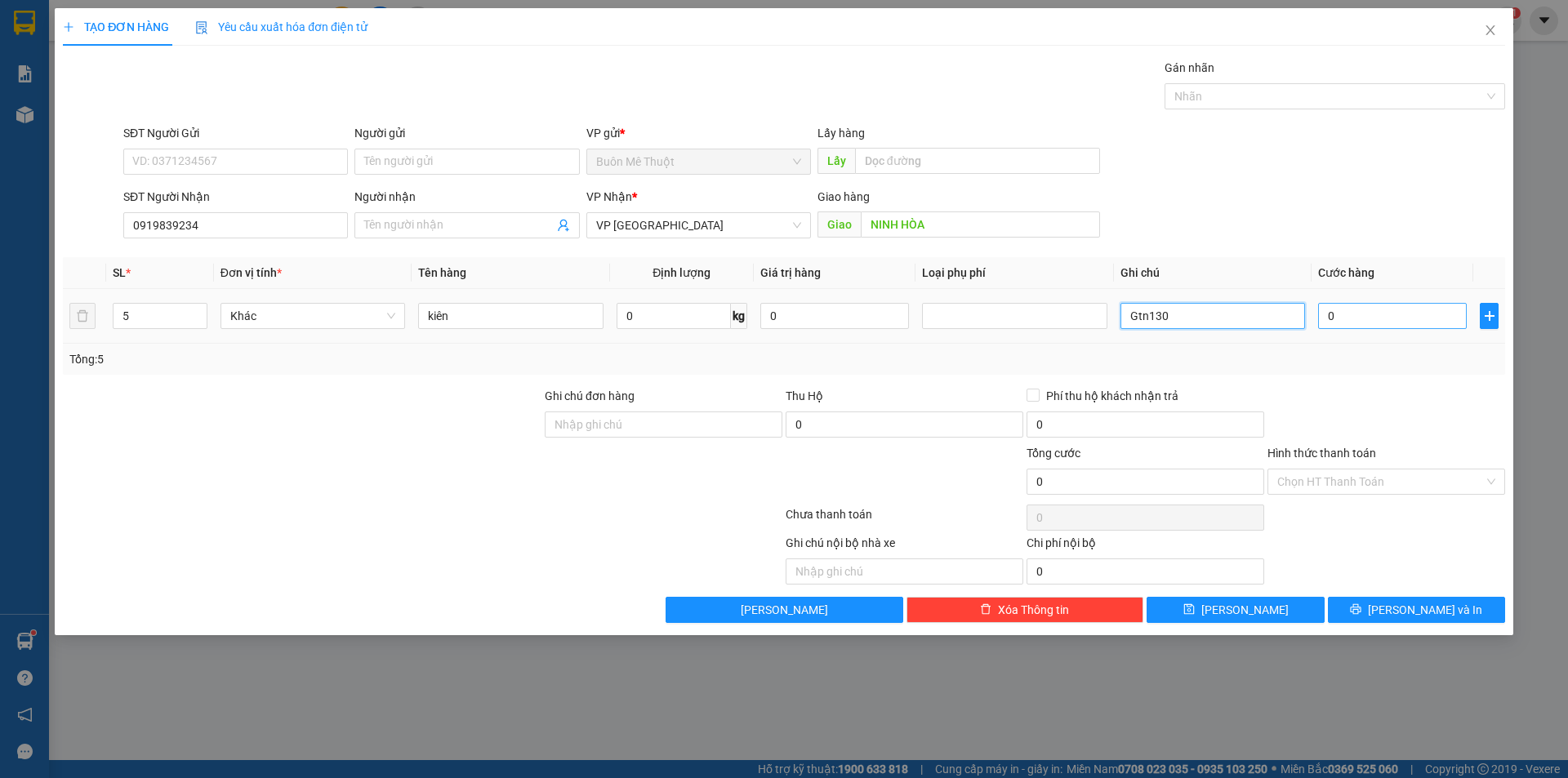
type input "Gtn130"
click at [1405, 320] on input "0" at bounding box center [1392, 316] width 149 height 26
type input "3"
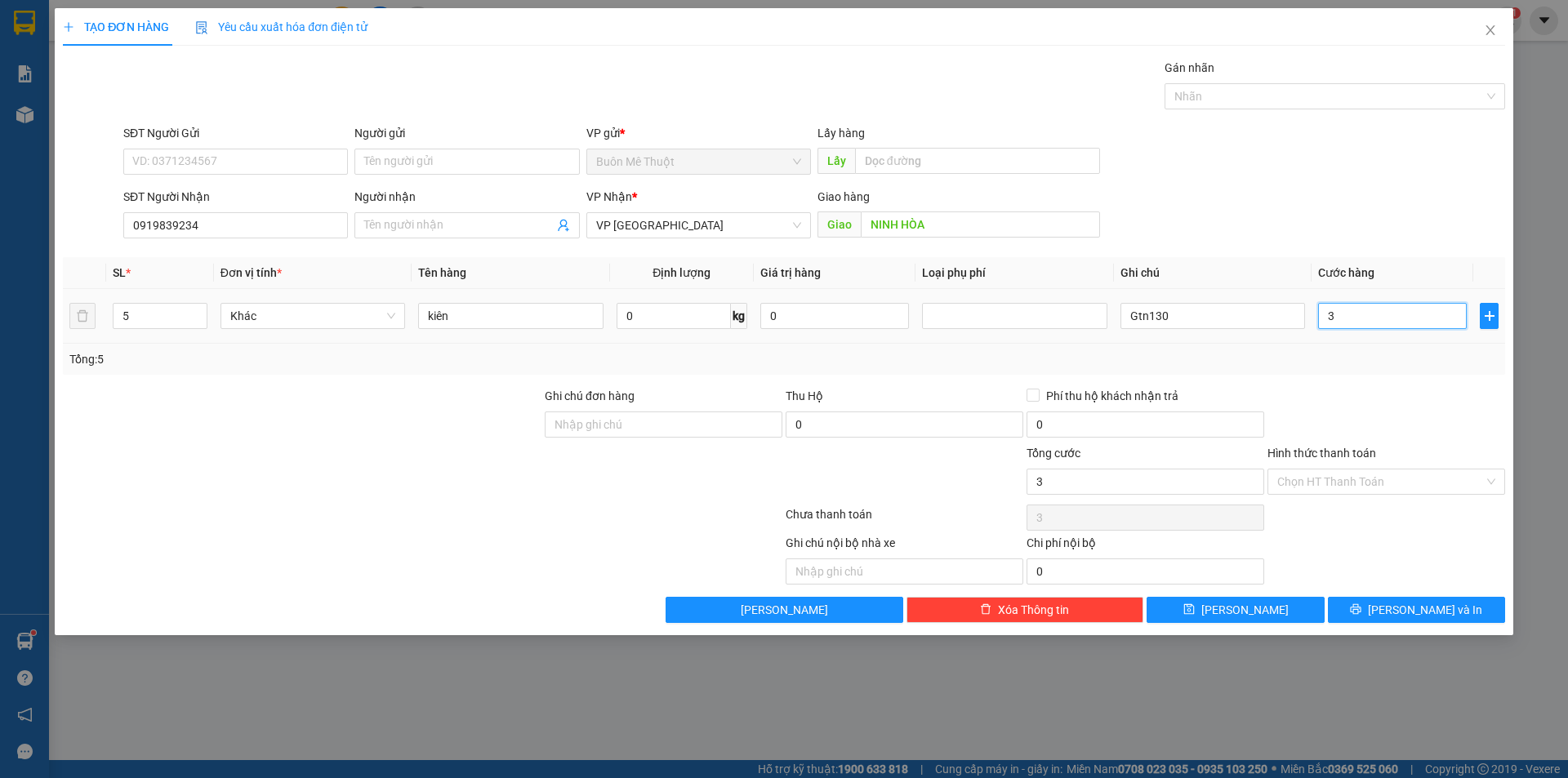
type input "35"
type input "350"
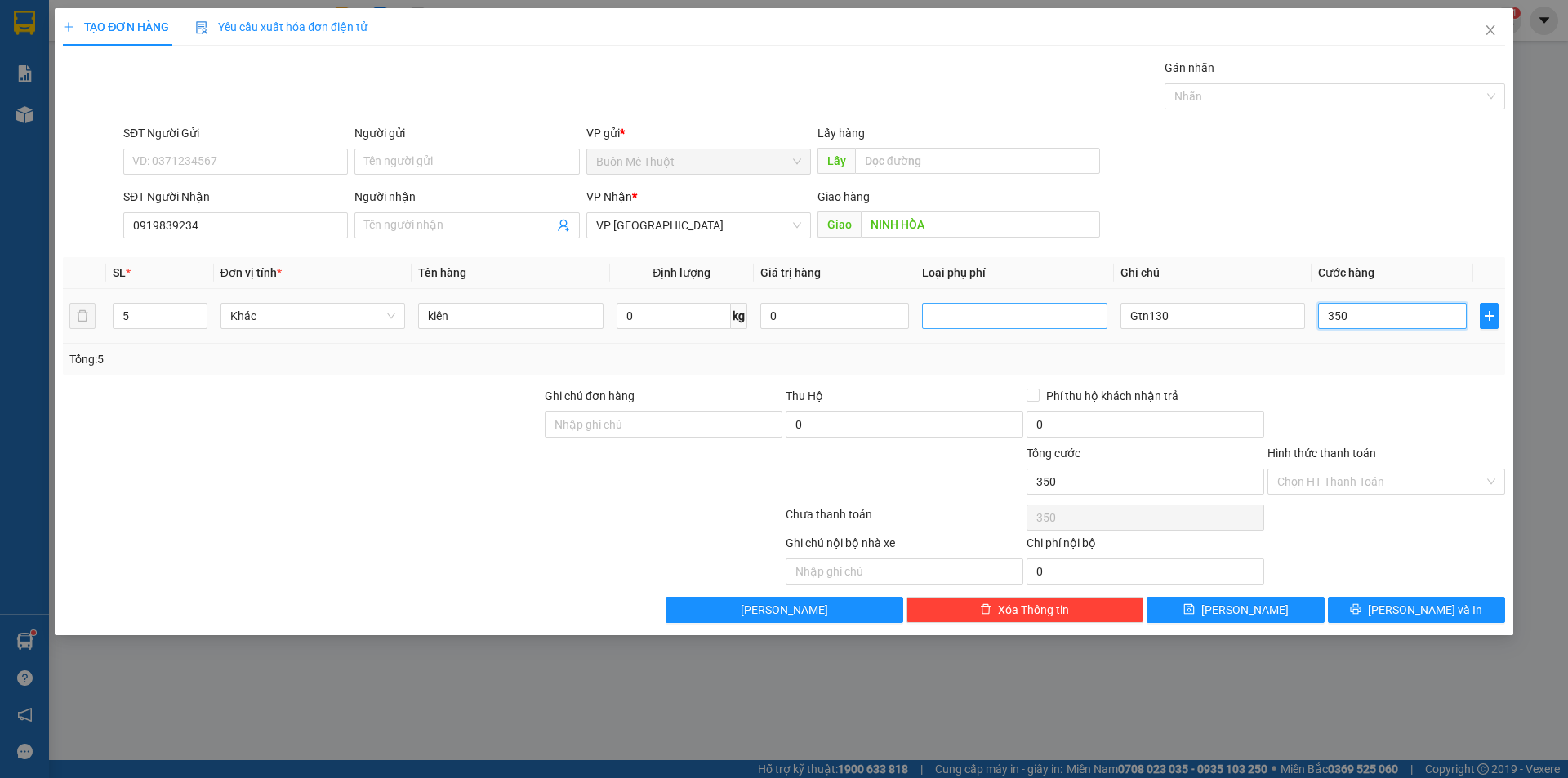
click at [999, 317] on div at bounding box center [1014, 316] width 177 height 20
type input "350"
type input "350.000"
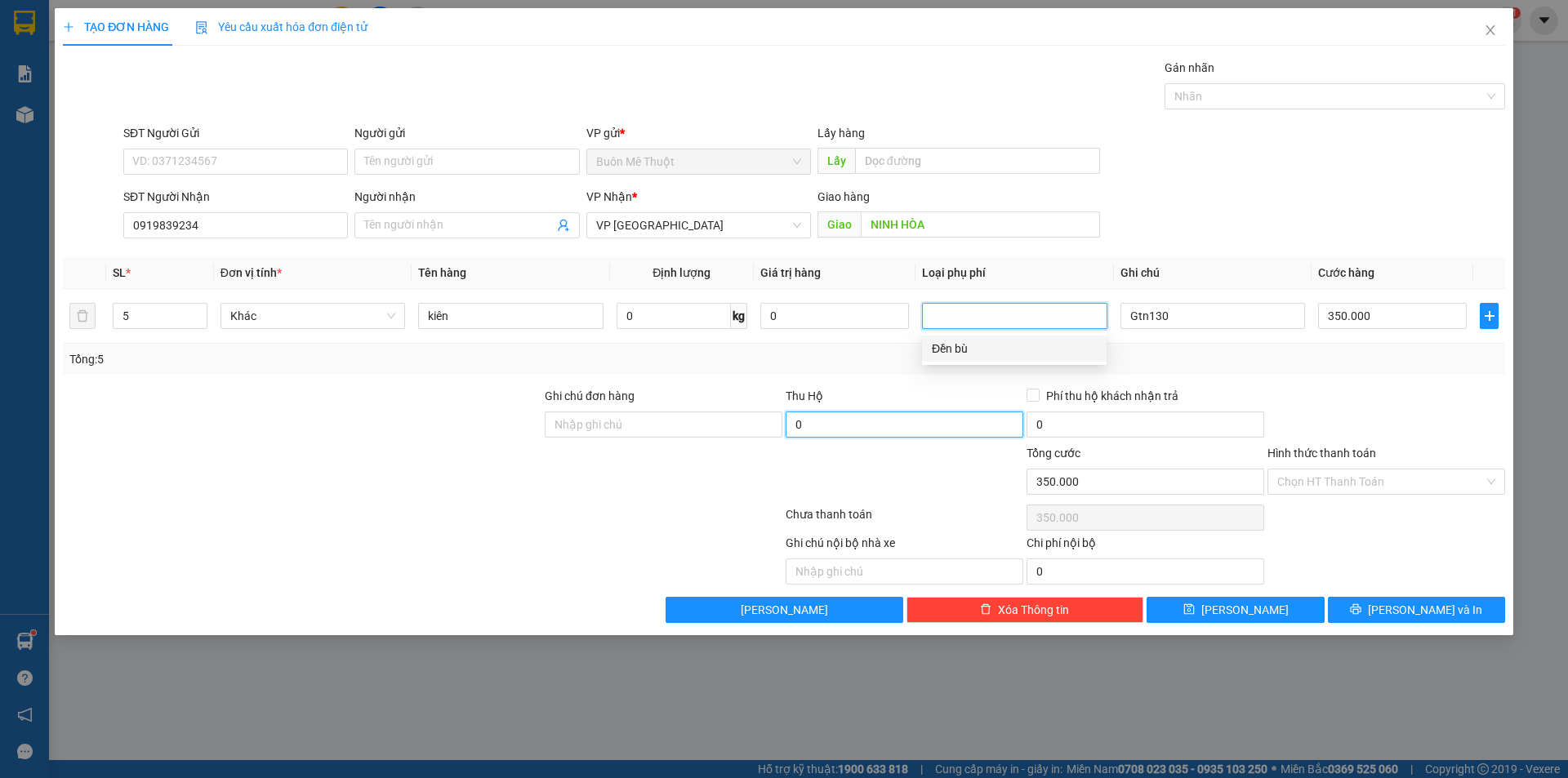
click at [873, 432] on input "0" at bounding box center [904, 424] width 237 height 26
click at [988, 301] on div at bounding box center [1015, 316] width 184 height 32
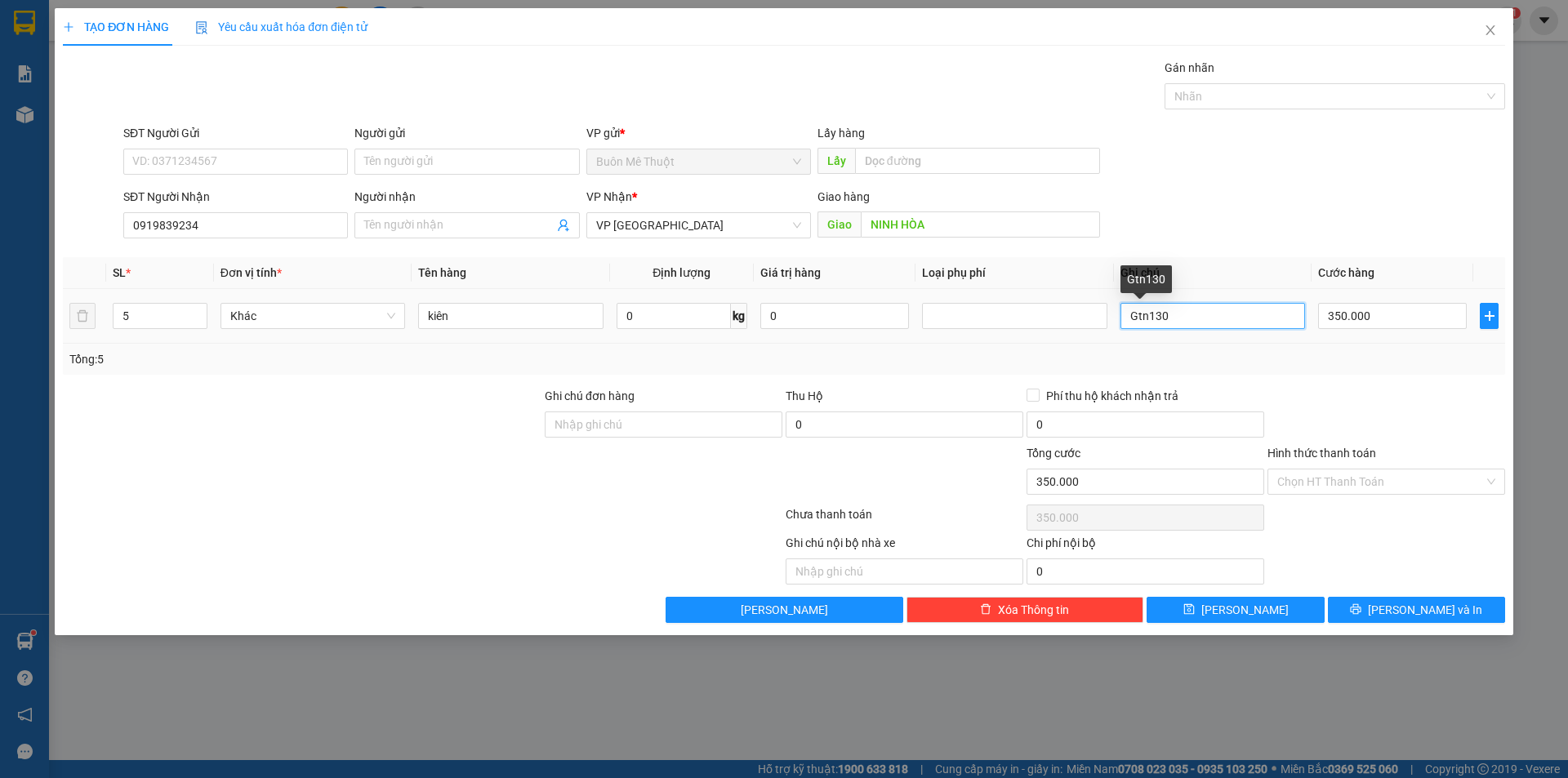
click at [1238, 313] on input "Gtn130" at bounding box center [1213, 316] width 184 height 26
click at [1206, 164] on div "SĐT Người Gửi VD: 0371234567 Người gửi Tên người gửi VP gửi * Buôn Mê Thuột Lấy…" at bounding box center [814, 152] width 1388 height 57
drag, startPoint x: 1366, startPoint y: 473, endPoint x: 1351, endPoint y: 492, distance: 24.2
click at [1365, 474] on input "Hình thức thanh toán" at bounding box center [1380, 482] width 207 height 25
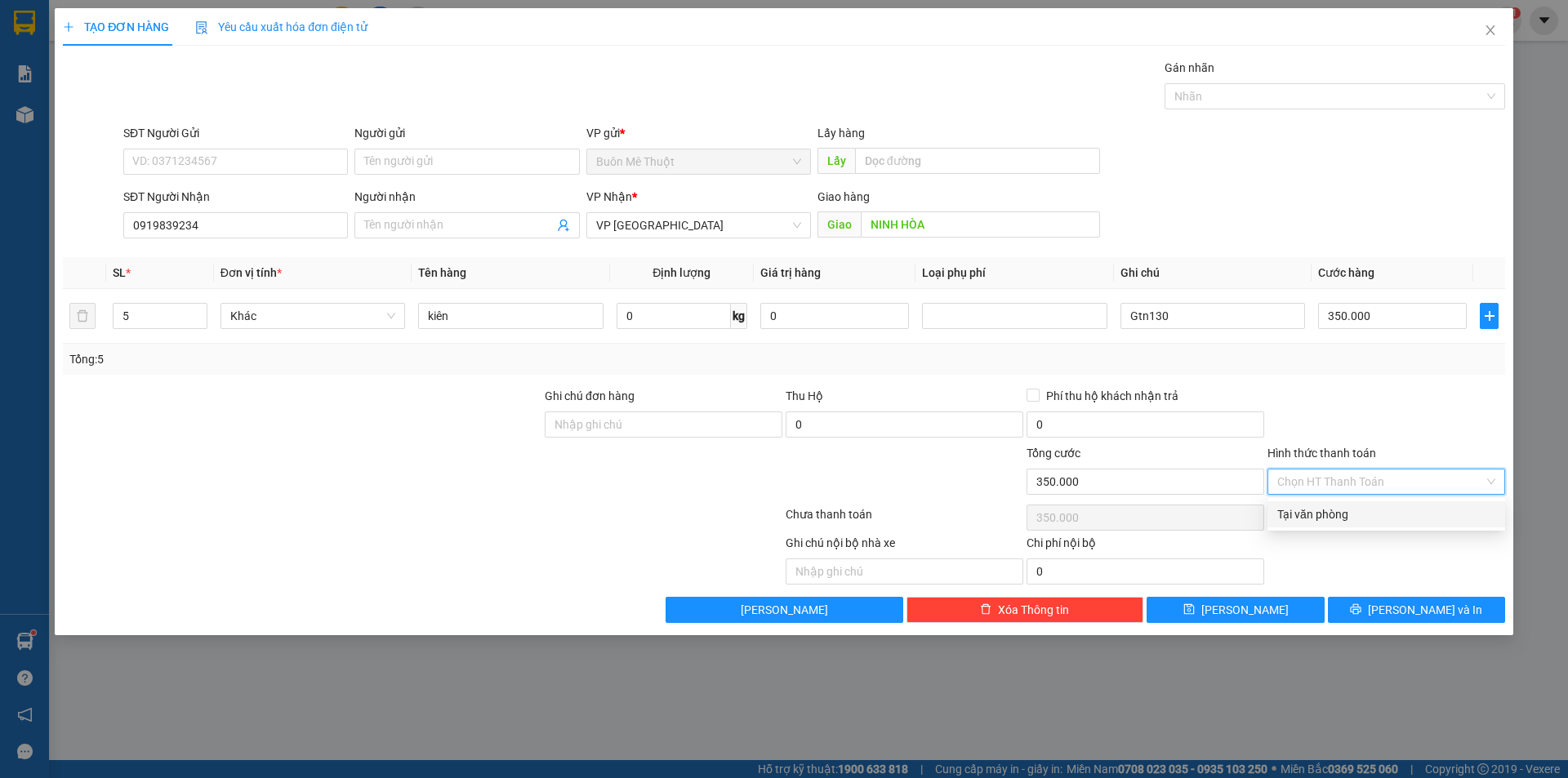
click at [1345, 527] on div "Tại văn phòng" at bounding box center [1386, 514] width 237 height 26
type input "0"
click at [1375, 427] on div at bounding box center [1386, 415] width 241 height 57
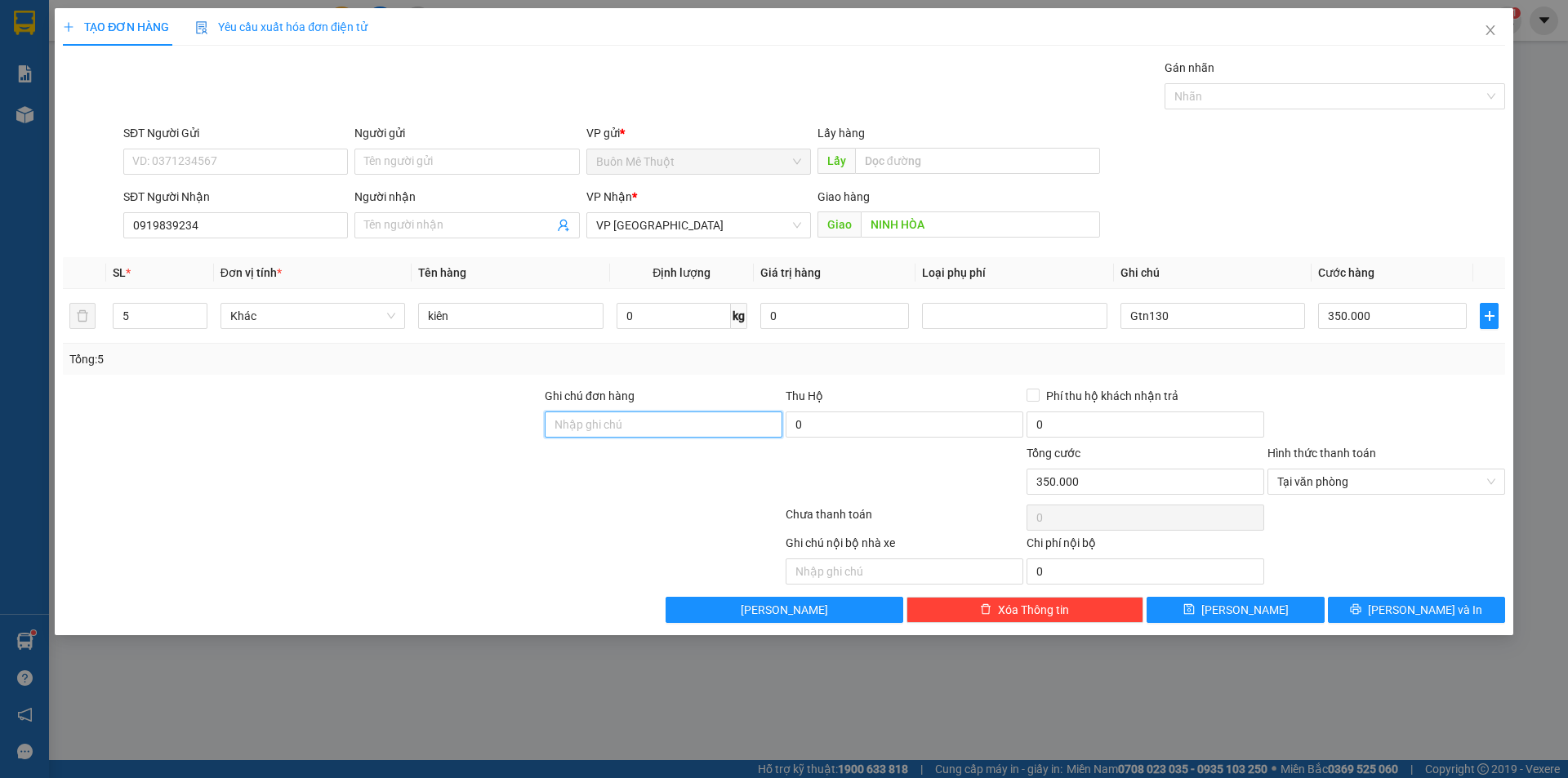
click at [636, 423] on input "Ghi chú đơn hàng" at bounding box center [664, 424] width 237 height 26
type input "G"
click at [1401, 604] on button "[PERSON_NAME] và In" at bounding box center [1416, 610] width 177 height 26
